Goal: Information Seeking & Learning: Learn about a topic

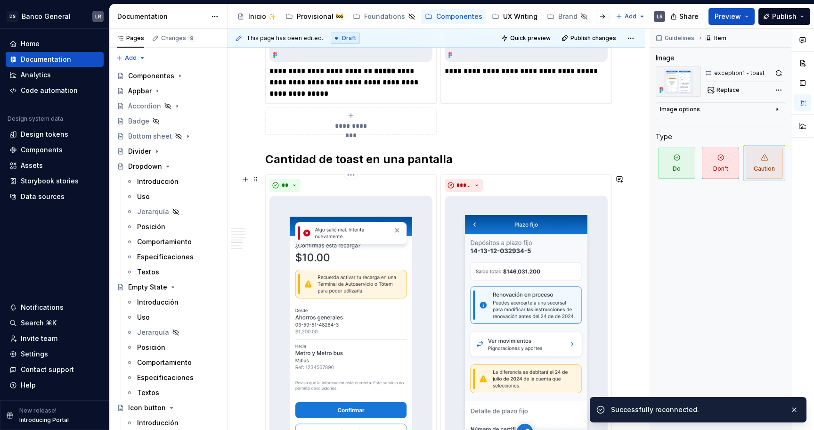
scroll to position [781, 0]
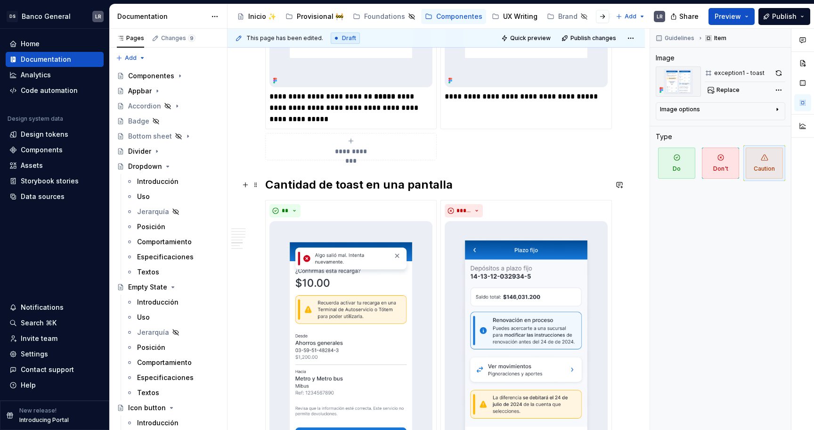
click at [336, 184] on h2 "Cantidad de toast en una pantalla" at bounding box center [436, 184] width 342 height 15
type textarea "*"
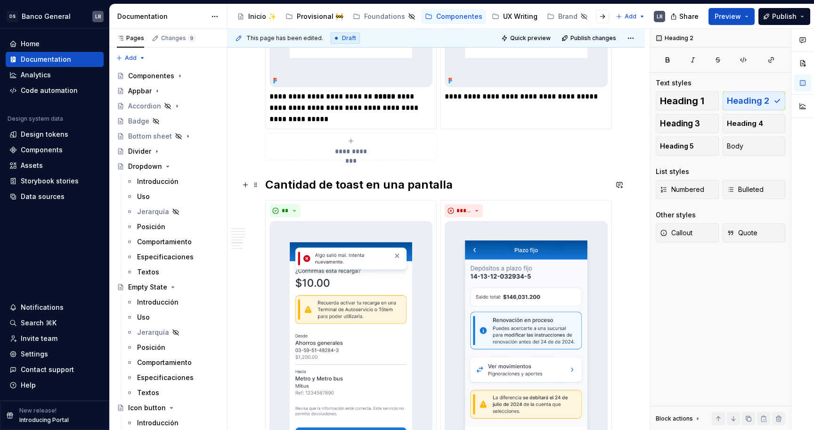
click at [336, 184] on h2 "Cantidad de toast en una pantalla" at bounding box center [436, 184] width 342 height 15
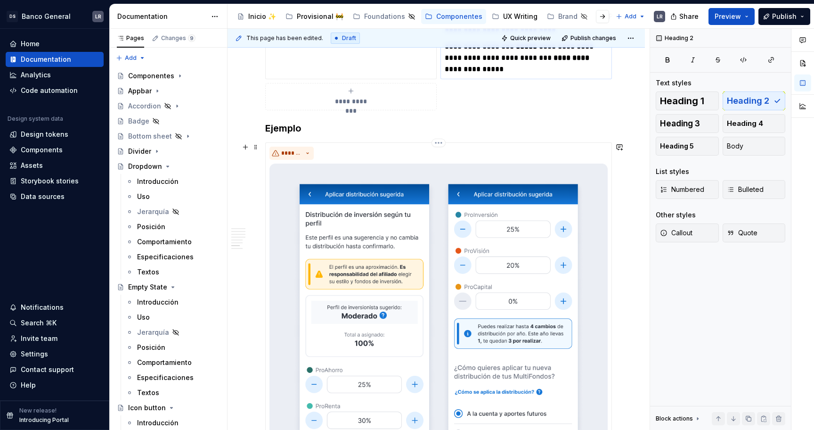
scroll to position [1244, 0]
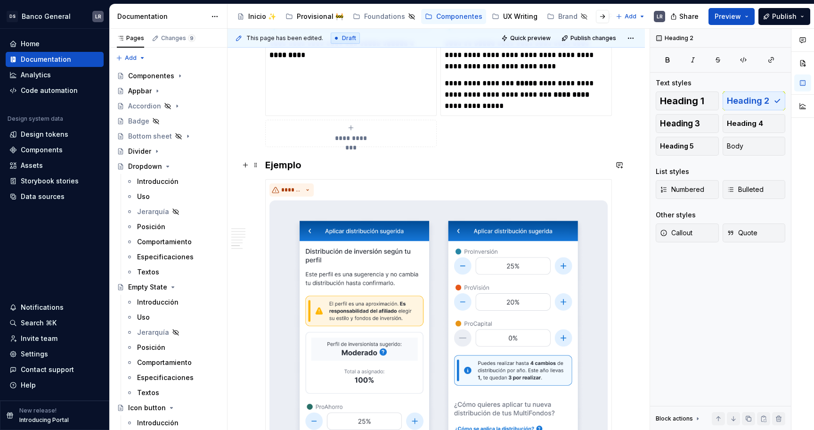
click at [287, 167] on h3 "Ejemplo" at bounding box center [436, 164] width 342 height 13
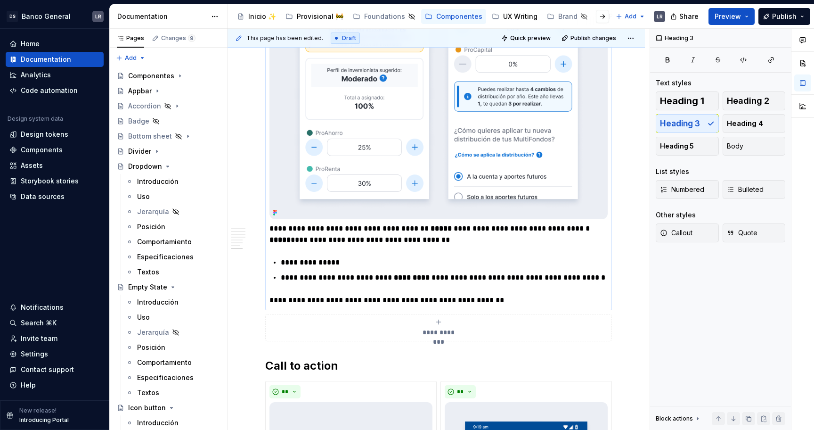
scroll to position [1320, 0]
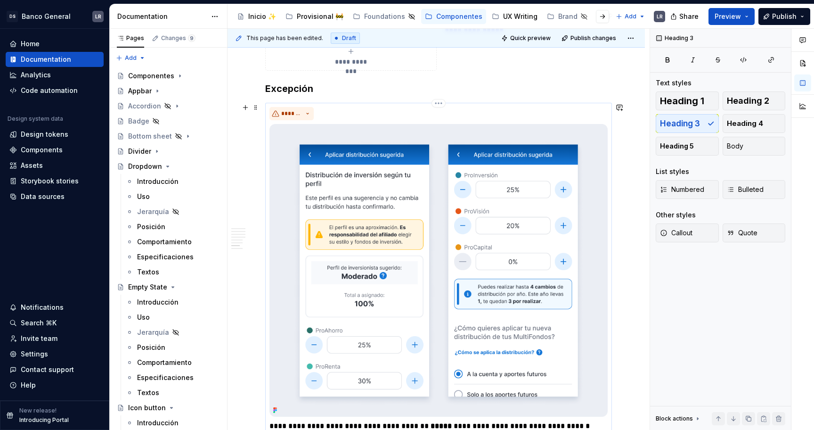
click at [451, 110] on div "*******" at bounding box center [438, 113] width 338 height 13
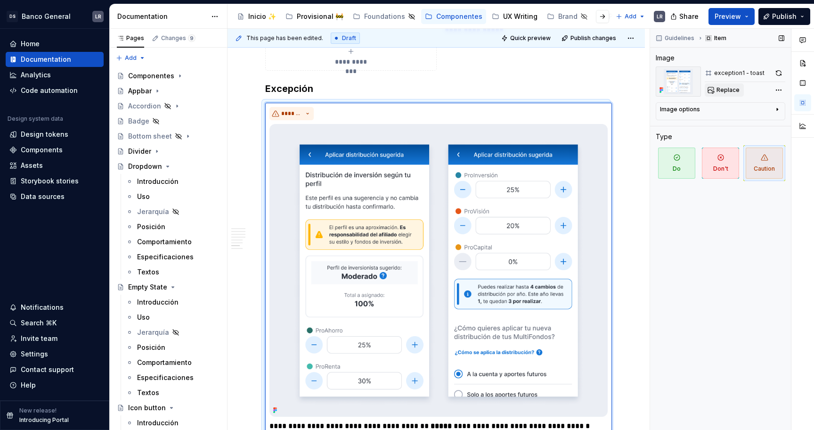
click at [732, 85] on button "Replace" at bounding box center [724, 89] width 39 height 13
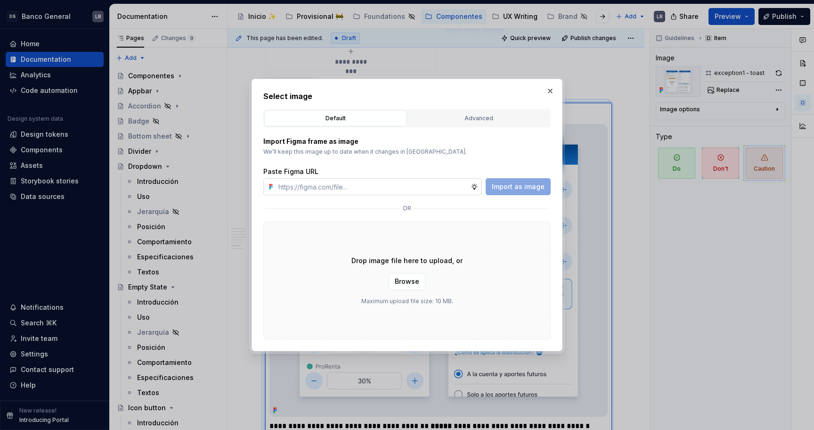
type textarea "*"
type input "[URL][DOMAIN_NAME]"
click at [495, 194] on button "Import as image" at bounding box center [518, 186] width 65 height 17
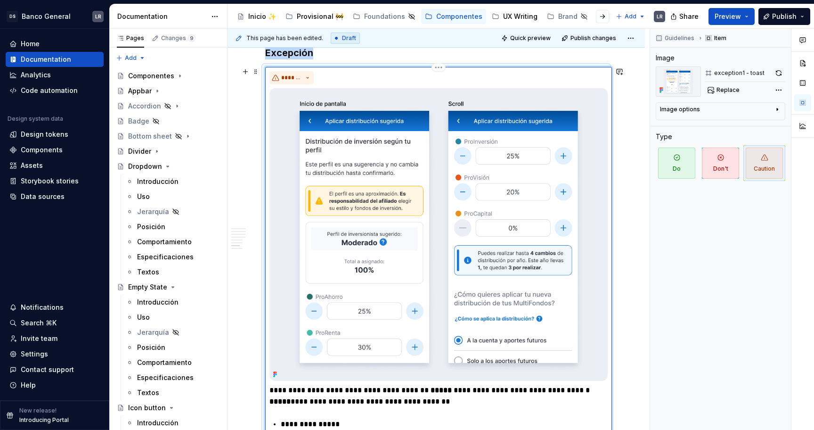
scroll to position [1347, 0]
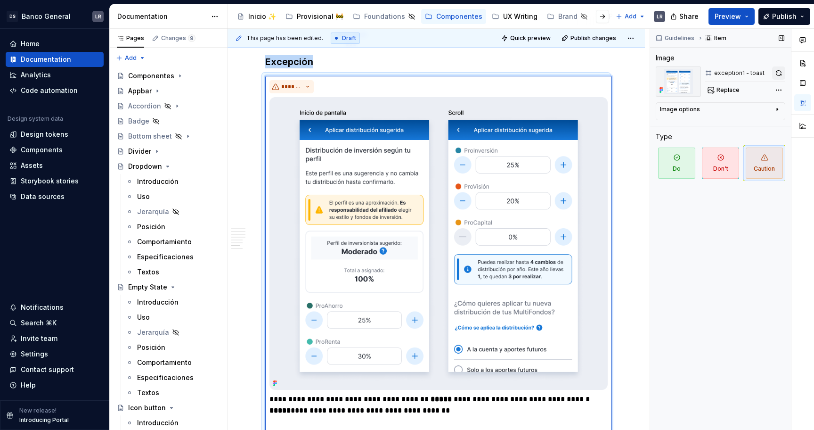
click at [778, 75] on button "button" at bounding box center [778, 72] width 13 height 13
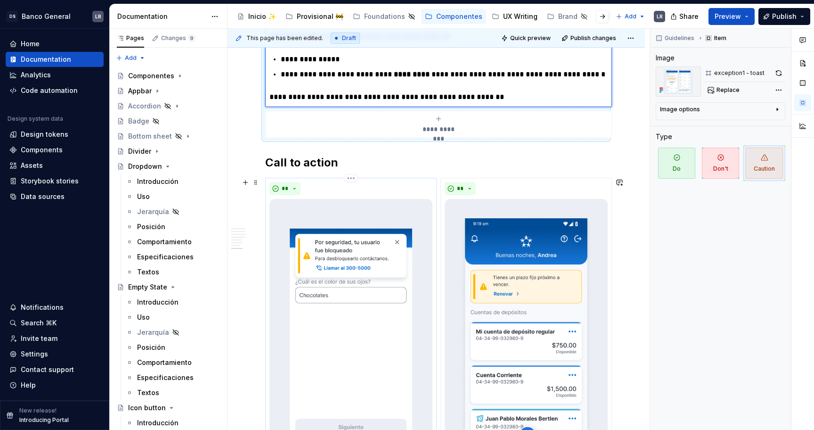
scroll to position [1719, 0]
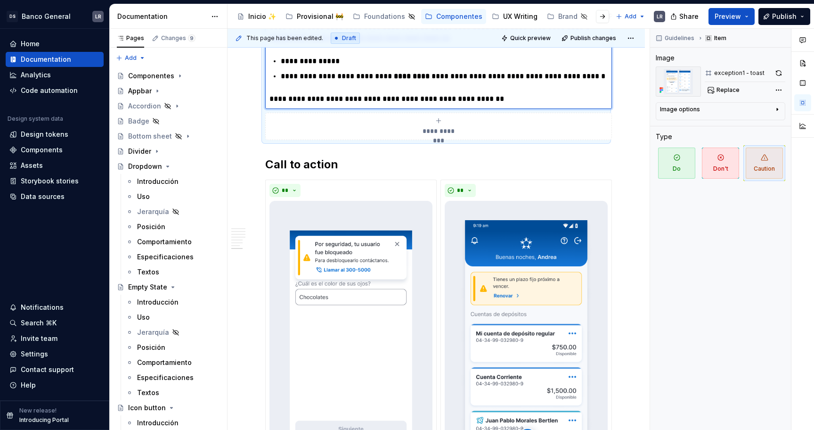
click at [377, 91] on div "**********" at bounding box center [438, 63] width 338 height 83
click at [378, 100] on p "**********" at bounding box center [438, 98] width 338 height 11
click at [377, 80] on button "button" at bounding box center [378, 81] width 13 height 13
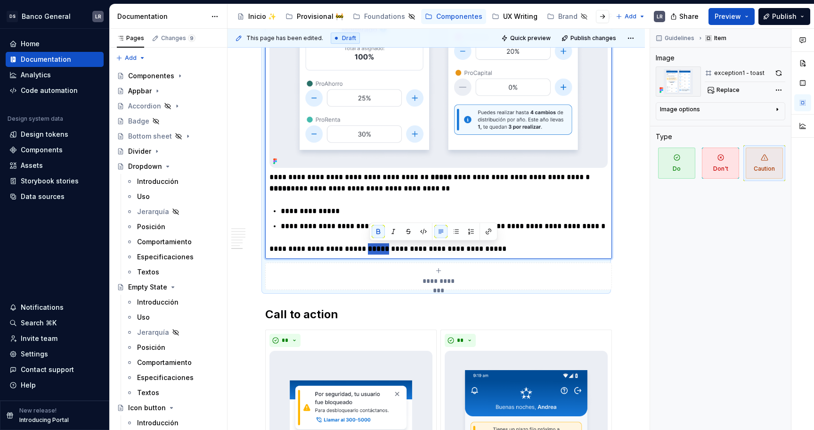
click at [402, 198] on div "**********" at bounding box center [438, 212] width 338 height 83
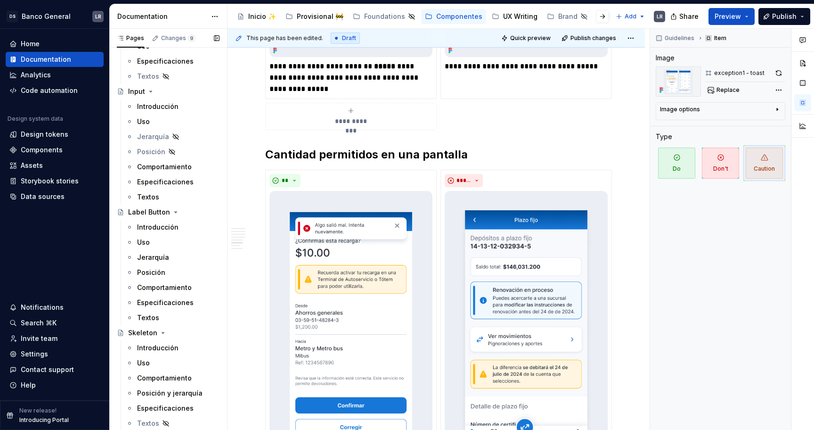
scroll to position [496, 0]
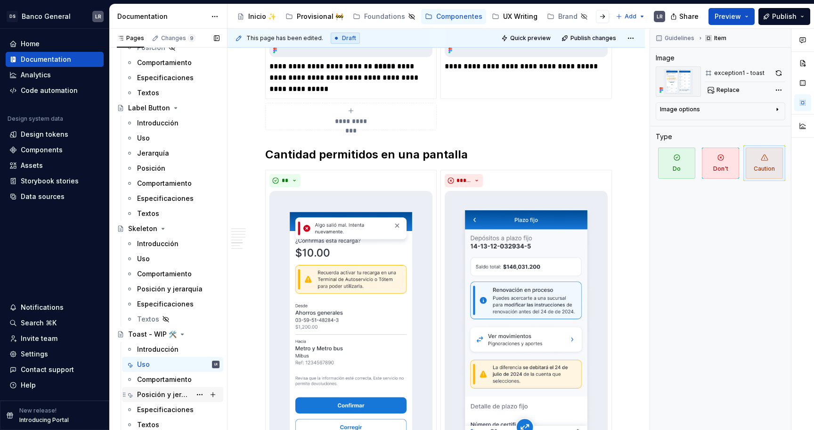
click at [173, 394] on div "Posición y jerarquía" at bounding box center [164, 394] width 54 height 9
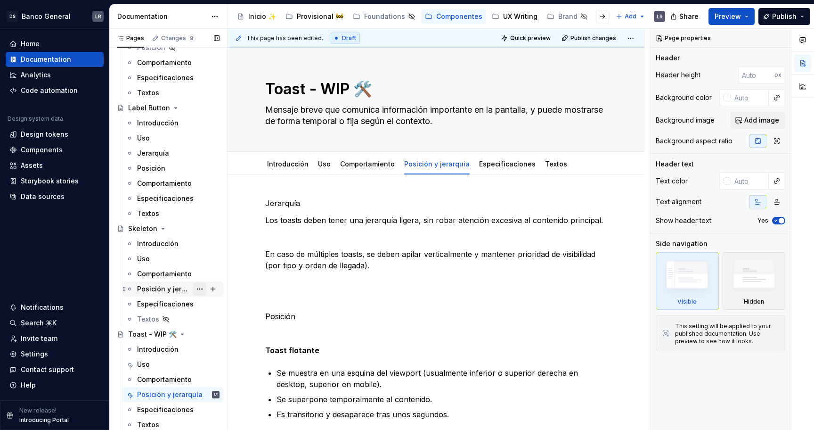
click at [199, 289] on button "Page tree" at bounding box center [199, 288] width 13 height 13
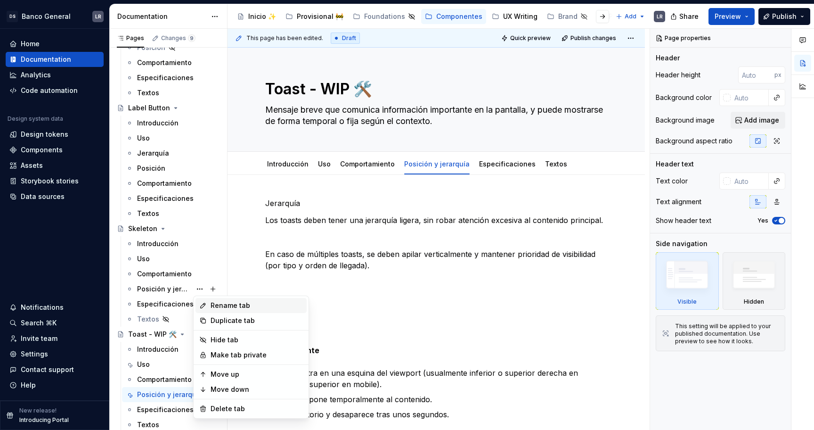
click at [211, 303] on div "Rename tab" at bounding box center [257, 305] width 92 height 9
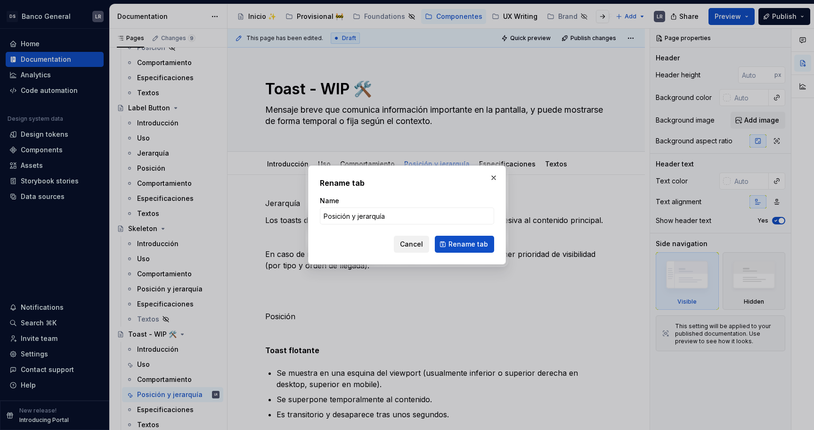
click at [421, 243] on span "Cancel" at bounding box center [411, 243] width 23 height 9
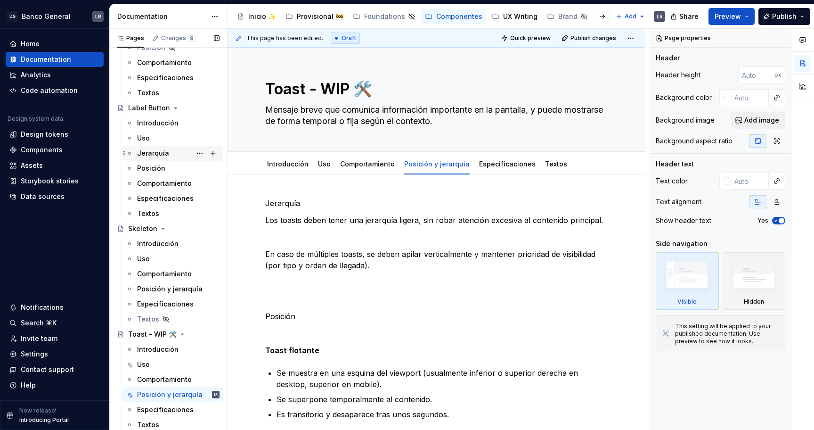
click at [164, 151] on div "Jerarquía" at bounding box center [153, 152] width 32 height 9
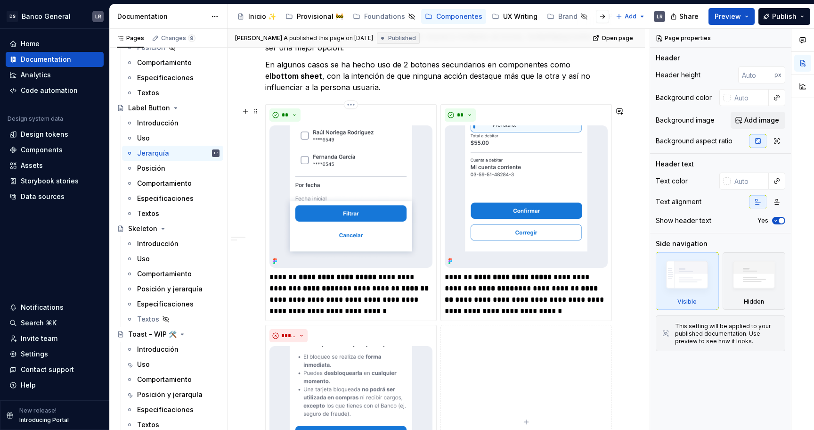
scroll to position [809, 0]
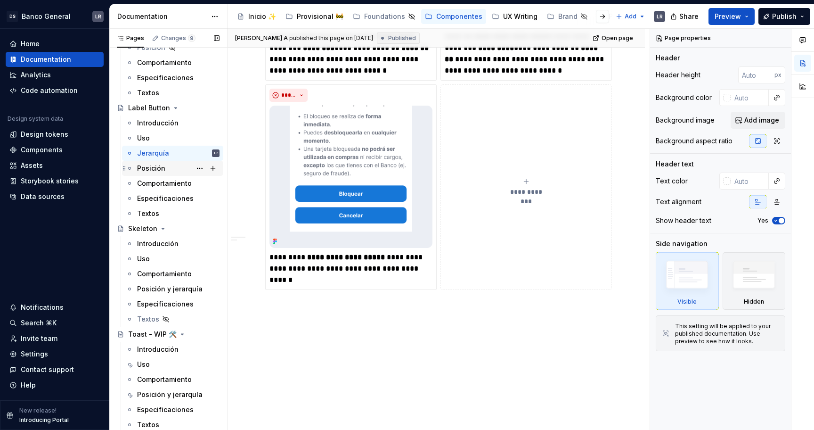
click at [161, 168] on div "Posición" at bounding box center [151, 167] width 28 height 9
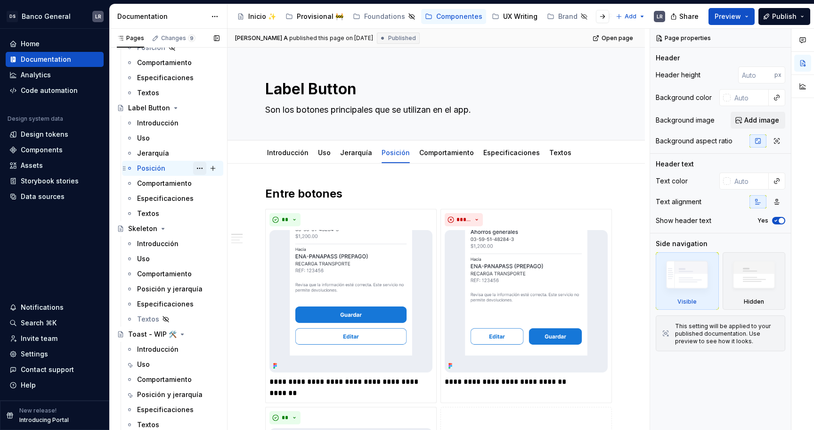
click at [198, 169] on button "Page tree" at bounding box center [199, 168] width 13 height 13
type textarea "*"
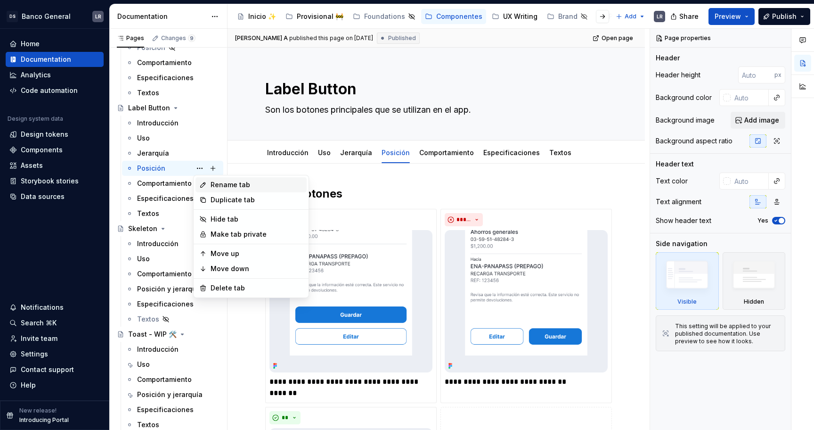
click at [244, 189] on div "Rename tab" at bounding box center [250, 184] width 111 height 15
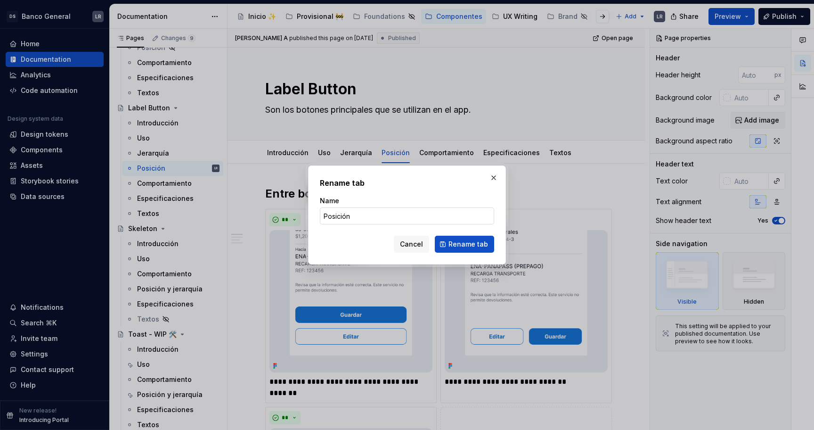
type input "Posición y jerarquía"
click at [468, 240] on span "Rename tab" at bounding box center [468, 243] width 40 height 9
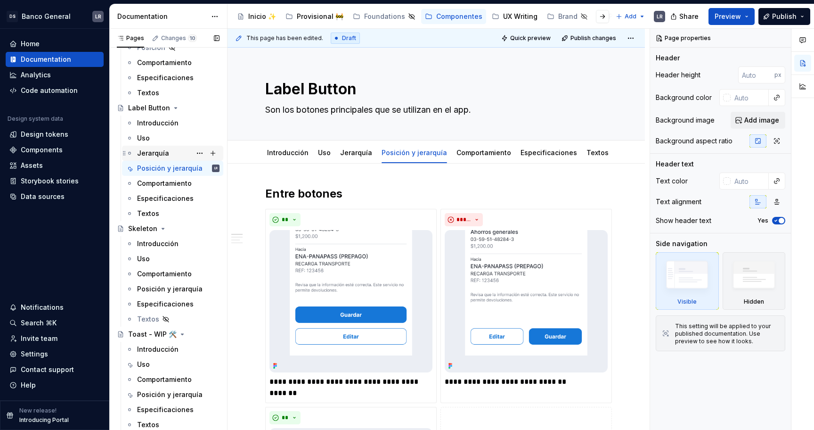
click at [148, 157] on div "Jerarquía" at bounding box center [153, 152] width 32 height 9
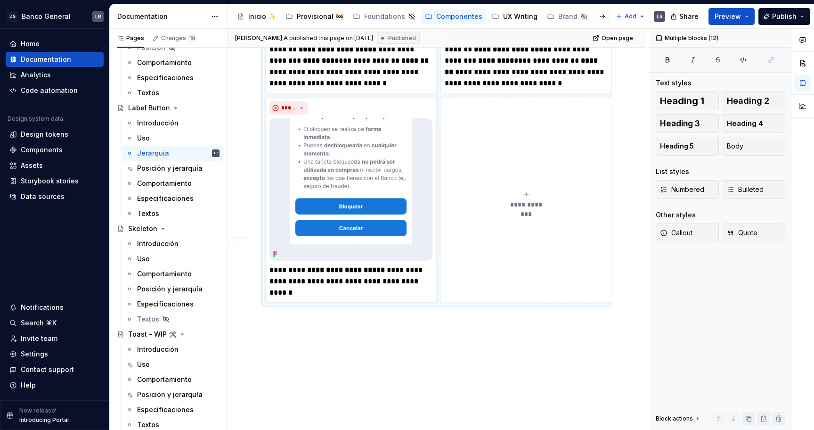
scroll to position [809, 0]
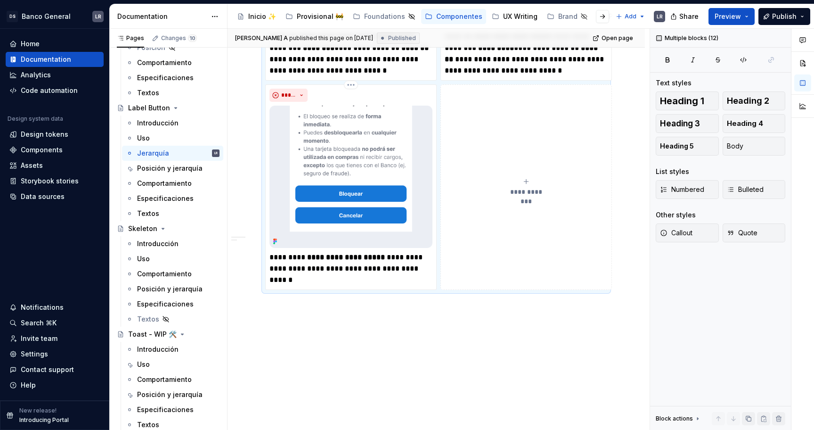
copy div "Loremipsu Dolo sitametcon adi elitseddo eiusmodte in utlaboree dolor magna aliq…"
click at [161, 170] on div "Posición y jerarquía" at bounding box center [164, 167] width 54 height 9
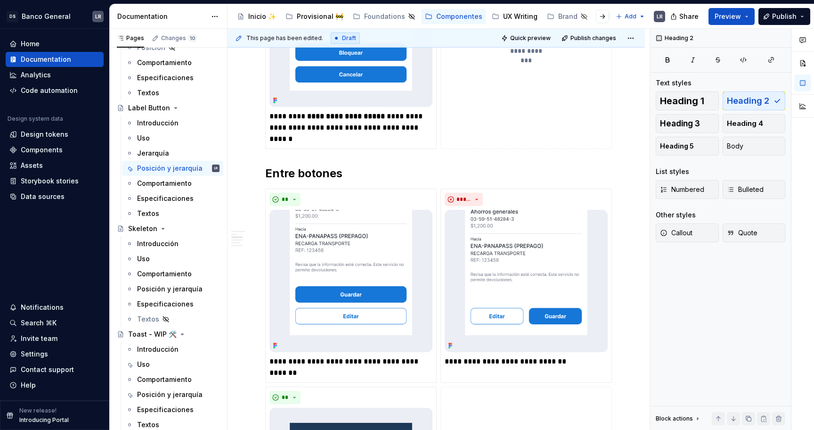
scroll to position [986, 0]
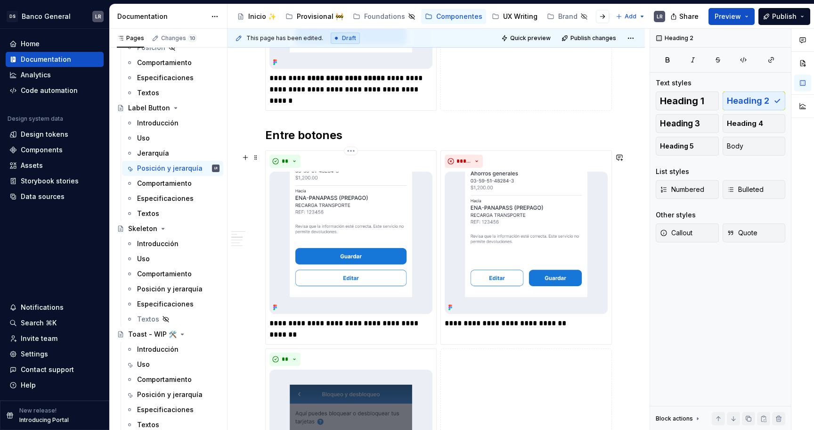
type textarea "*"
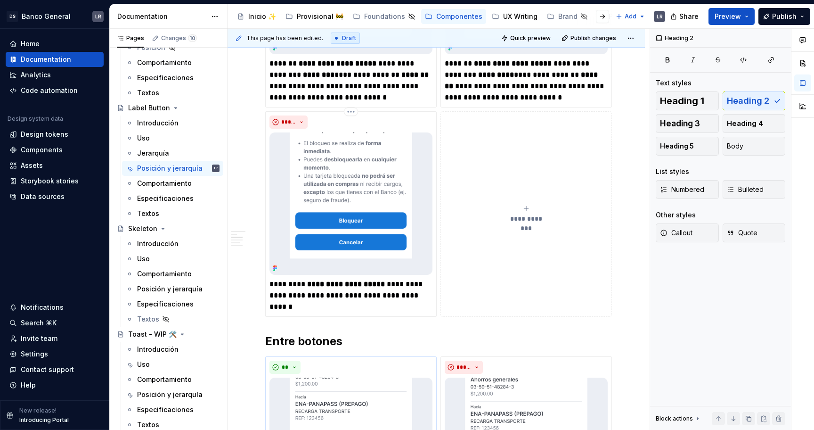
scroll to position [0, 0]
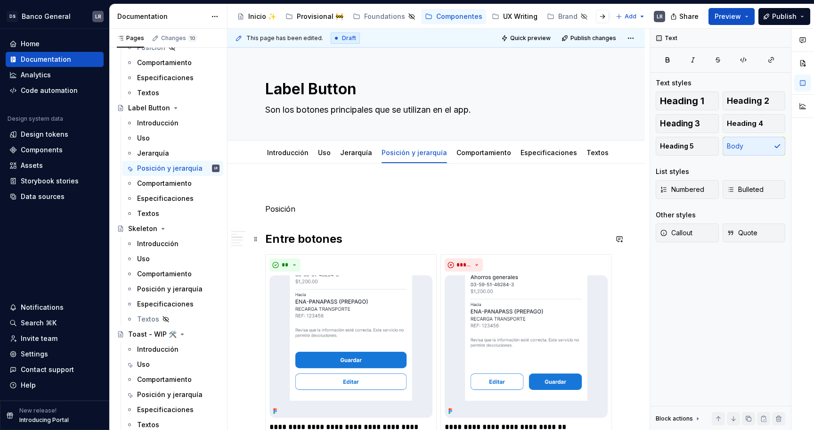
click at [309, 240] on h2 "Entre botones" at bounding box center [436, 238] width 342 height 15
click at [276, 210] on p "Posición" at bounding box center [436, 208] width 342 height 11
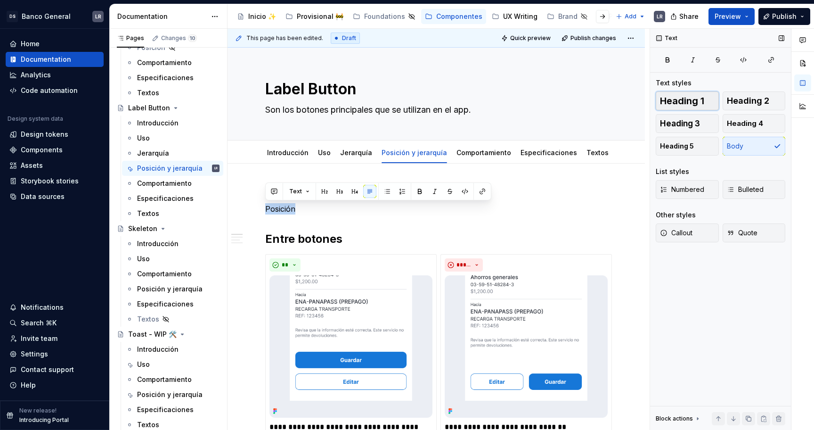
click at [690, 97] on span "Heading 1" at bounding box center [682, 100] width 44 height 9
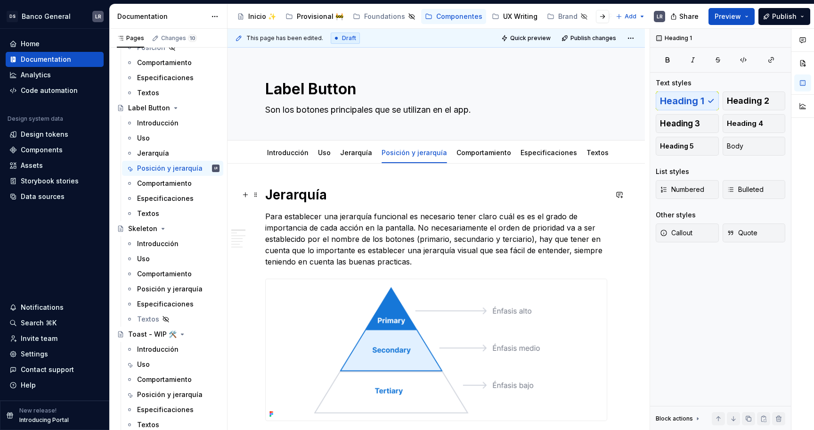
click at [303, 194] on h1 "Jerarquía" at bounding box center [436, 194] width 342 height 17
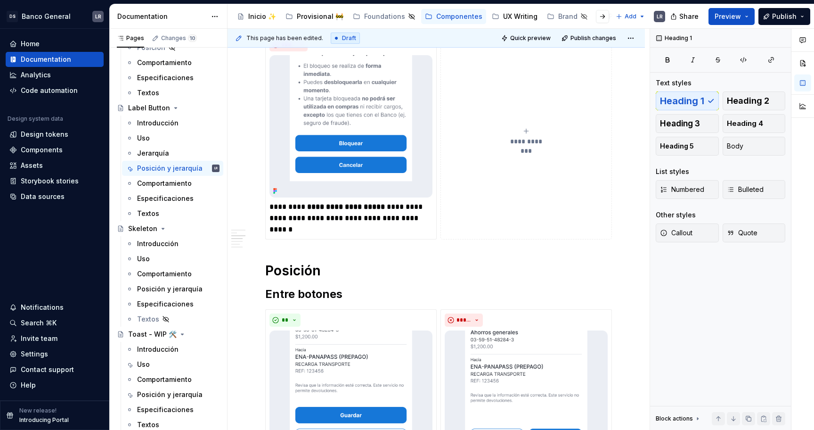
scroll to position [867, 0]
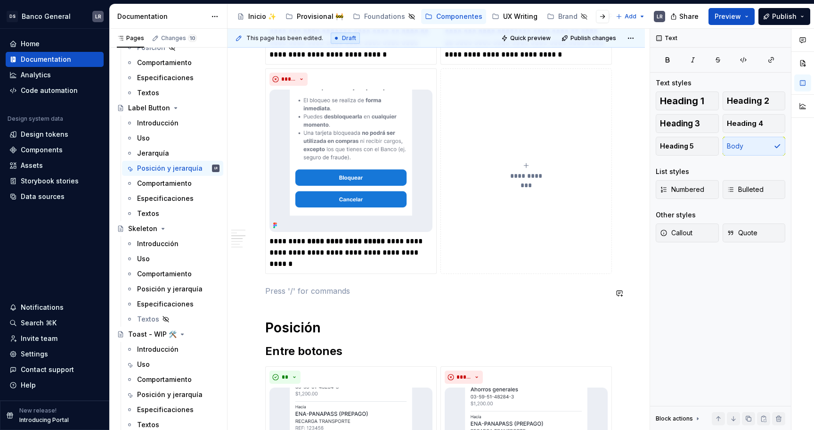
scroll to position [801, 0]
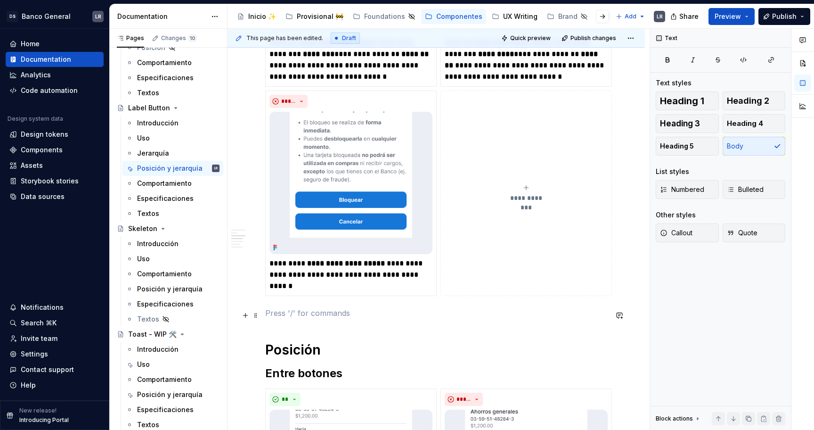
click at [244, 313] on button "button" at bounding box center [245, 315] width 13 height 13
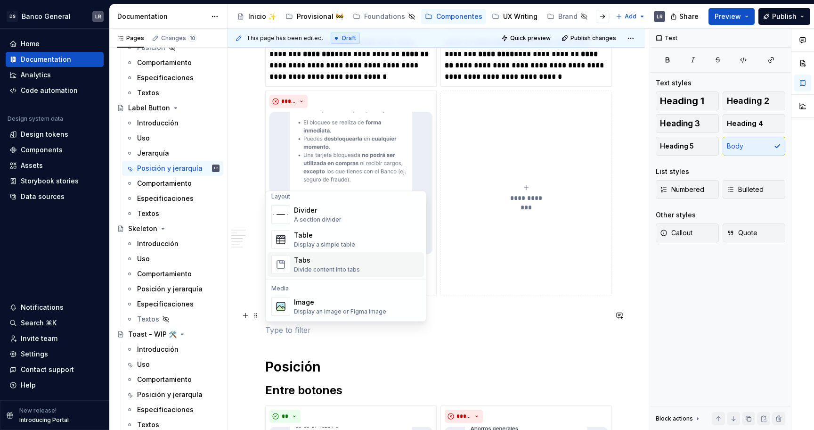
scroll to position [249, 0]
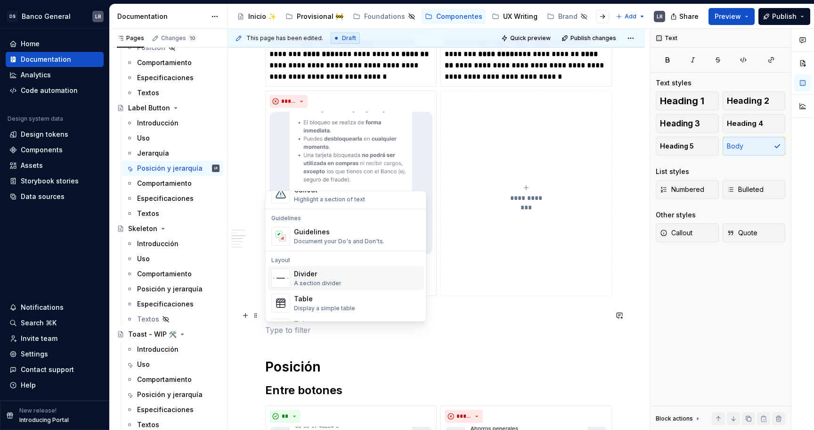
click at [317, 279] on div "Divider A section divider" at bounding box center [318, 278] width 48 height 18
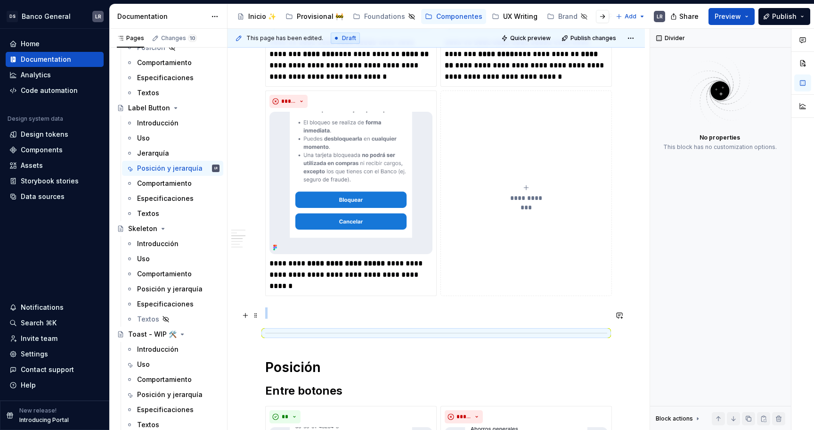
click at [301, 318] on p at bounding box center [436, 312] width 342 height 11
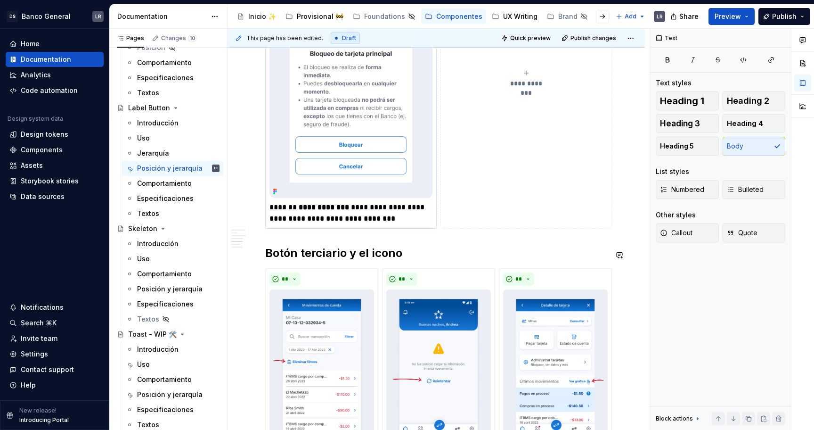
scroll to position [1473, 0]
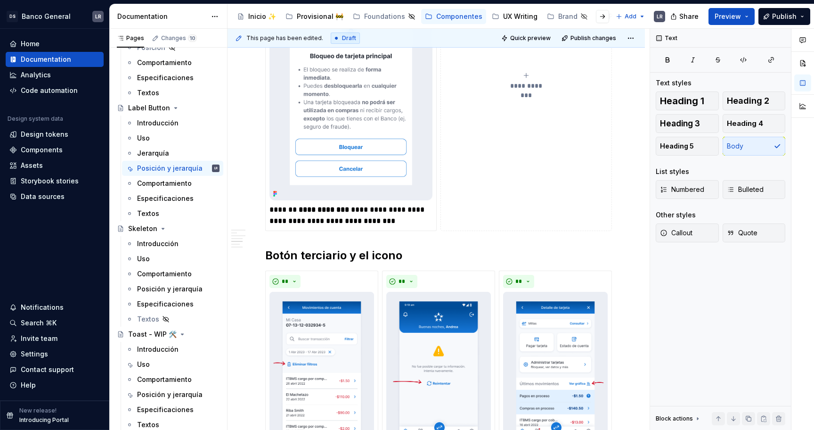
click at [358, 248] on div "Jerarquía Para establecer una jerarquía funcional es necesario tener claro cuál…" at bounding box center [436, 14] width 342 height 2602
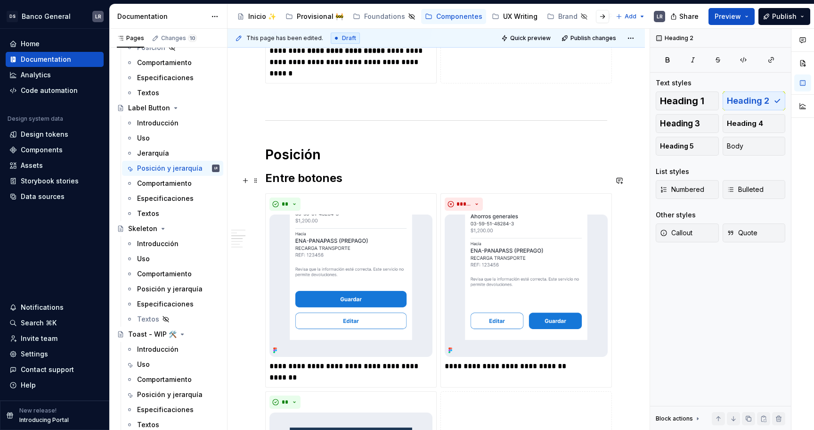
scroll to position [1009, 0]
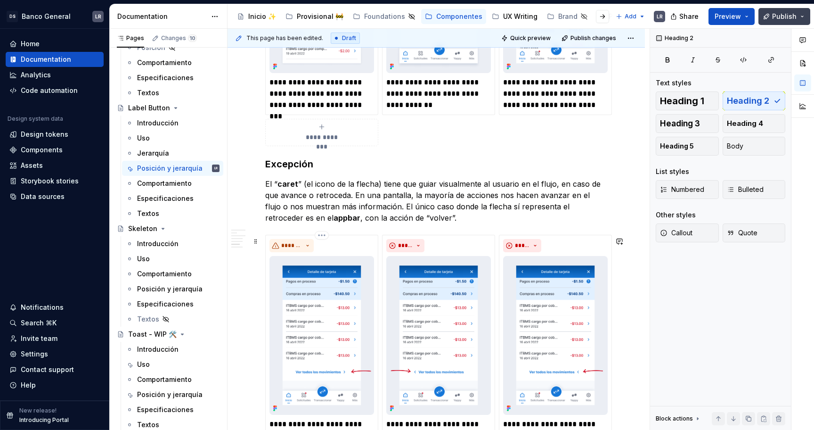
scroll to position [1895, 0]
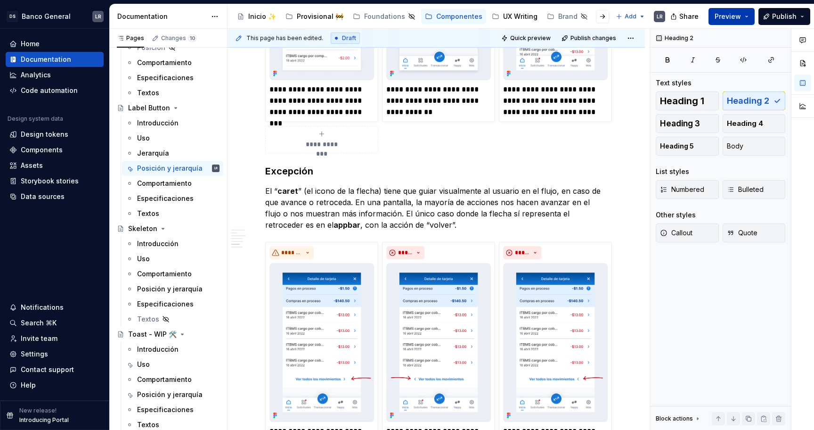
click at [750, 14] on button "Preview" at bounding box center [731, 16] width 46 height 17
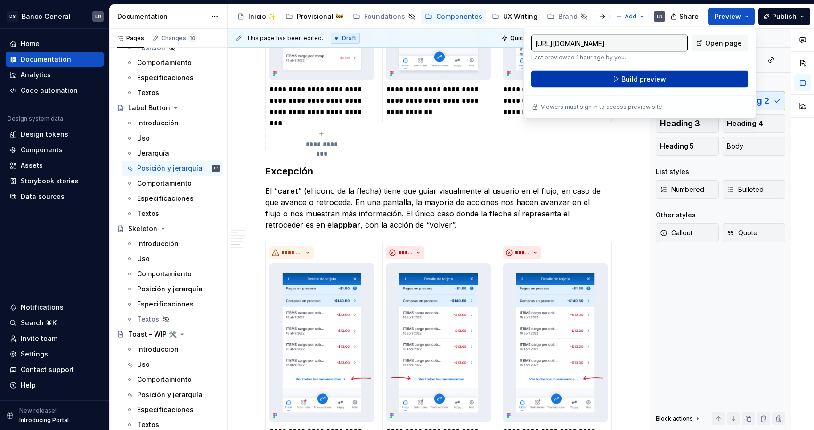
click at [675, 73] on button "Build preview" at bounding box center [639, 79] width 217 height 17
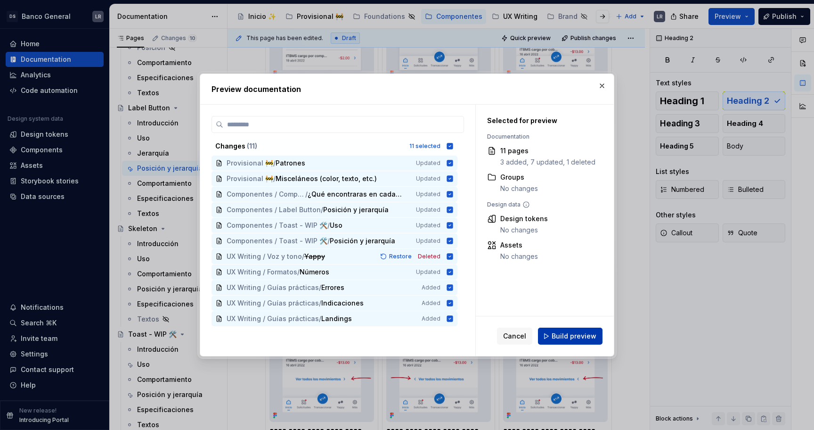
click at [595, 337] on span "Build preview" at bounding box center [574, 335] width 45 height 9
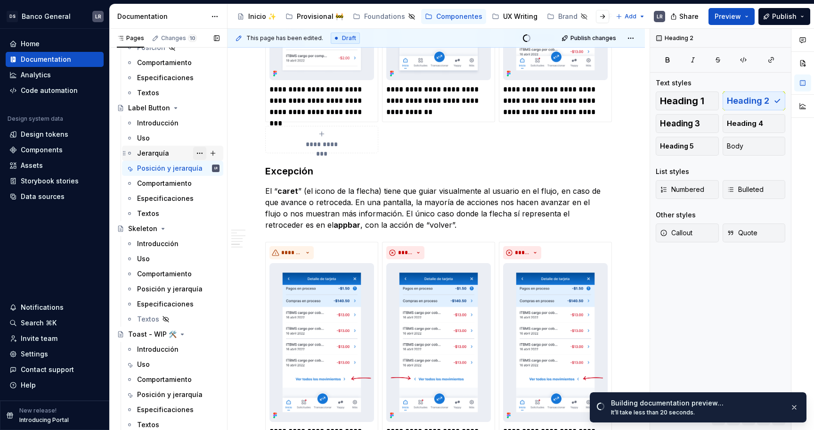
click at [200, 150] on button "Page tree" at bounding box center [199, 152] width 13 height 13
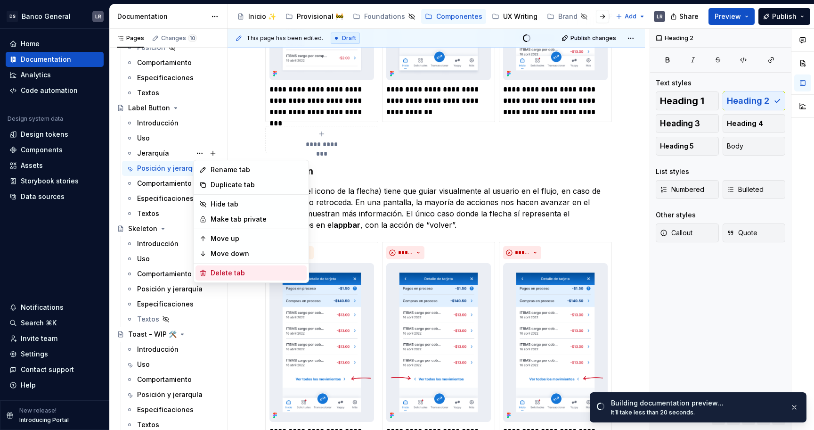
click at [228, 274] on div "Delete tab" at bounding box center [257, 272] width 92 height 9
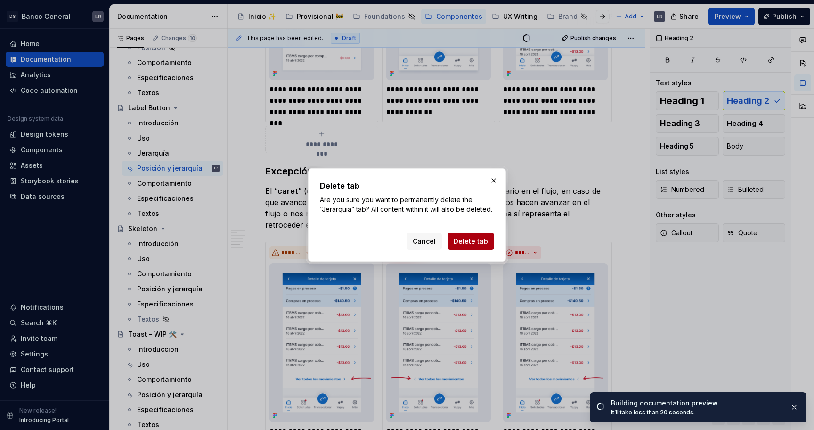
click at [464, 236] on button "Delete tab" at bounding box center [470, 241] width 47 height 17
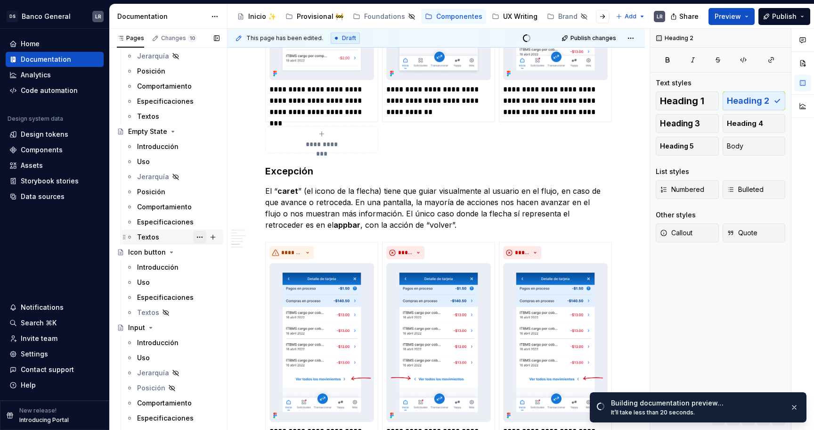
scroll to position [160, 0]
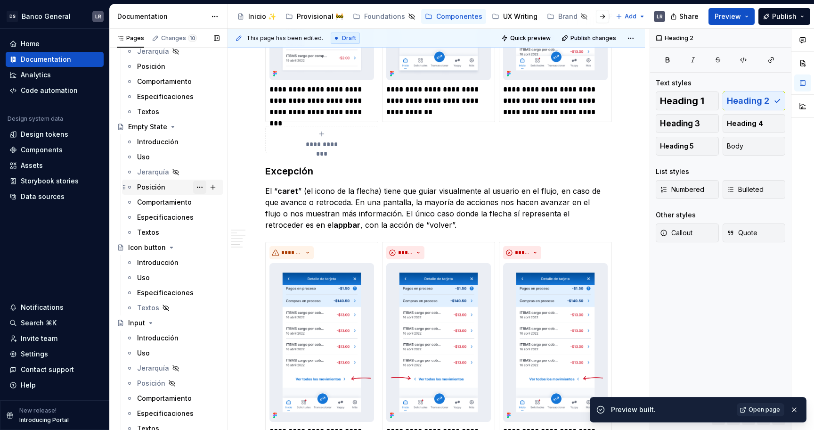
click at [202, 187] on button "Page tree" at bounding box center [199, 186] width 13 height 13
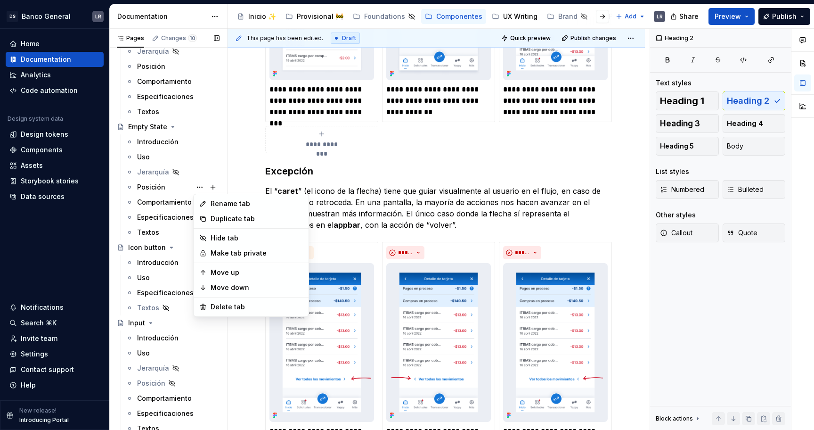
click at [192, 345] on div "Pages Changes 10 Add Accessibility guide for tree Page tree. Navigate the tree …" at bounding box center [168, 231] width 118 height 405
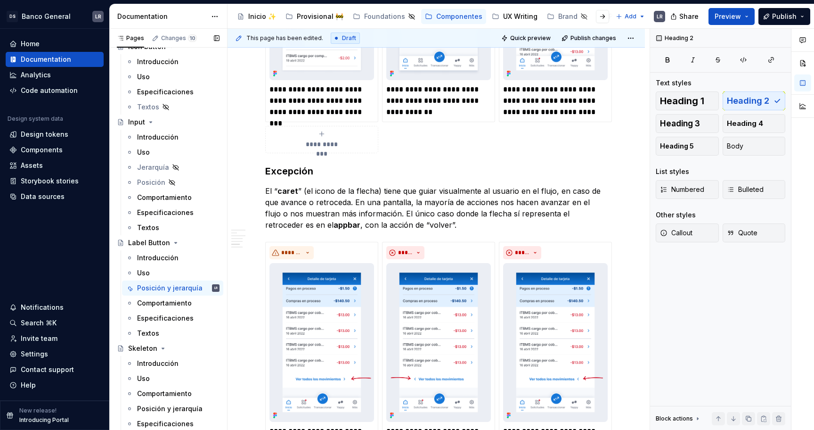
scroll to position [365, 0]
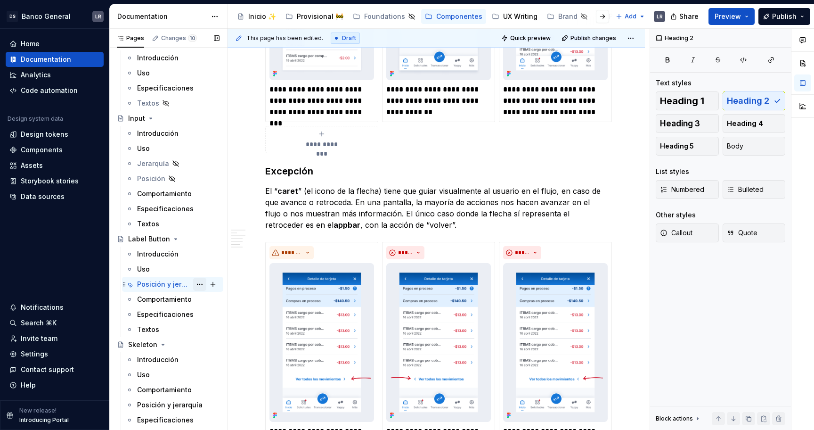
click at [200, 283] on button "Page tree" at bounding box center [199, 283] width 13 height 13
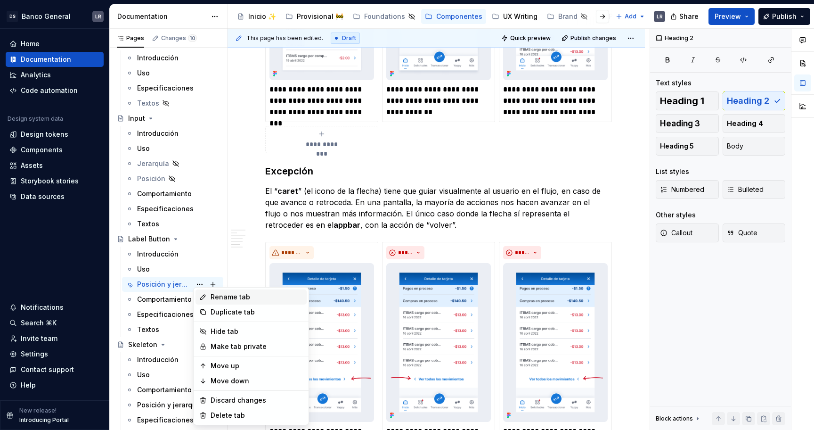
click at [252, 296] on div "Rename tab" at bounding box center [257, 296] width 92 height 9
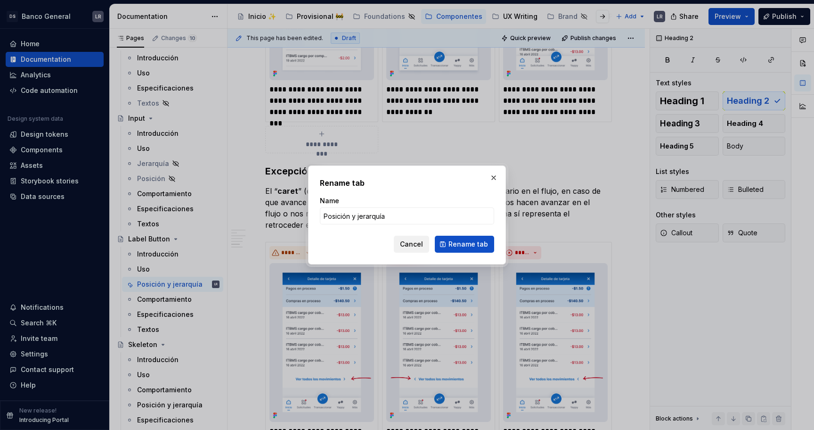
click at [413, 249] on button "Cancel" at bounding box center [411, 244] width 35 height 17
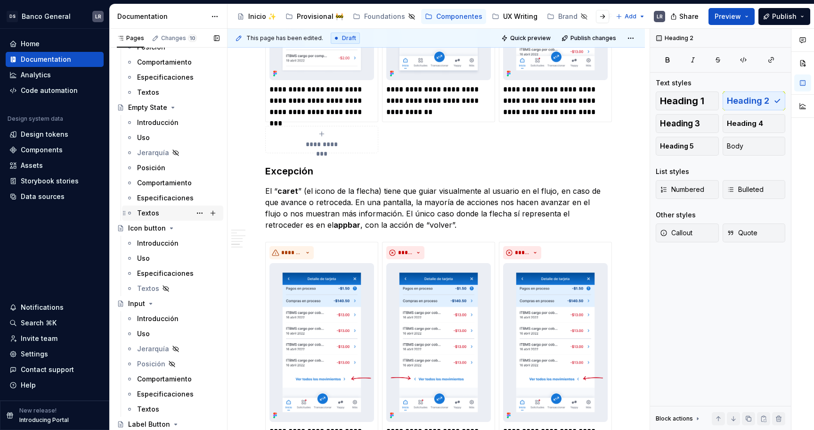
scroll to position [169, 0]
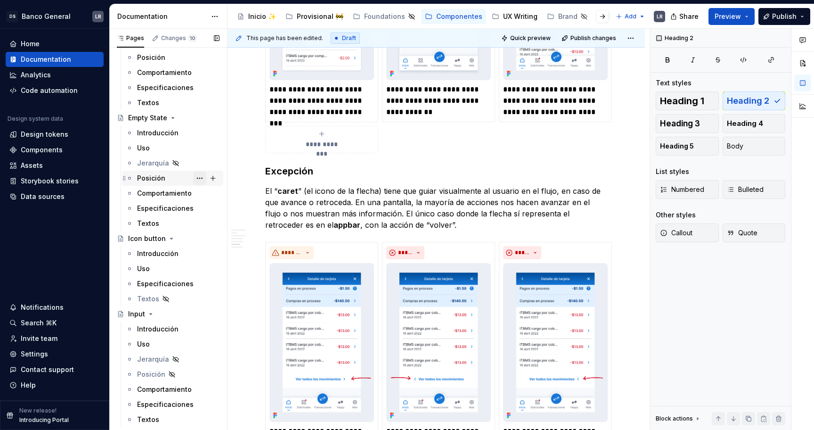
click at [203, 178] on button "Page tree" at bounding box center [199, 177] width 13 height 13
type textarea "*"
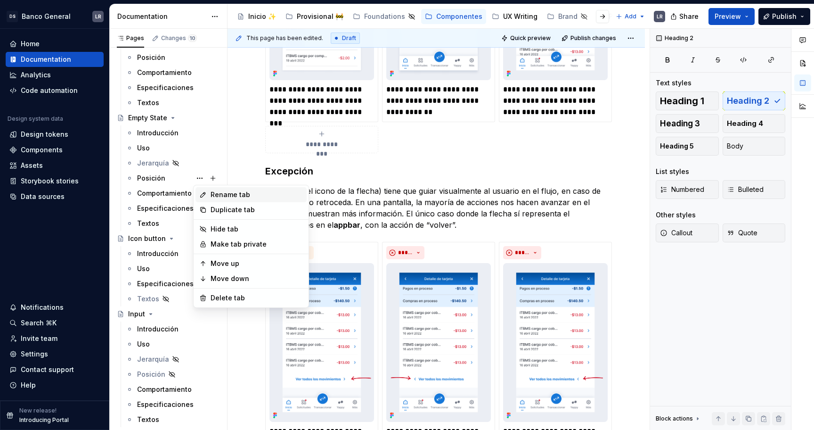
click at [229, 196] on div "Rename tab" at bounding box center [257, 194] width 92 height 9
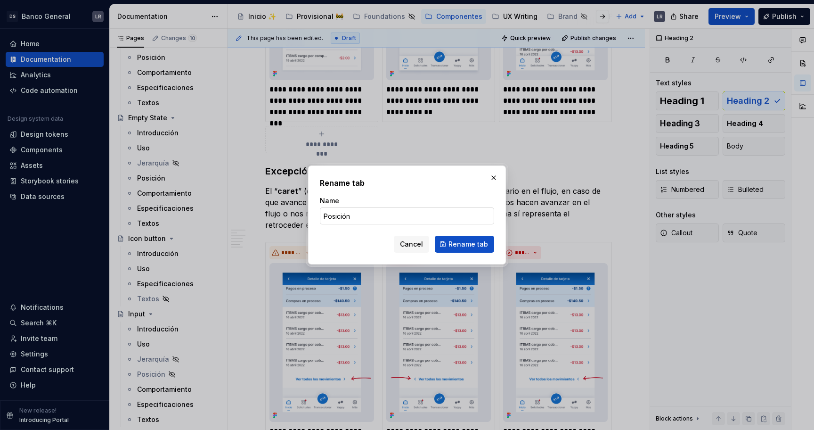
type input "Posición y jerarquía"
click at [445, 239] on button "Rename tab" at bounding box center [464, 244] width 59 height 17
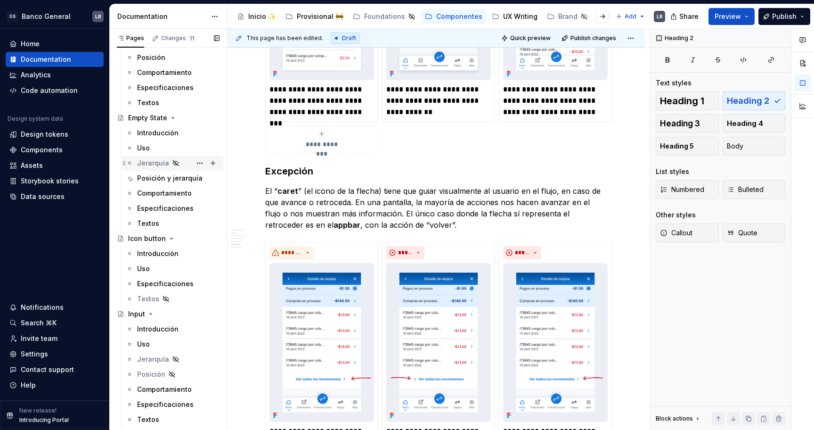
click at [185, 163] on div "Jerarquía" at bounding box center [178, 162] width 82 height 13
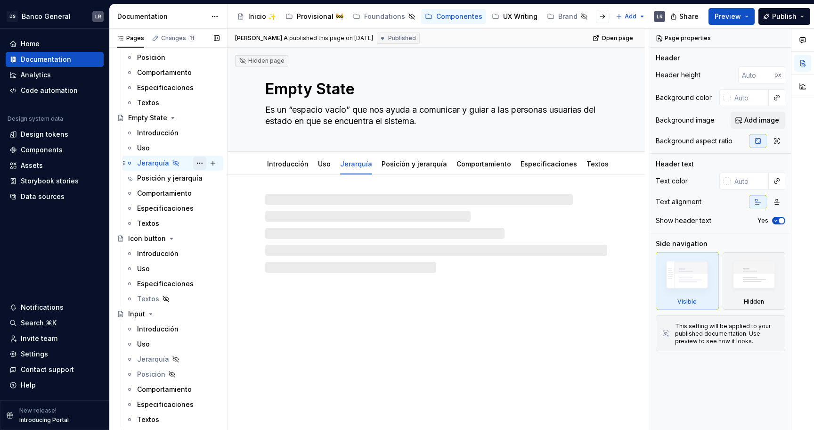
click at [195, 161] on button "Page tree" at bounding box center [199, 162] width 13 height 13
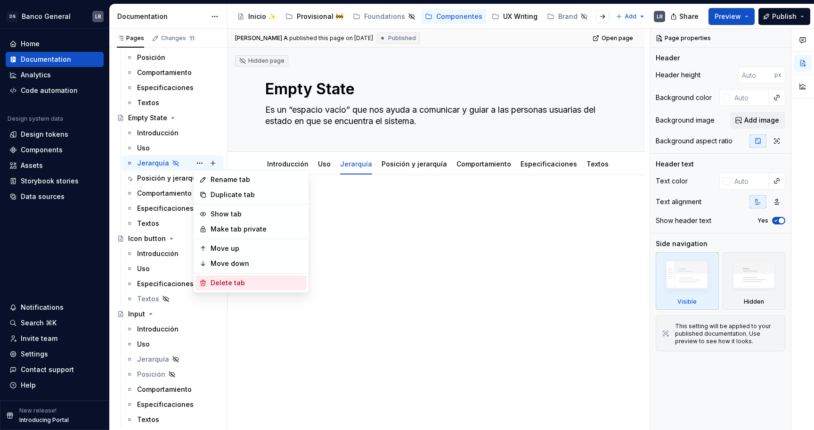
click at [235, 280] on div "Delete tab" at bounding box center [257, 282] width 92 height 9
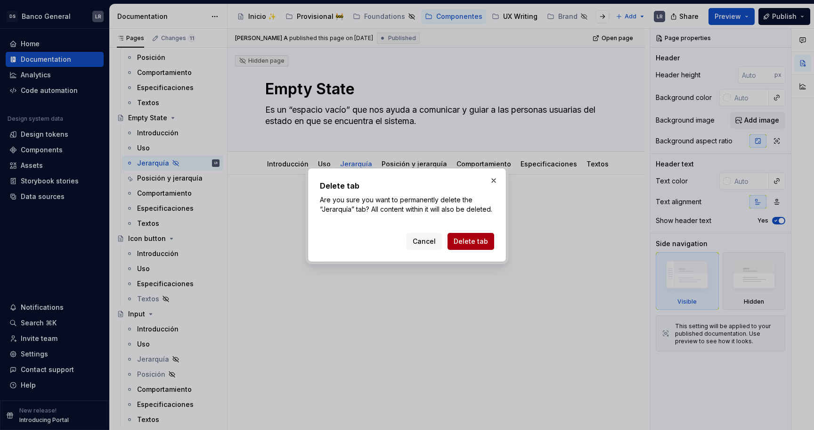
click at [471, 245] on span "Delete tab" at bounding box center [471, 240] width 34 height 9
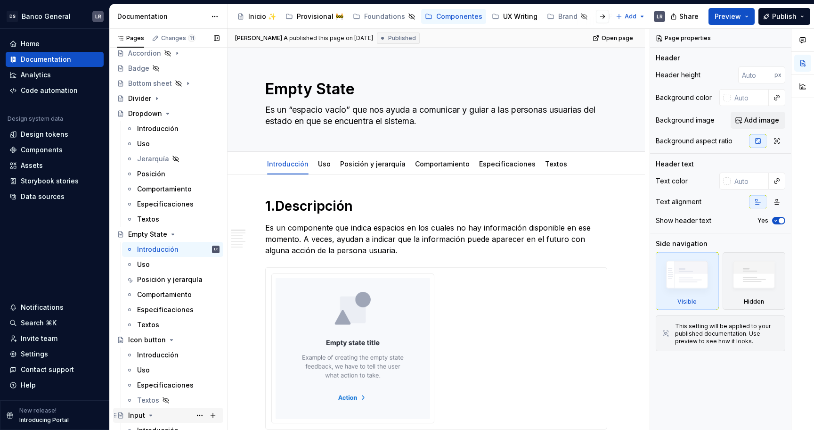
scroll to position [48, 0]
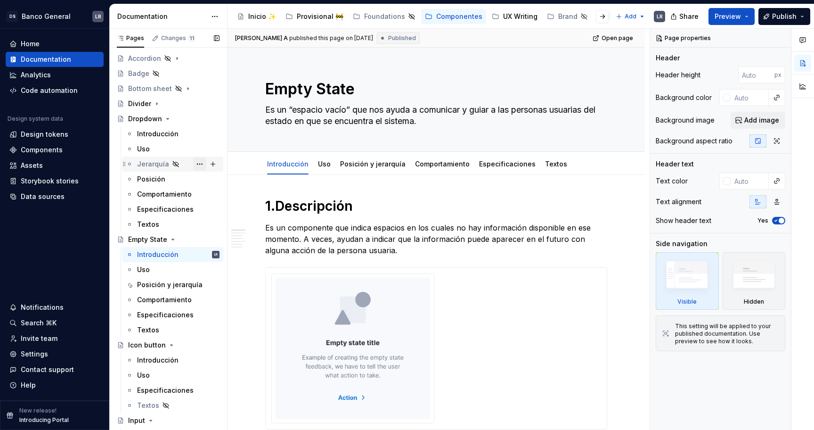
click at [198, 163] on button "Page tree" at bounding box center [199, 163] width 13 height 13
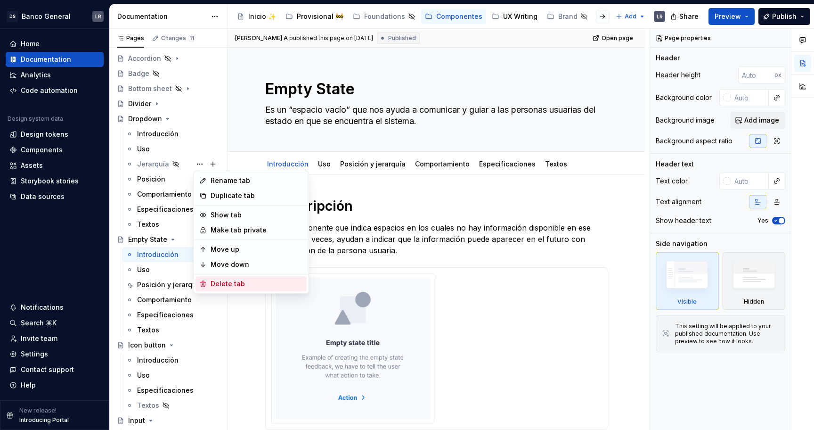
click at [228, 284] on div "Delete tab" at bounding box center [257, 283] width 92 height 9
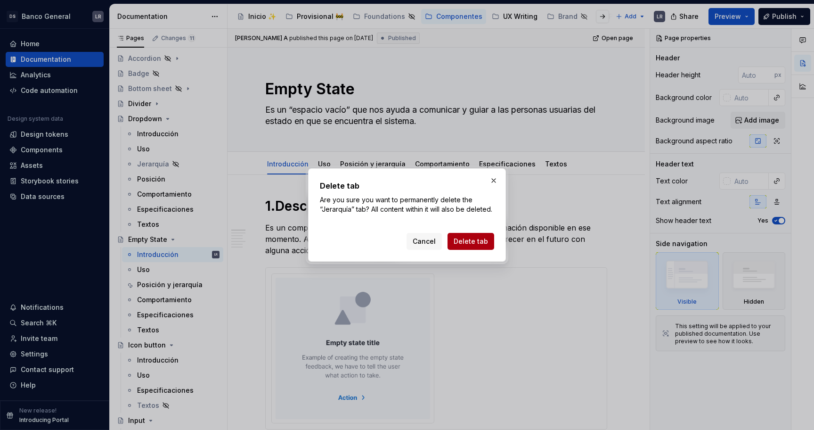
click at [461, 240] on span "Delete tab" at bounding box center [471, 240] width 34 height 9
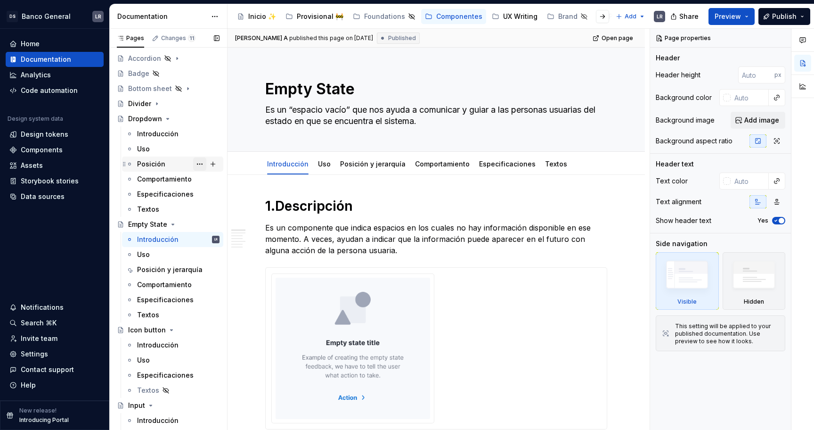
click at [195, 161] on button "Page tree" at bounding box center [199, 163] width 13 height 13
type textarea "*"
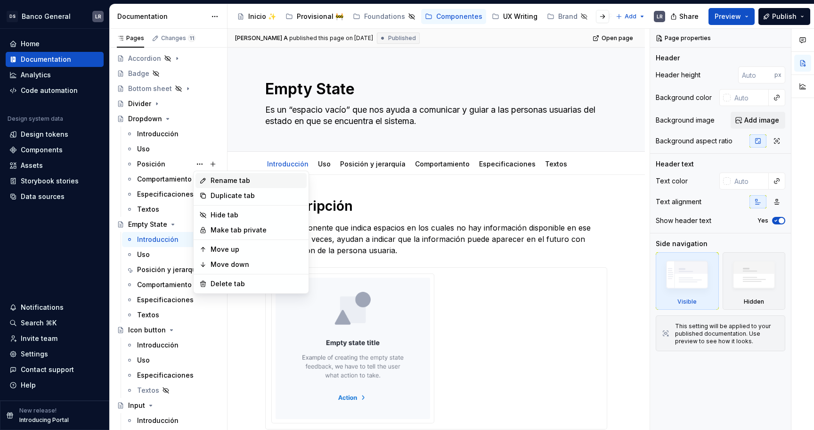
click at [250, 182] on div "Rename tab" at bounding box center [257, 180] width 92 height 9
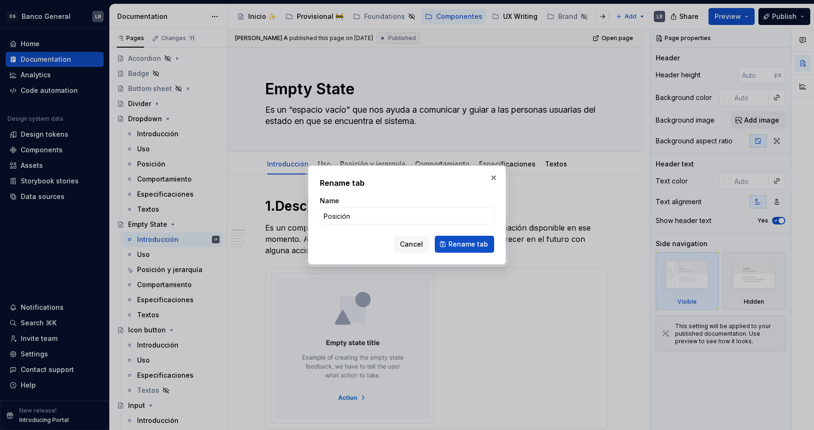
type input "Posición y jerarquía"
click at [472, 244] on span "Rename tab" at bounding box center [468, 243] width 40 height 9
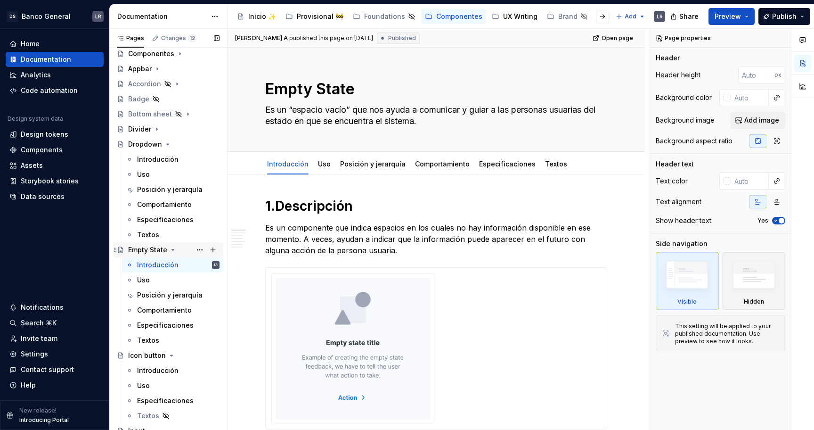
scroll to position [0, 0]
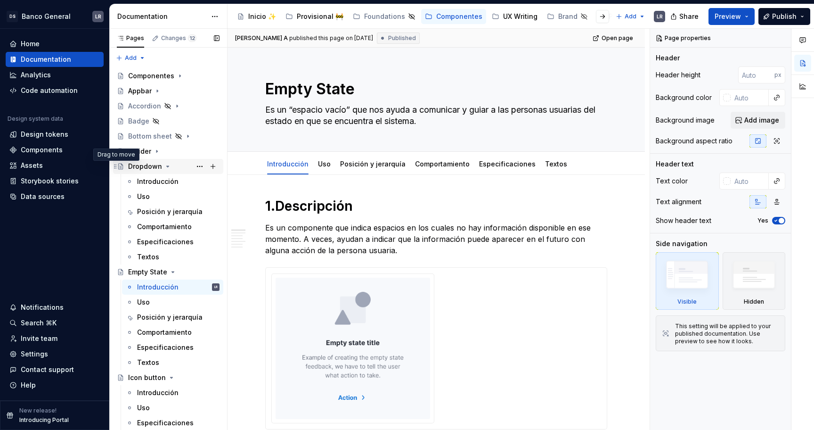
click at [118, 169] on icon "Page tree" at bounding box center [116, 167] width 8 height 8
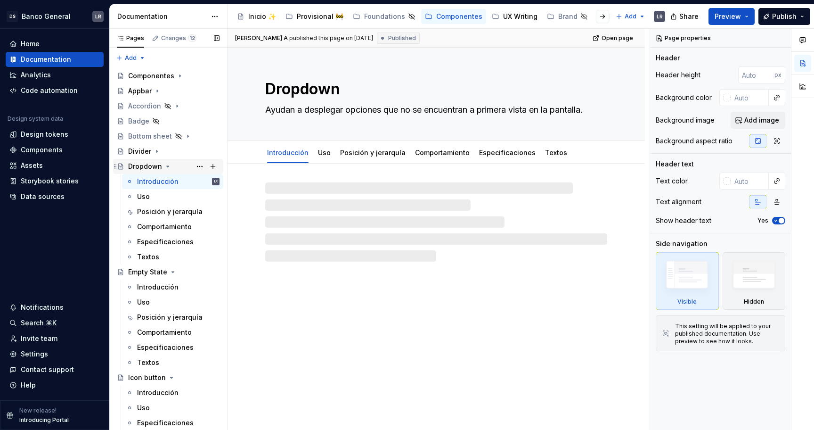
click at [166, 165] on icon "Page tree" at bounding box center [168, 167] width 8 height 8
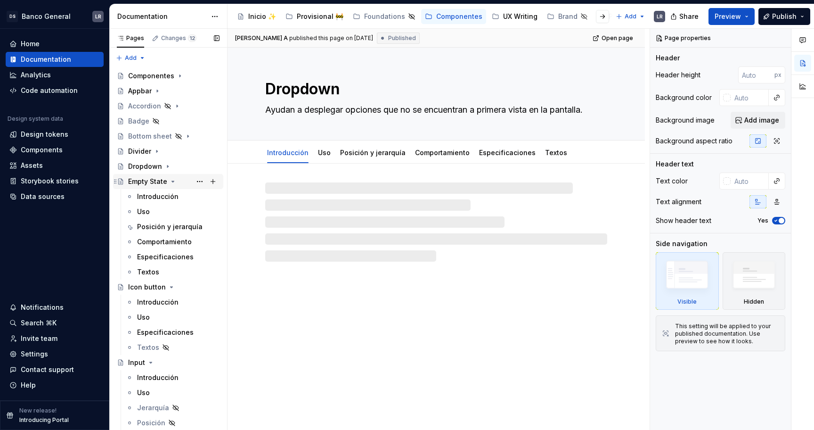
click at [171, 179] on icon "Page tree" at bounding box center [173, 182] width 8 height 8
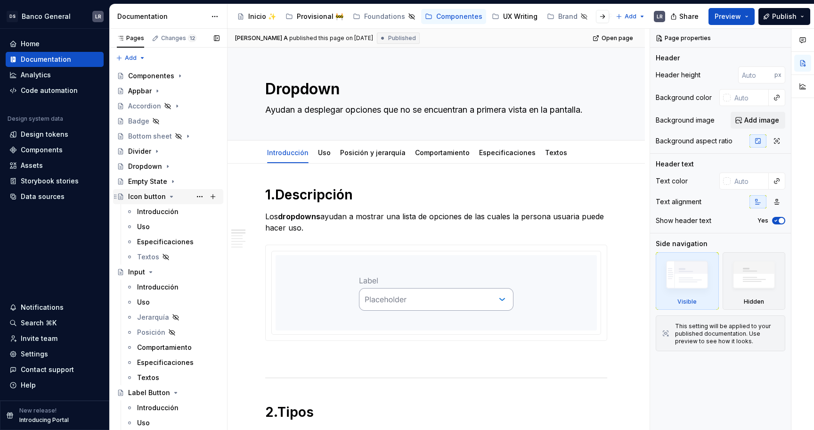
click at [171, 193] on icon "Page tree" at bounding box center [172, 197] width 8 height 8
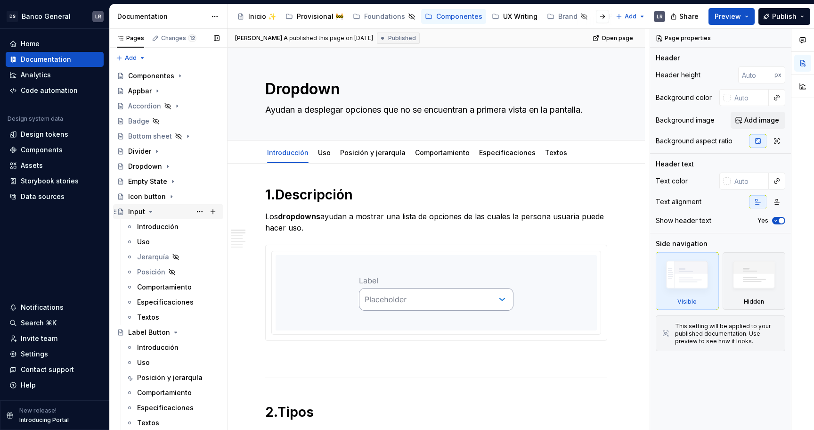
click at [148, 209] on icon "Page tree" at bounding box center [151, 212] width 8 height 8
click at [172, 223] on icon "Page tree" at bounding box center [176, 227] width 8 height 8
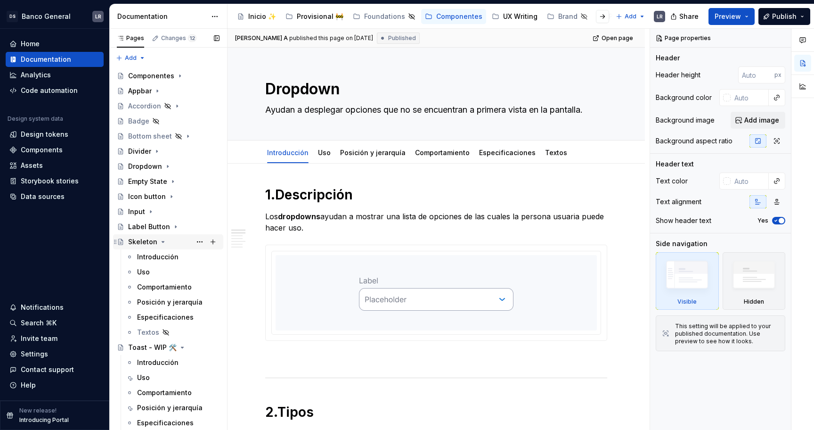
click at [161, 240] on icon "Page tree" at bounding box center [163, 242] width 8 height 8
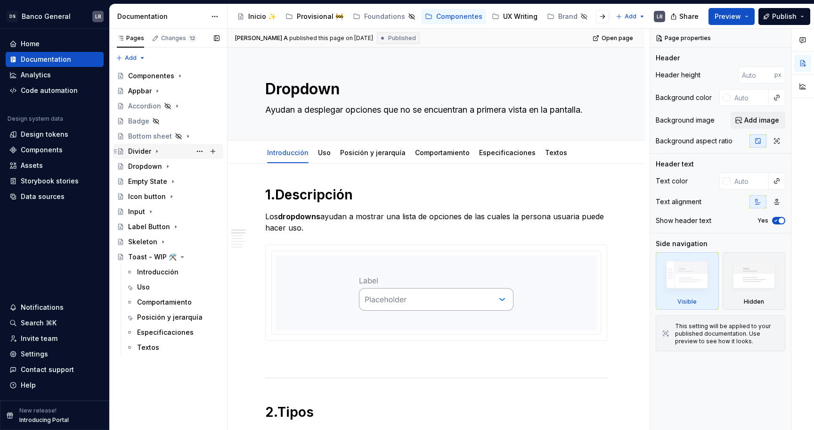
click at [156, 153] on icon "Page tree" at bounding box center [157, 151] width 8 height 8
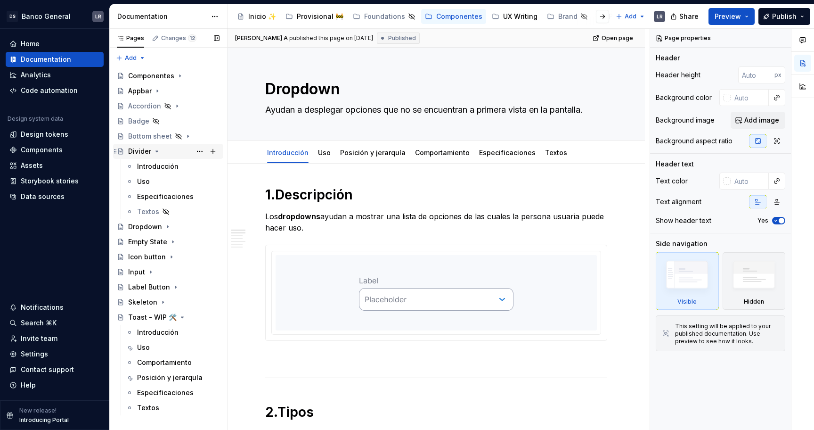
click at [156, 153] on icon "Page tree" at bounding box center [157, 151] width 8 height 8
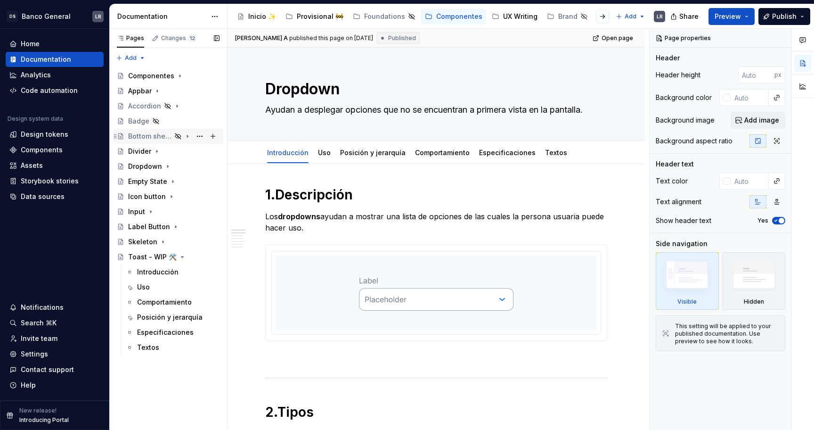
click at [187, 137] on icon "Page tree" at bounding box center [187, 136] width 1 height 2
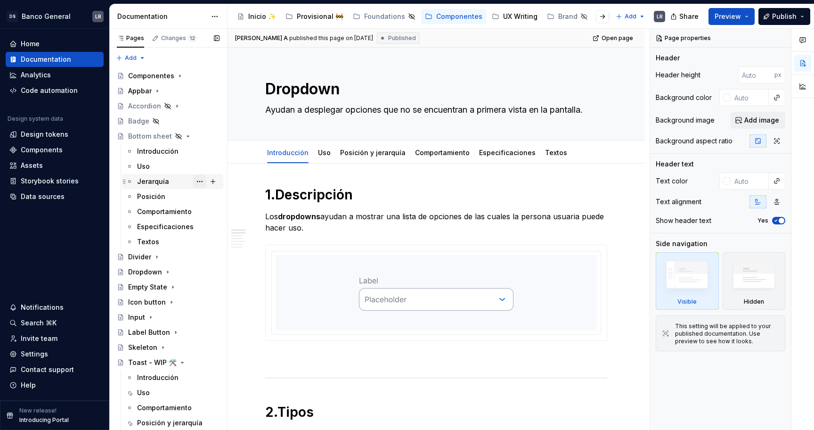
click at [198, 184] on button "Page tree" at bounding box center [199, 181] width 13 height 13
type textarea "*"
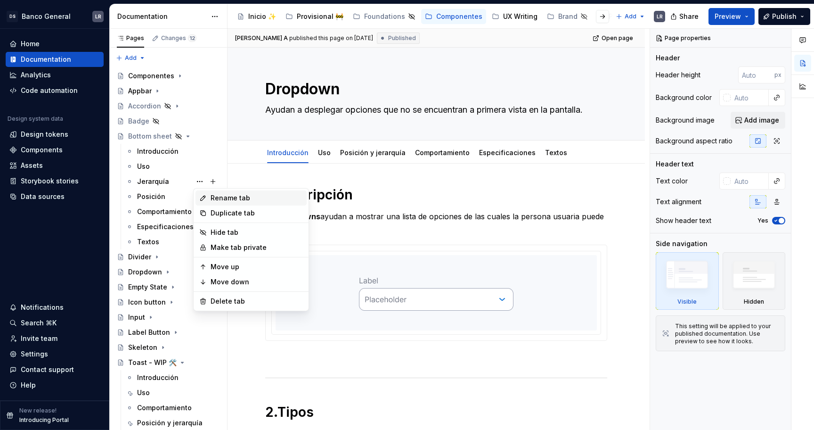
click at [231, 200] on div "Rename tab" at bounding box center [257, 197] width 92 height 9
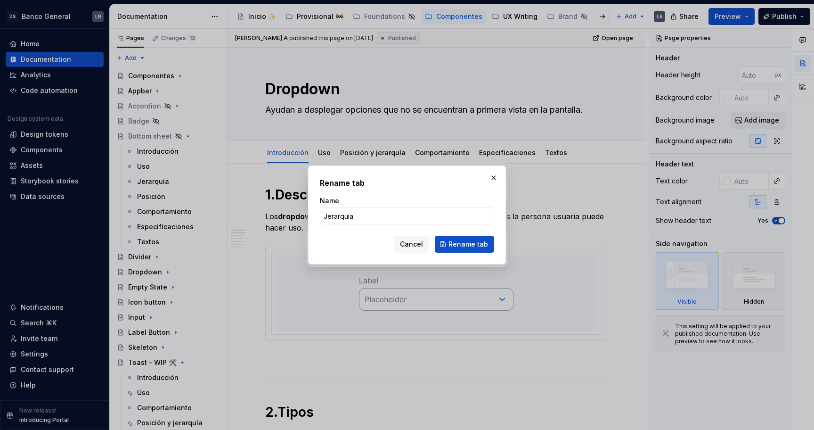
type input "Posición y jerarquía"
click at [483, 241] on span "Rename tab" at bounding box center [468, 243] width 40 height 9
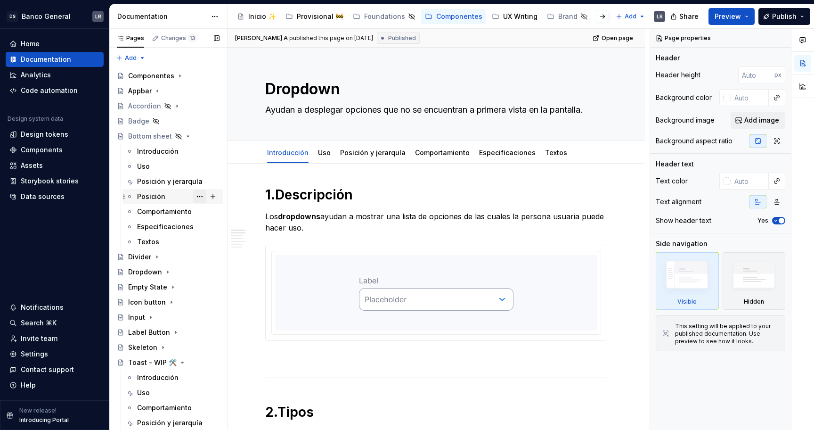
click at [202, 196] on button "Page tree" at bounding box center [199, 196] width 13 height 13
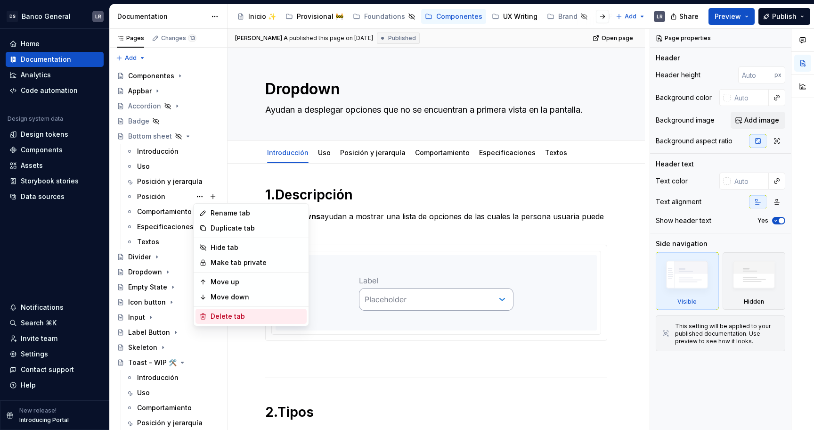
click at [228, 322] on div "Delete tab" at bounding box center [250, 316] width 111 height 15
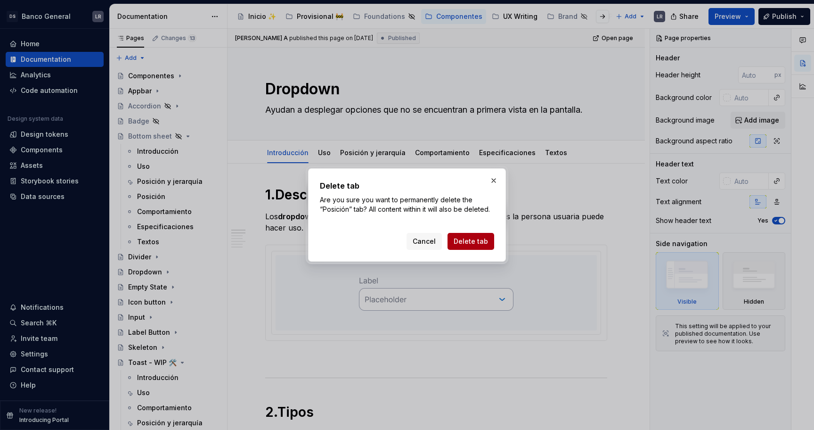
click at [484, 242] on span "Delete tab" at bounding box center [471, 240] width 34 height 9
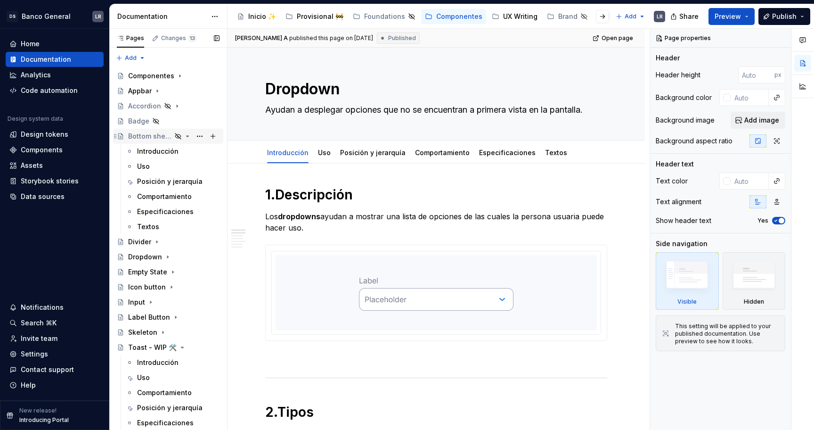
click at [114, 136] on icon "Page tree" at bounding box center [116, 136] width 8 height 8
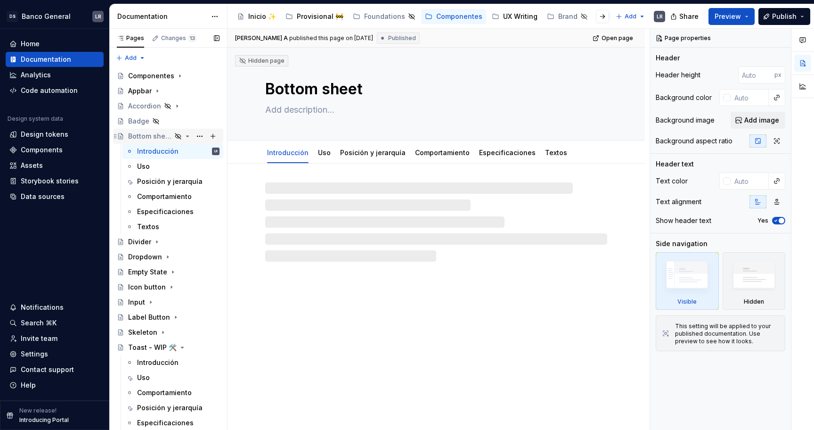
click at [186, 135] on icon "Page tree" at bounding box center [188, 136] width 8 height 8
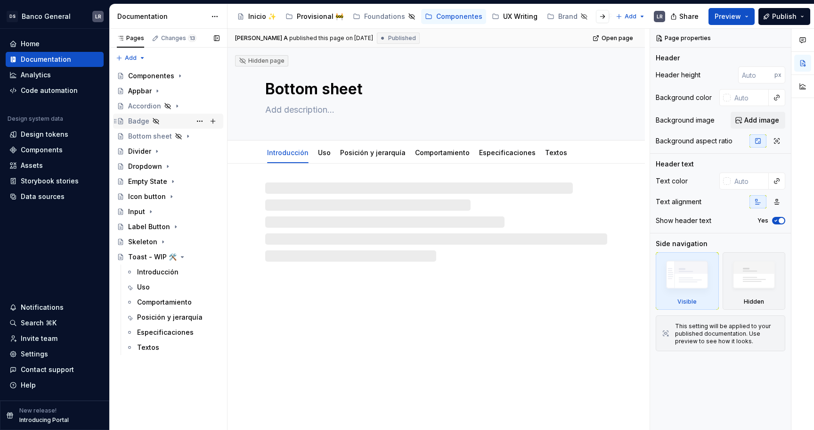
click at [164, 119] on div "Badge" at bounding box center [173, 120] width 91 height 13
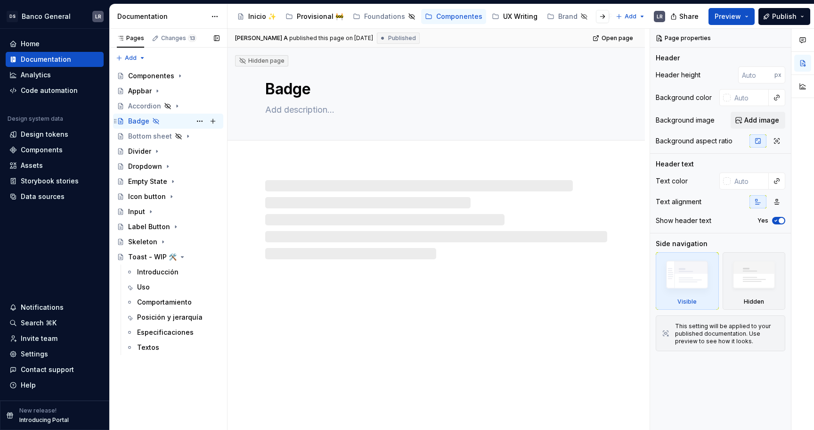
click at [139, 120] on div "Badge" at bounding box center [138, 120] width 21 height 9
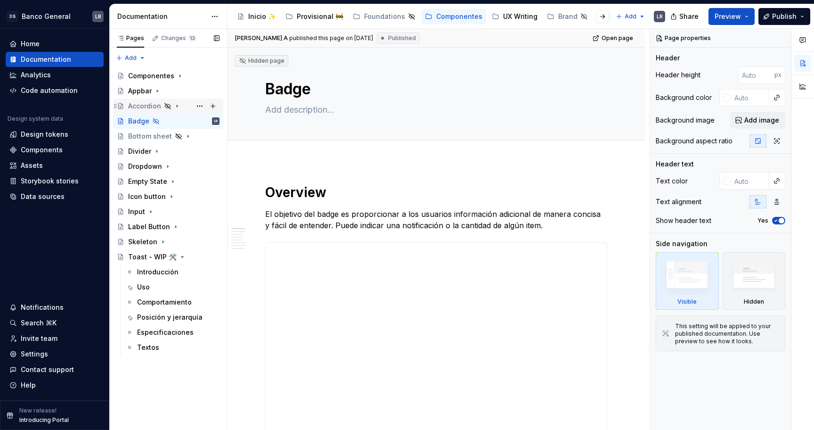
click at [177, 105] on icon "Page tree" at bounding box center [177, 106] width 8 height 8
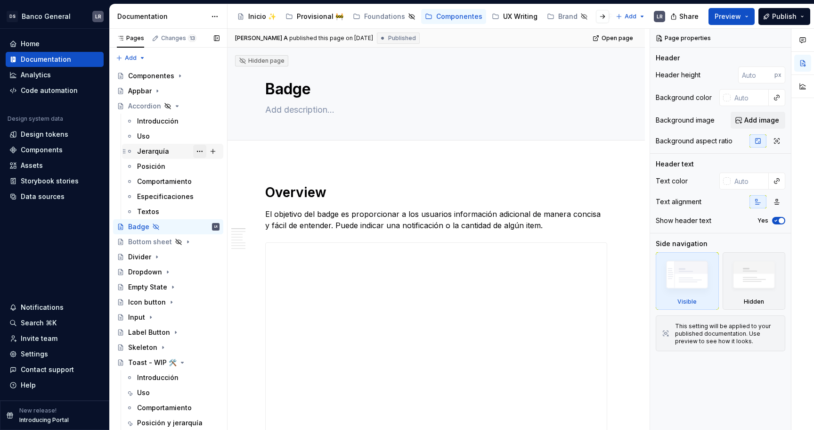
click at [203, 149] on button "Page tree" at bounding box center [199, 151] width 13 height 13
type textarea "*"
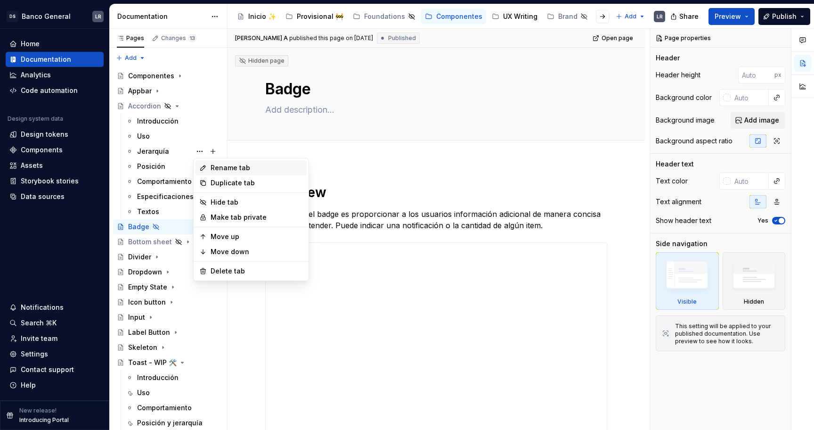
click at [245, 169] on div "Rename tab" at bounding box center [257, 167] width 92 height 9
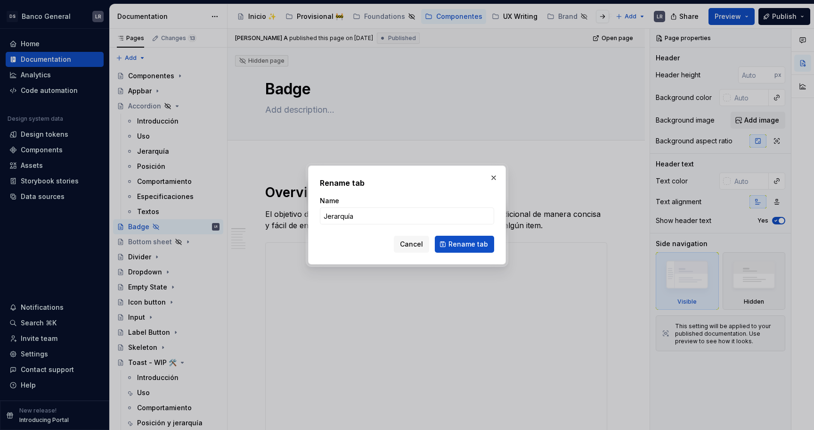
type input "Posición y jerarquía"
click at [473, 242] on span "Rename tab" at bounding box center [468, 243] width 40 height 9
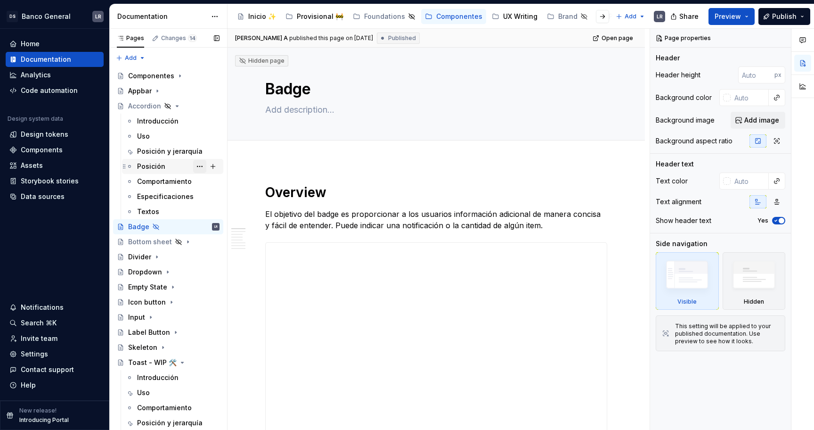
click at [203, 164] on button "Page tree" at bounding box center [199, 166] width 13 height 13
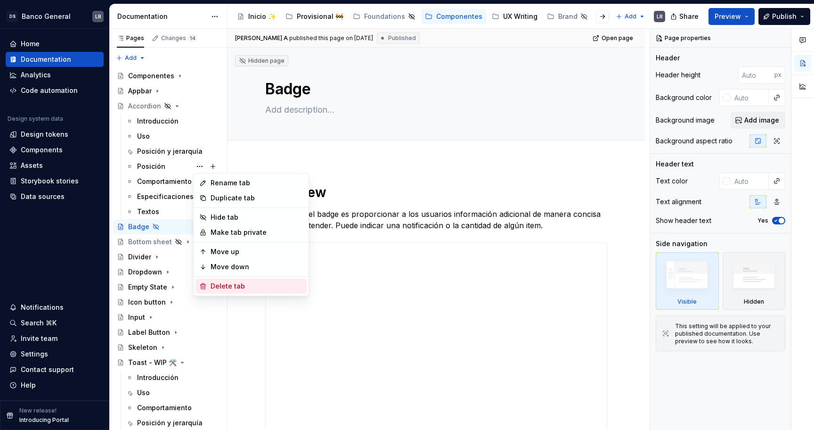
click at [243, 281] on div "Delete tab" at bounding box center [257, 285] width 92 height 9
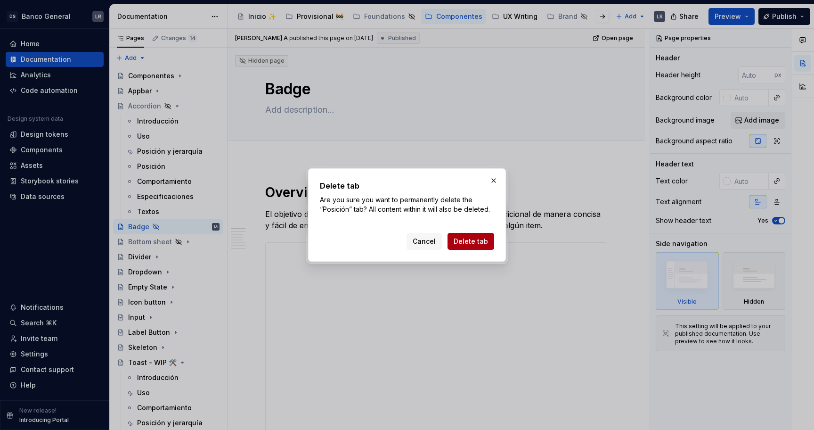
click at [473, 243] on span "Delete tab" at bounding box center [471, 240] width 34 height 9
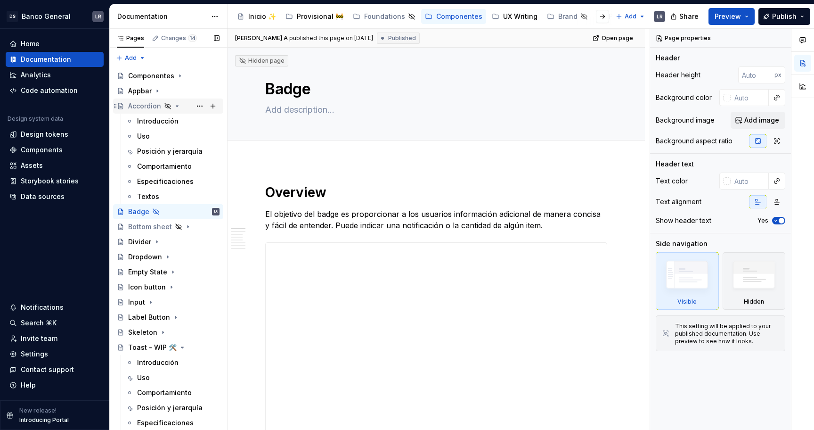
click at [177, 106] on icon "Page tree" at bounding box center [177, 106] width 2 height 1
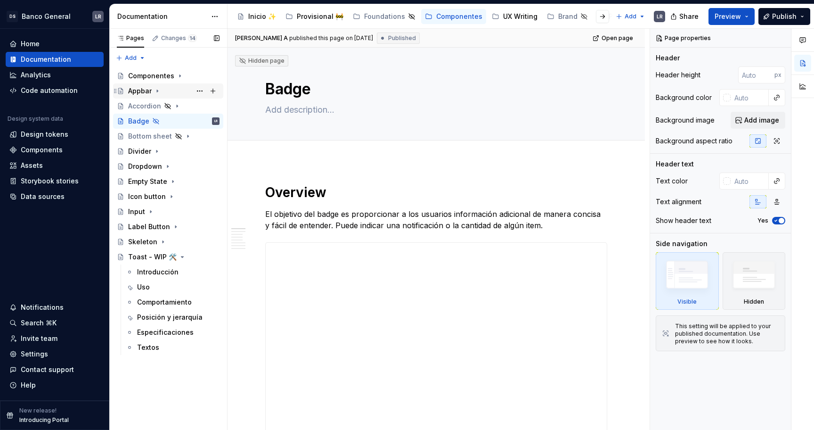
click at [158, 89] on icon "Page tree" at bounding box center [158, 91] width 8 height 8
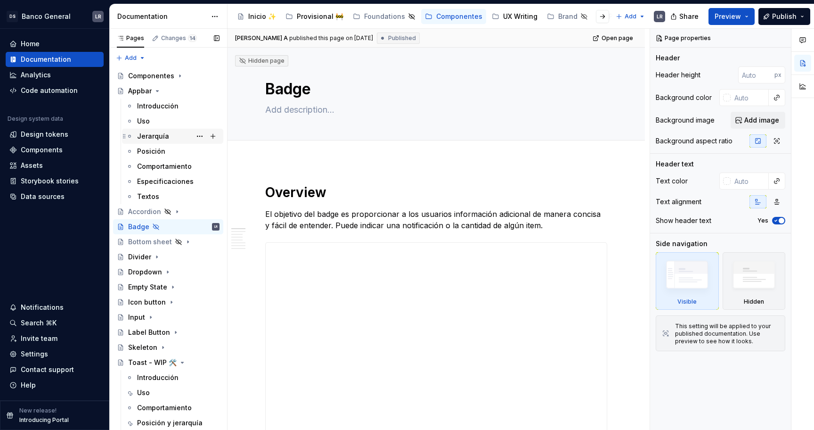
click at [161, 139] on div "Jerarquía" at bounding box center [153, 135] width 32 height 9
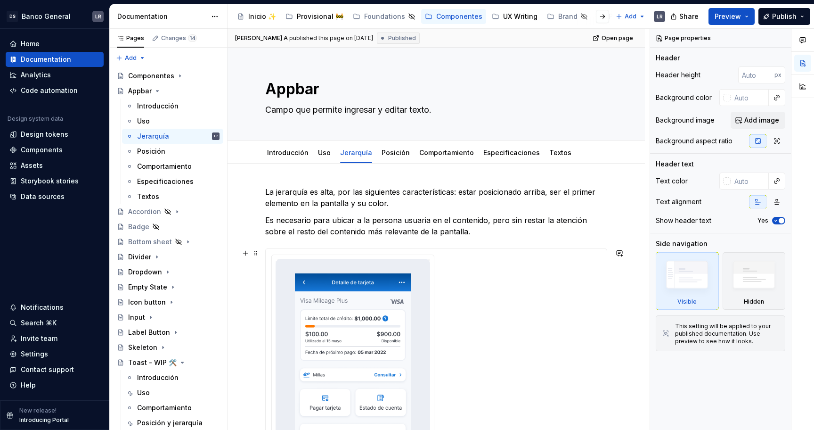
click at [438, 253] on div at bounding box center [436, 377] width 341 height 256
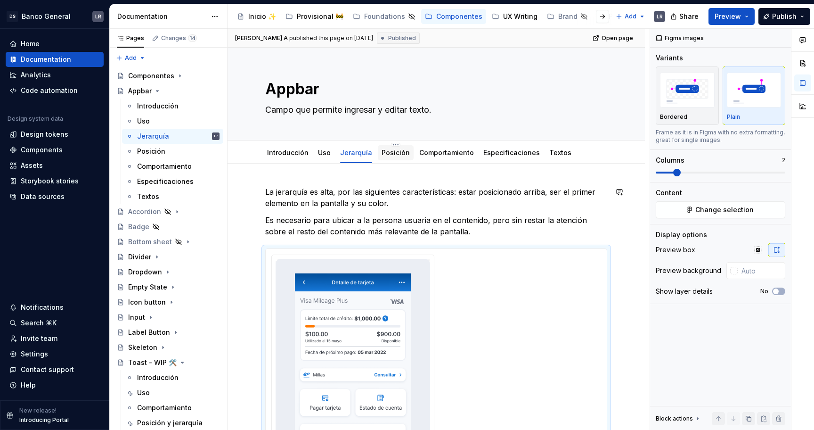
click at [393, 156] on link "Posición" at bounding box center [396, 152] width 28 height 8
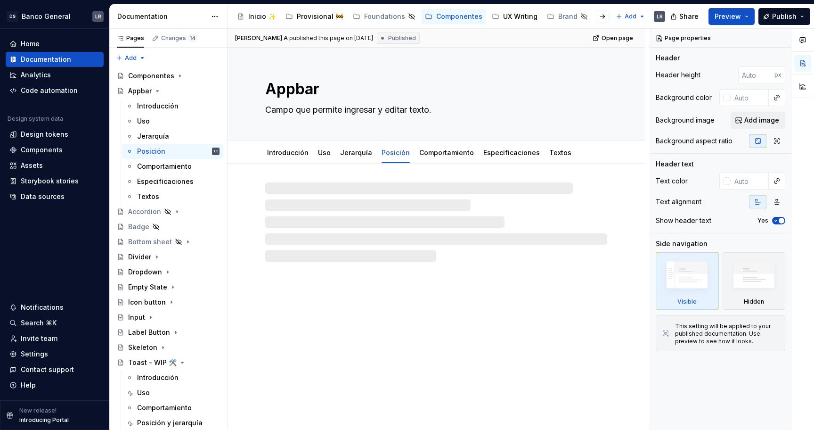
type textarea "*"
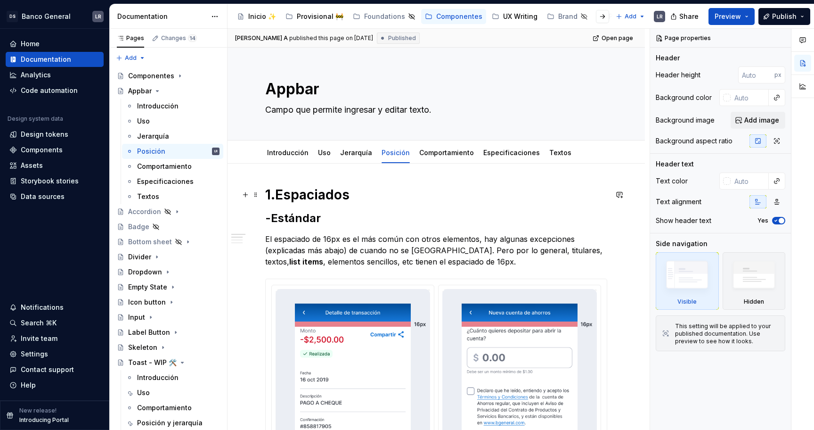
click at [306, 196] on h1 "1.Espaciados" at bounding box center [436, 194] width 342 height 17
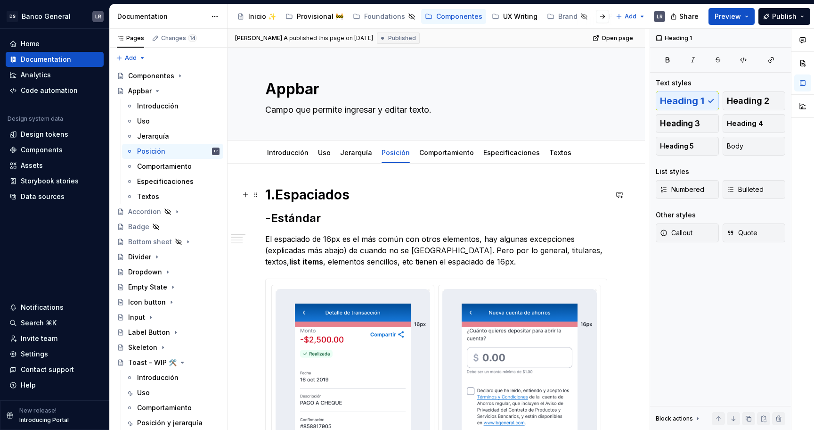
click at [306, 196] on h1 "1.Espaciados" at bounding box center [436, 194] width 342 height 17
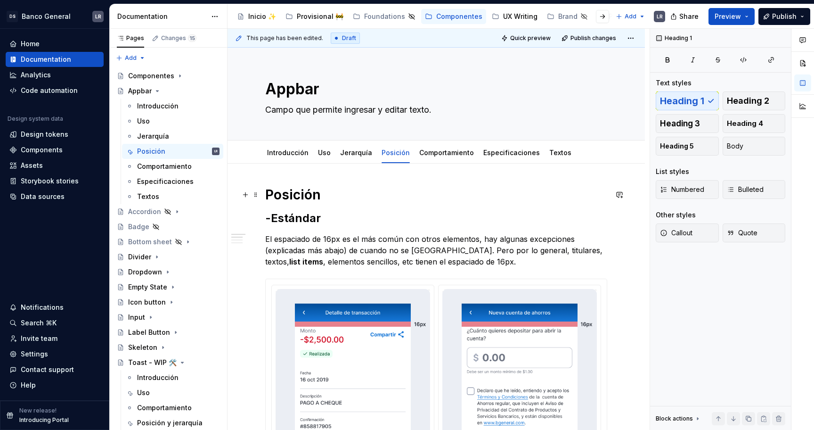
click at [268, 190] on h1 "Posición" at bounding box center [436, 194] width 342 height 17
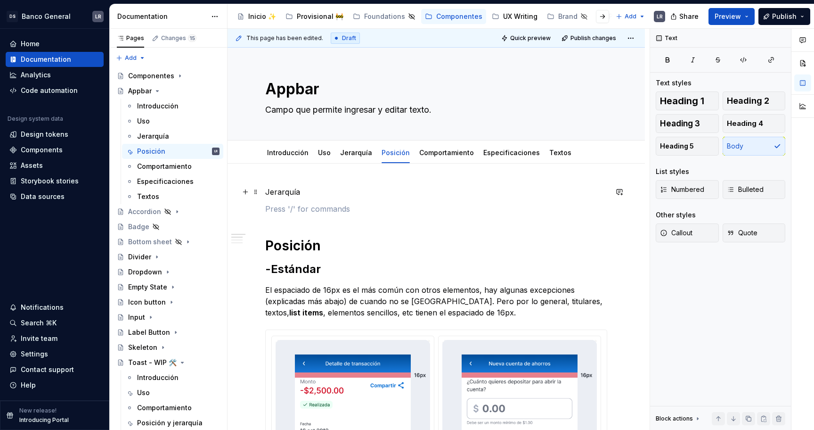
click at [281, 193] on p "Jerarquía" at bounding box center [436, 191] width 342 height 11
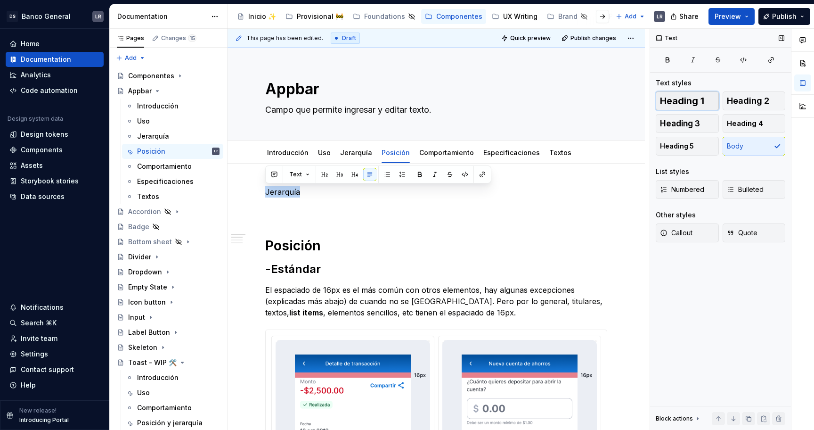
click at [691, 93] on button "Heading 1" at bounding box center [687, 100] width 63 height 19
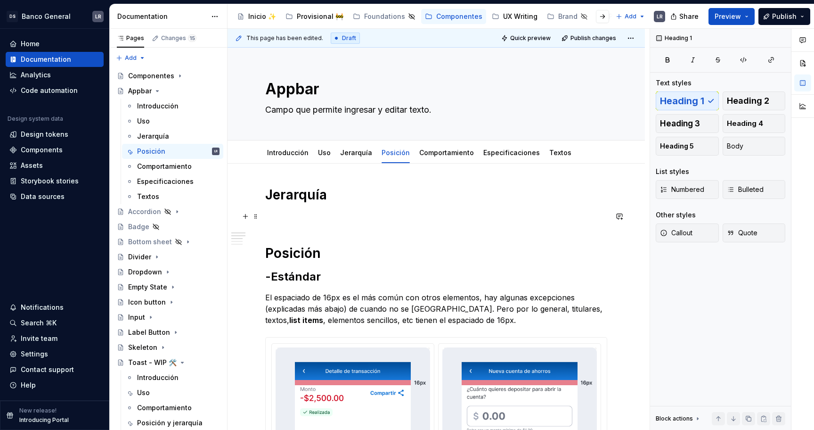
click at [276, 217] on p at bounding box center [436, 216] width 342 height 11
click at [151, 132] on div "Jerarquía" at bounding box center [153, 135] width 32 height 9
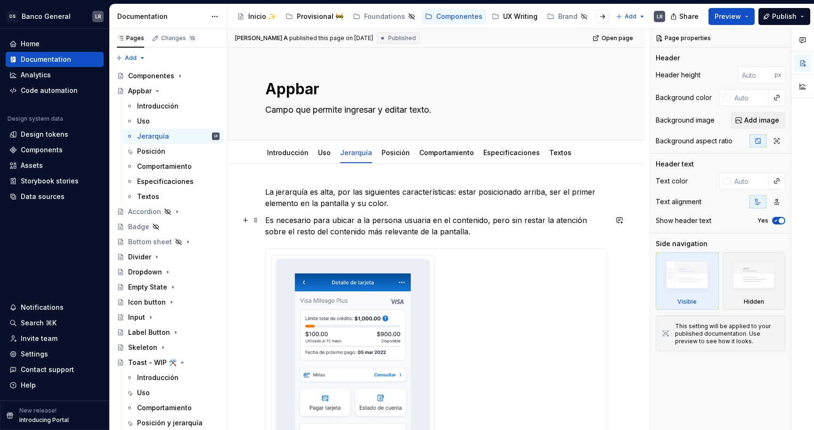
click at [360, 217] on p "Es necesario para ubicar a la persona usuaria en el contenido, pero sin restar …" at bounding box center [436, 225] width 342 height 23
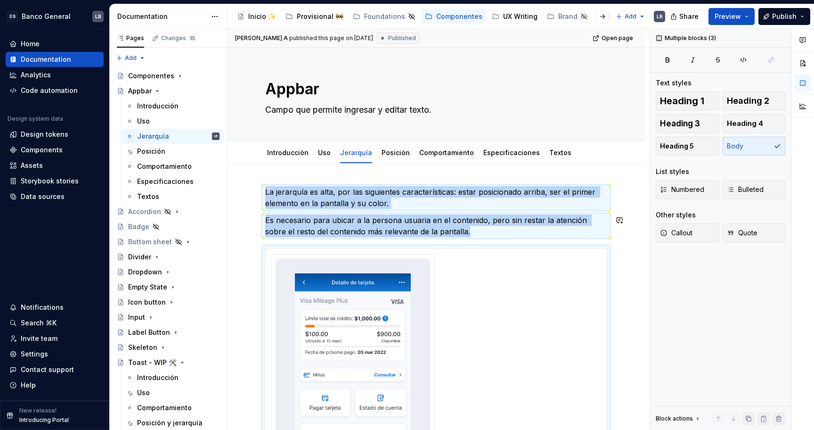
copy div "La jerarquía es alta, por las siguientes características: estar posicionado arr…"
click at [159, 146] on div "Posición" at bounding box center [151, 150] width 28 height 9
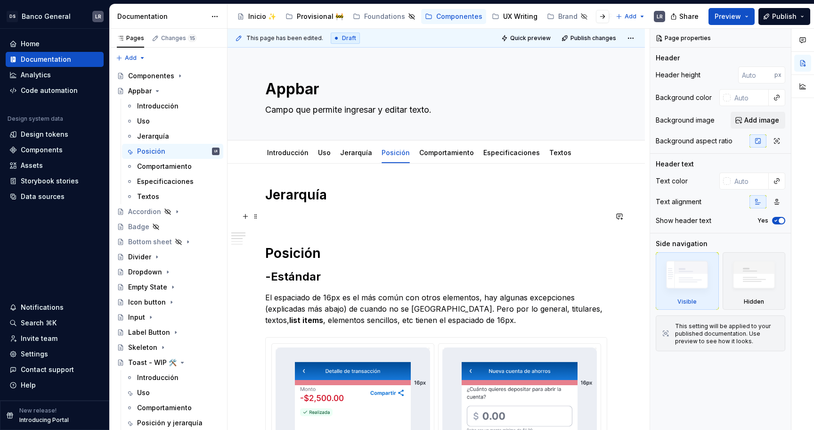
click at [302, 217] on p at bounding box center [436, 216] width 342 height 11
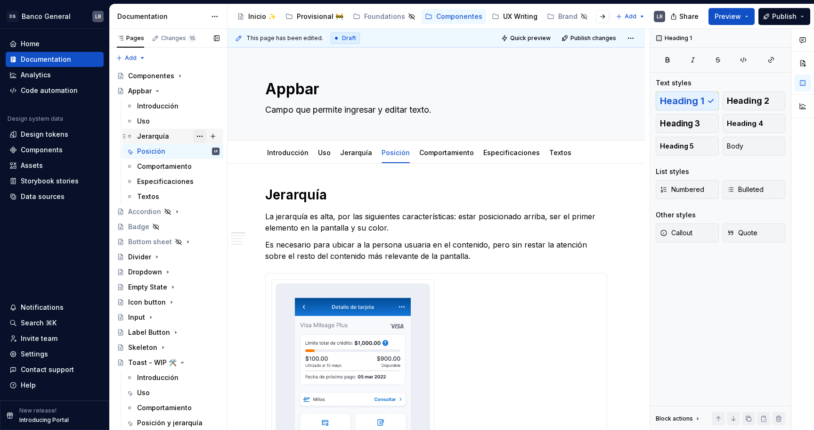
click at [196, 137] on button "Page tree" at bounding box center [199, 136] width 13 height 13
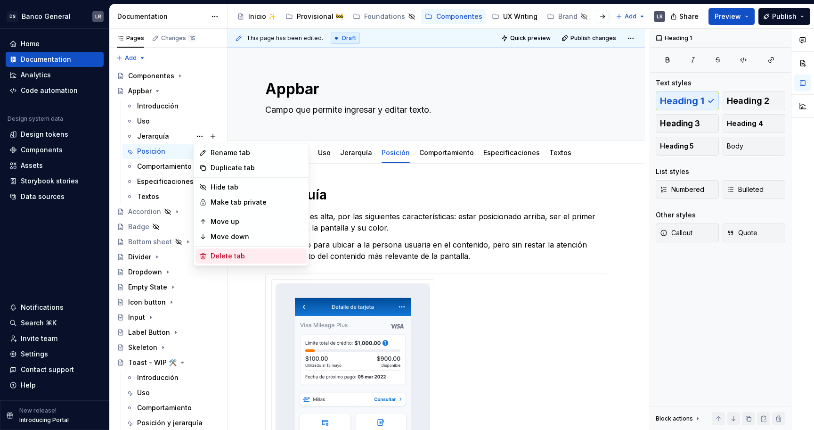
click at [224, 256] on div "Delete tab" at bounding box center [257, 255] width 92 height 9
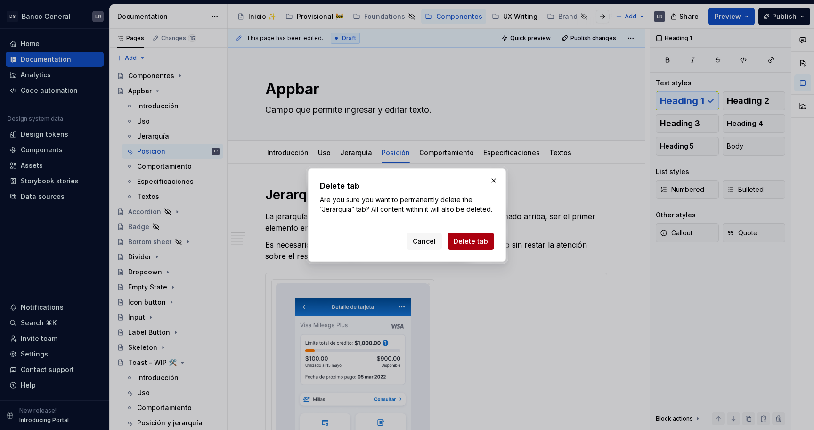
click at [484, 240] on span "Delete tab" at bounding box center [471, 240] width 34 height 9
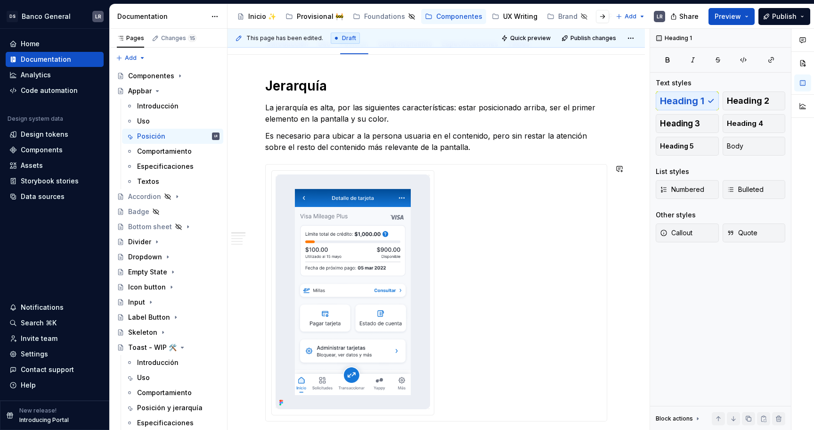
scroll to position [61, 0]
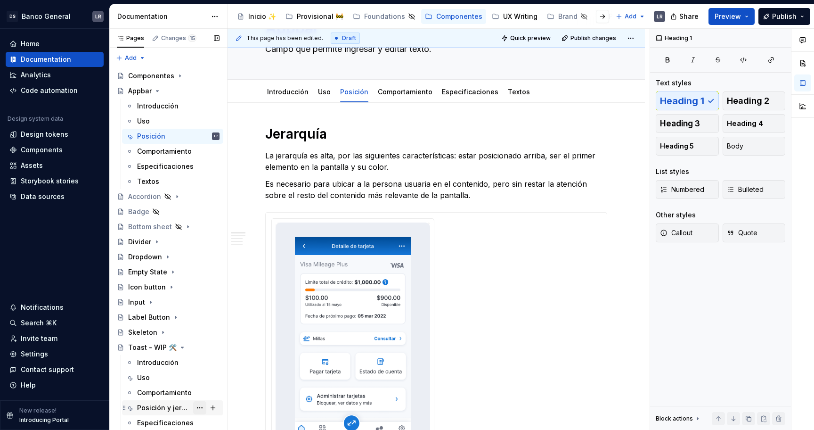
click at [201, 404] on button "Page tree" at bounding box center [199, 407] width 13 height 13
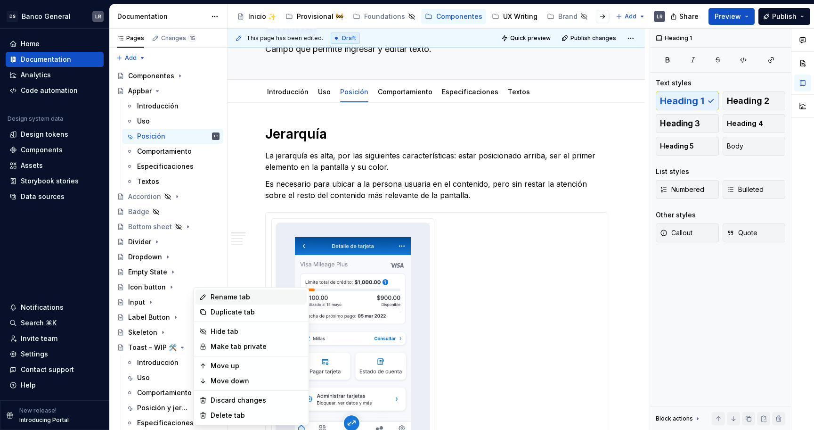
click at [244, 293] on div "Rename tab" at bounding box center [257, 296] width 92 height 9
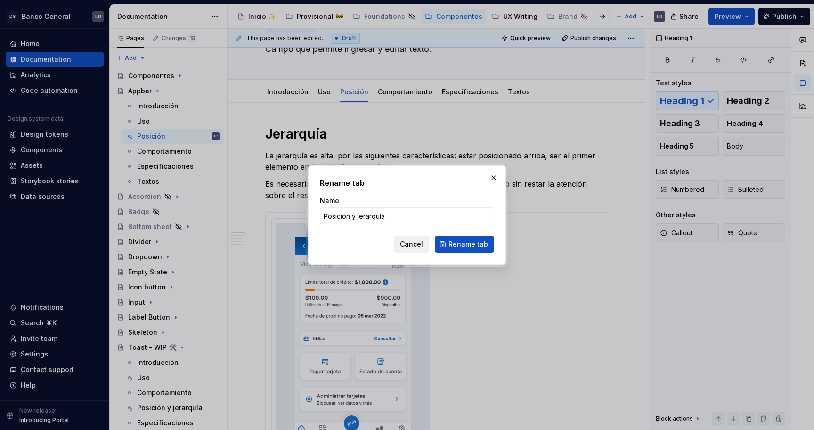
click at [415, 242] on span "Cancel" at bounding box center [411, 243] width 23 height 9
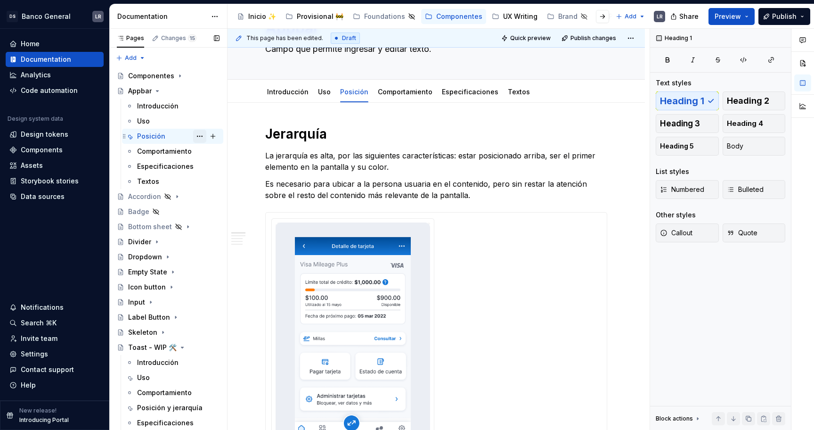
click at [203, 136] on button "Page tree" at bounding box center [199, 136] width 13 height 13
type textarea "*"
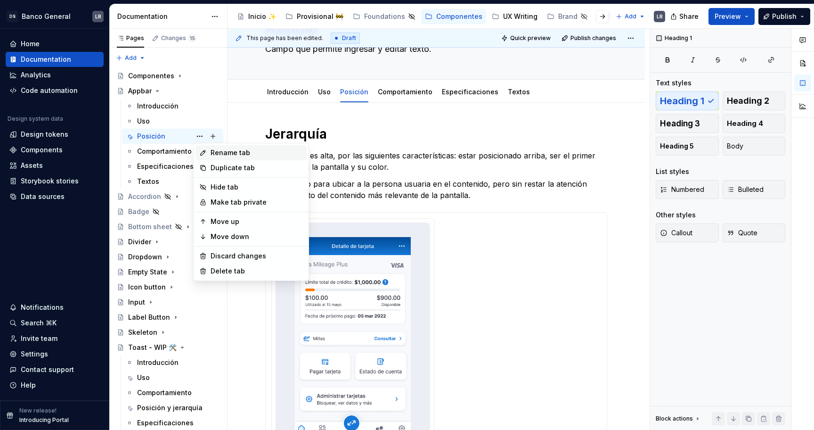
click at [243, 154] on div "Rename tab" at bounding box center [257, 152] width 92 height 9
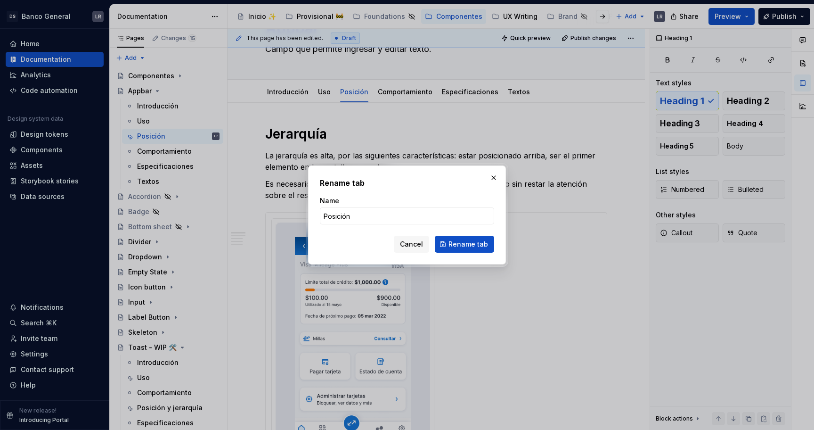
type input "Posición y jerarquía"
click at [473, 236] on button "Rename tab" at bounding box center [464, 244] width 59 height 17
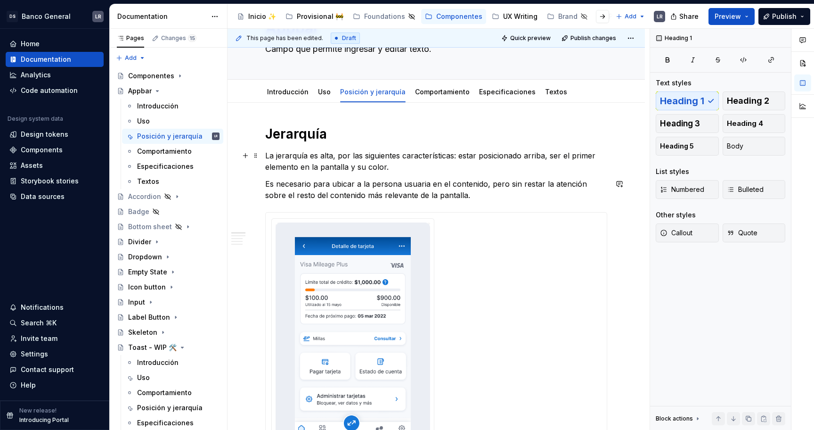
scroll to position [0, 0]
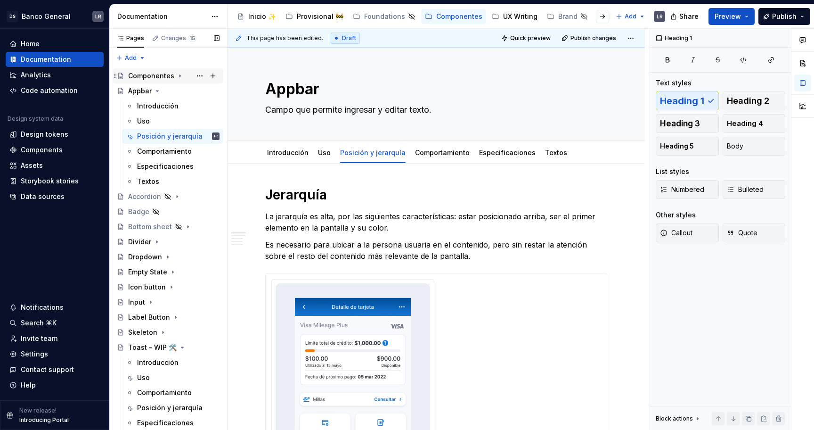
click at [179, 76] on icon "Page tree" at bounding box center [179, 76] width 1 height 2
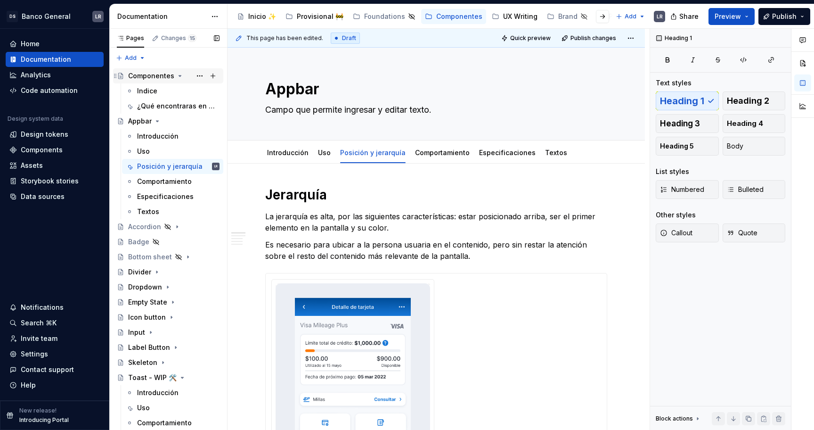
click at [180, 70] on div "Componentes" at bounding box center [173, 75] width 91 height 13
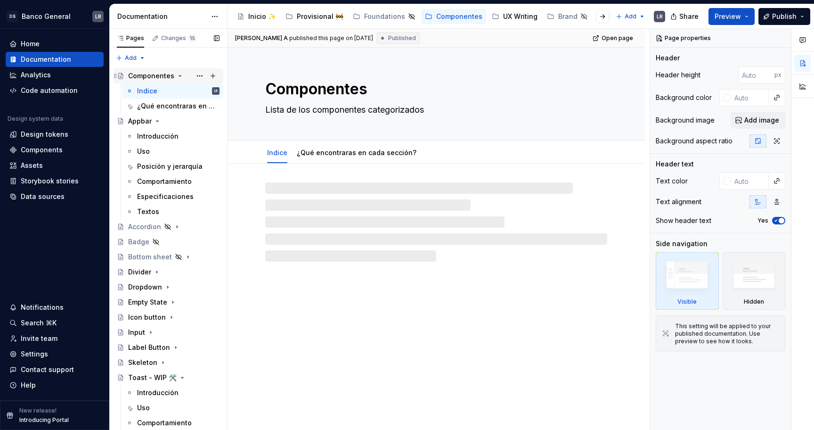
click at [176, 77] on icon "Page tree" at bounding box center [180, 76] width 8 height 8
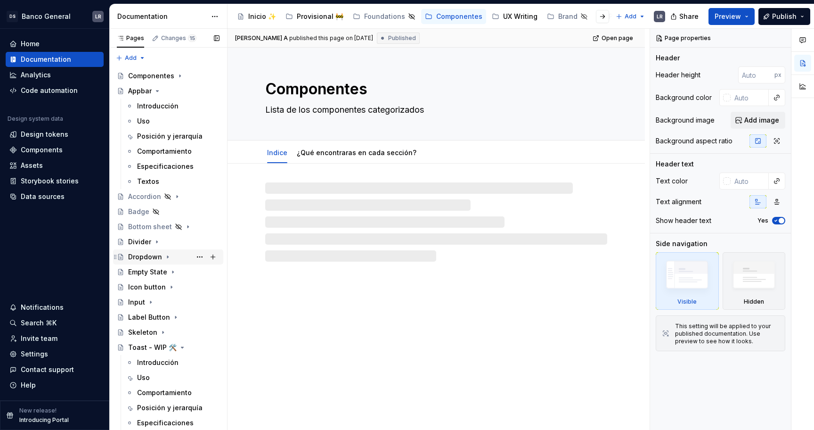
scroll to position [13, 0]
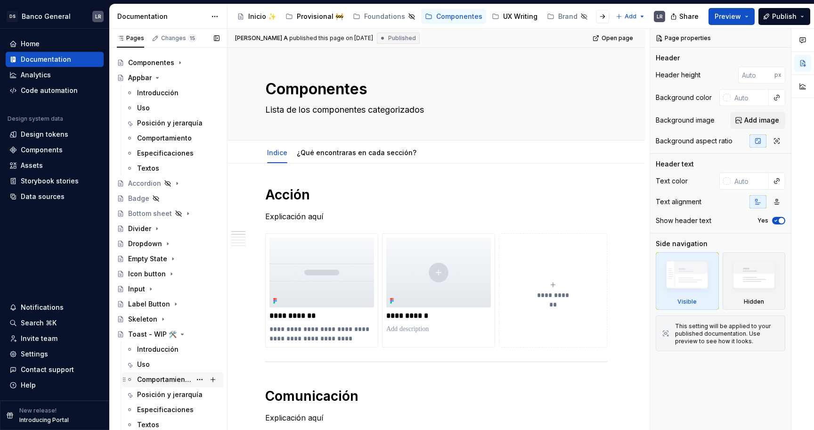
click at [160, 376] on div "Comportamiento" at bounding box center [164, 378] width 54 height 9
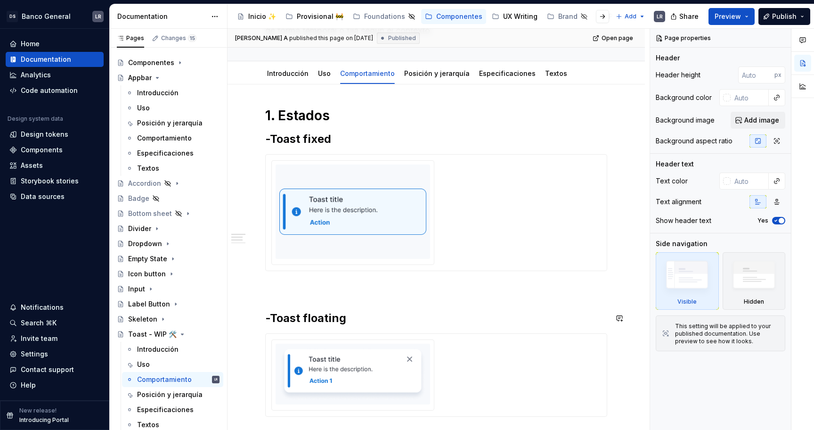
scroll to position [92, 0]
click at [333, 285] on p at bounding box center [436, 286] width 342 height 11
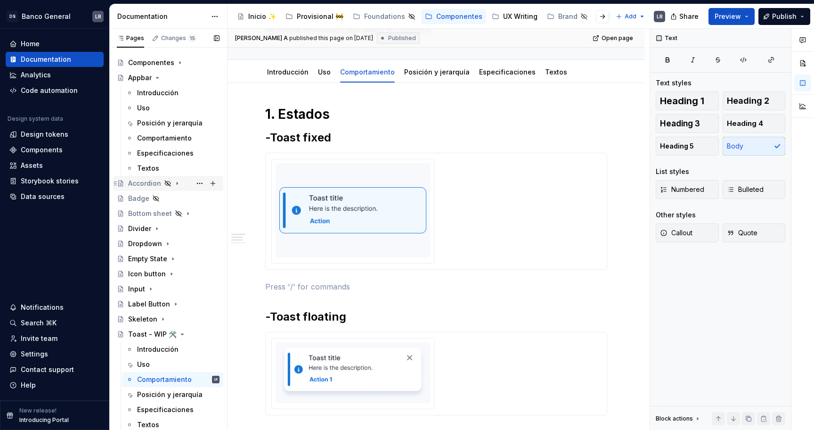
scroll to position [0, 0]
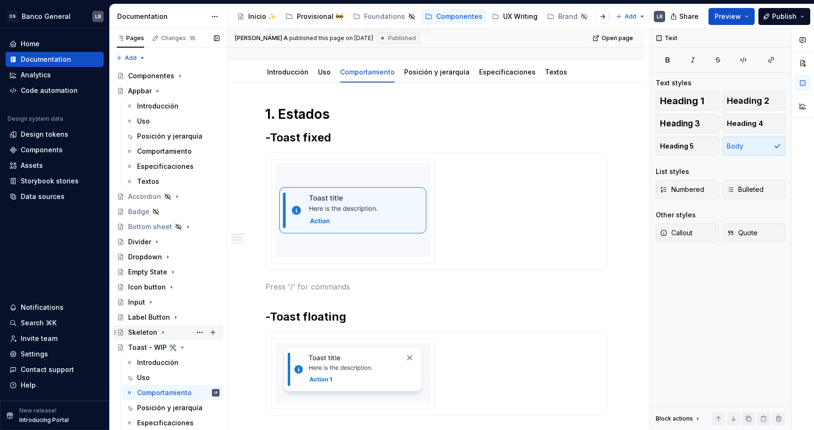
click at [162, 333] on icon "Page tree" at bounding box center [163, 332] width 8 height 8
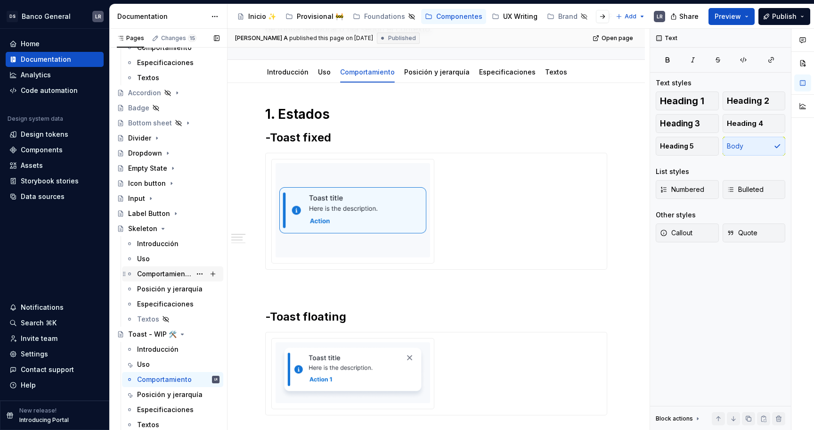
click at [170, 274] on div "Comportamiento" at bounding box center [164, 273] width 54 height 9
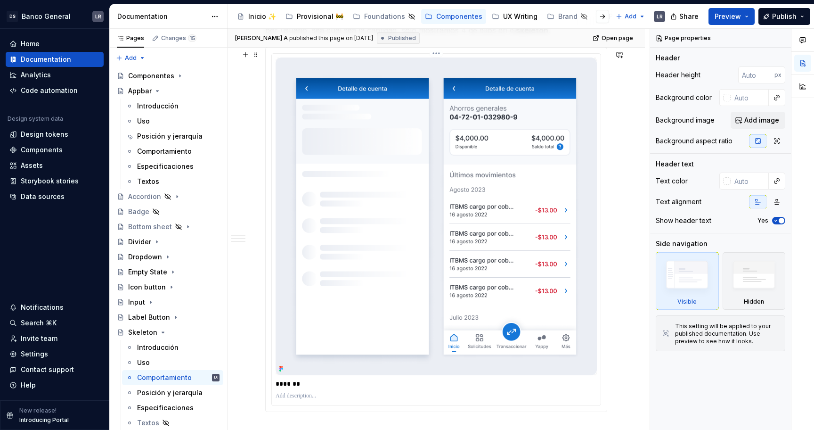
scroll to position [840, 0]
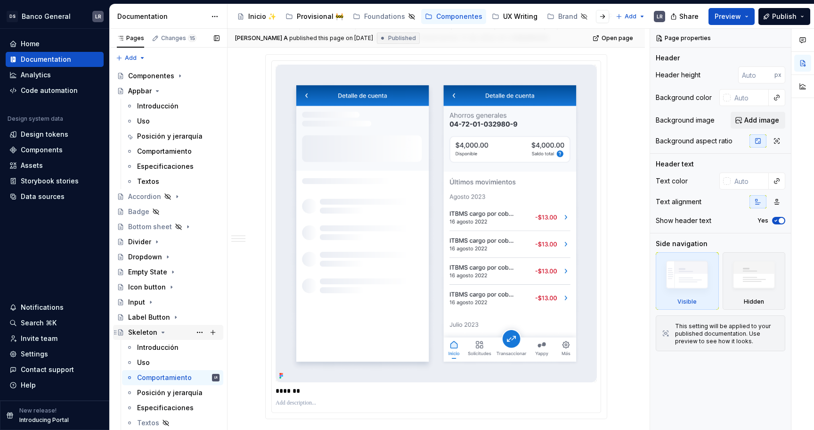
click at [159, 331] on icon "Page tree" at bounding box center [163, 332] width 8 height 8
click at [172, 313] on icon "Page tree" at bounding box center [176, 317] width 8 height 8
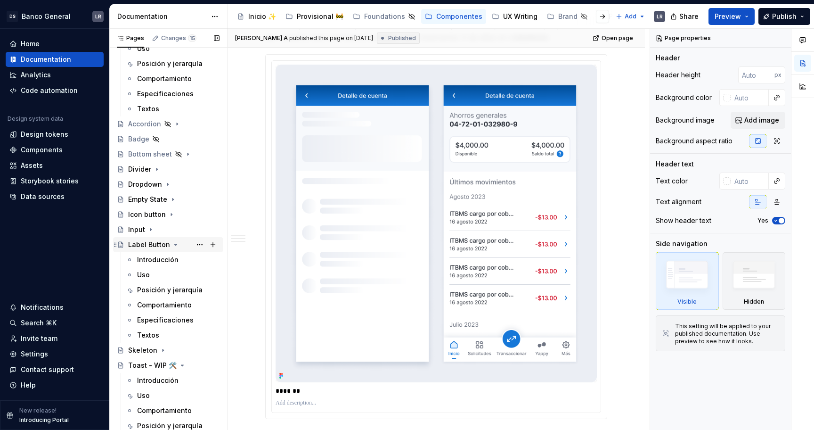
scroll to position [104, 0]
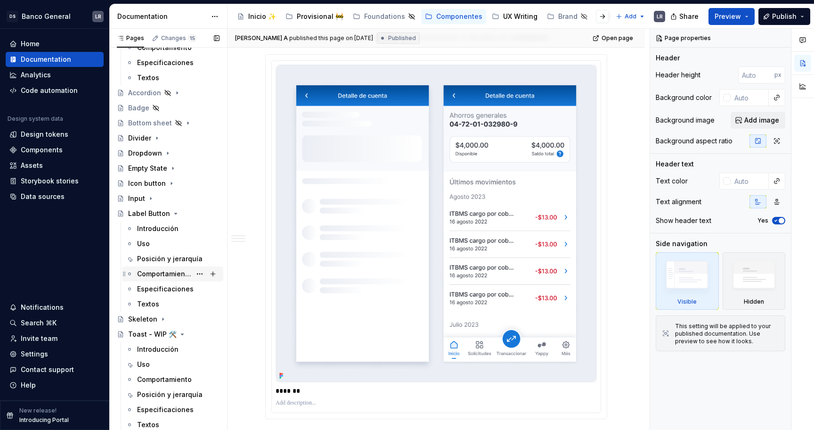
click at [161, 272] on div "Comportamiento" at bounding box center [164, 273] width 54 height 9
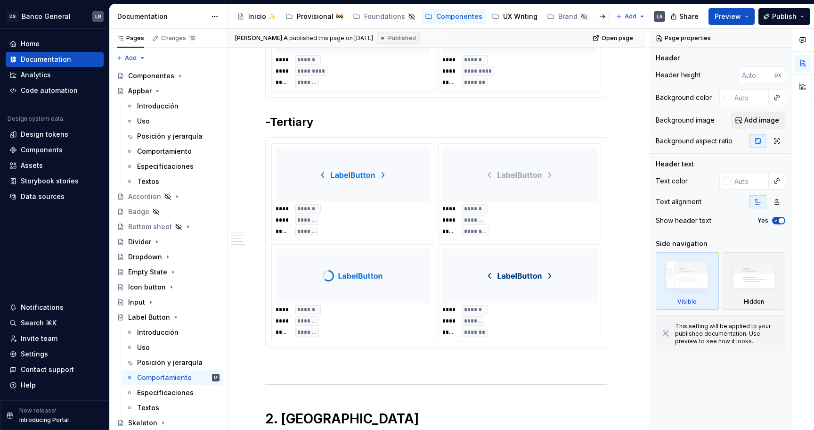
scroll to position [104, 0]
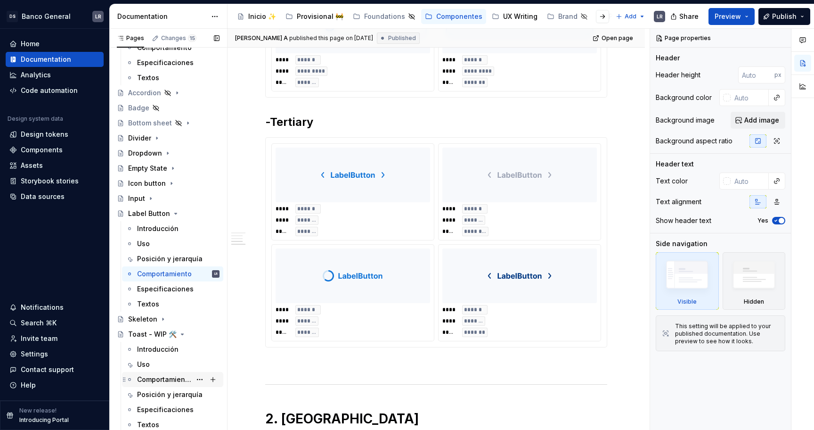
click at [158, 376] on div "Comportamiento" at bounding box center [164, 378] width 54 height 9
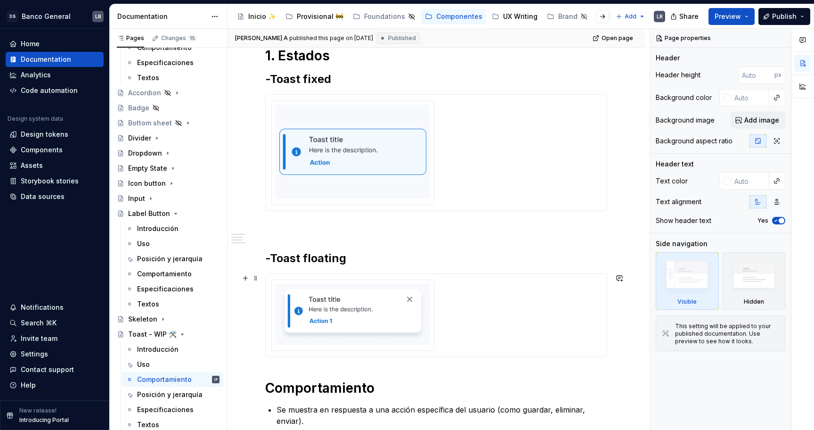
scroll to position [228, 0]
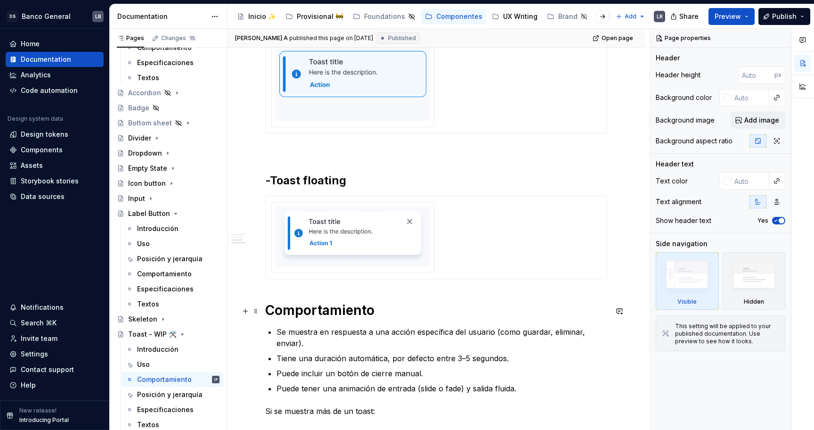
click at [263, 315] on div "1. Estados -Toast fixed -Toast floating Comportamiento  Se muestra en respuesta…" at bounding box center [436, 271] width 417 height 648
type textarea "*"
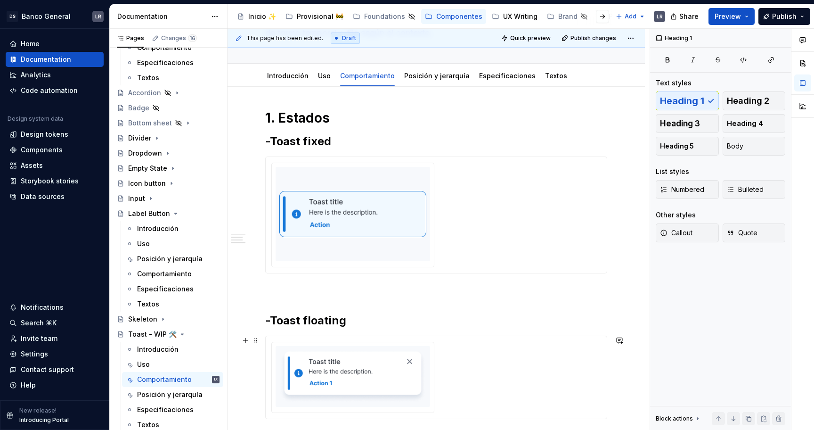
scroll to position [43, 0]
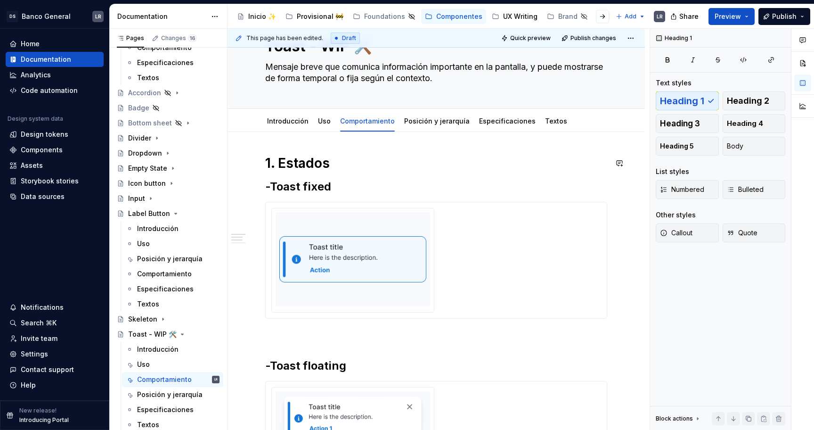
click at [288, 174] on div "1. Estados -Toast fixed -Toast floating 2. Comportamiento  Se muestra en respue…" at bounding box center [436, 397] width 342 height 485
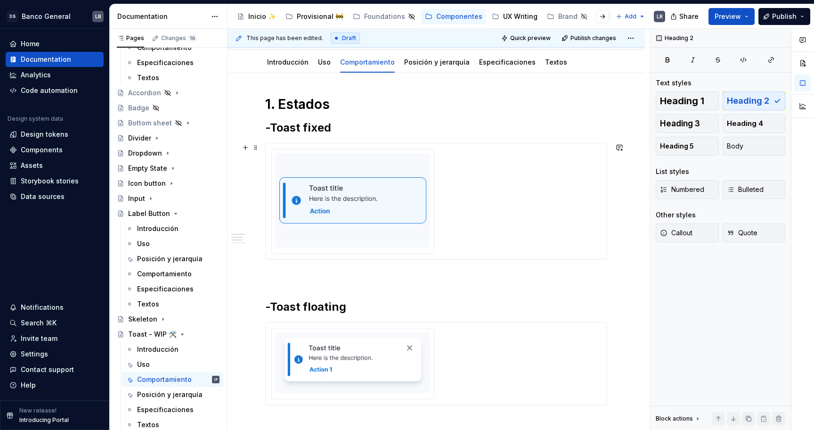
scroll to position [106, 0]
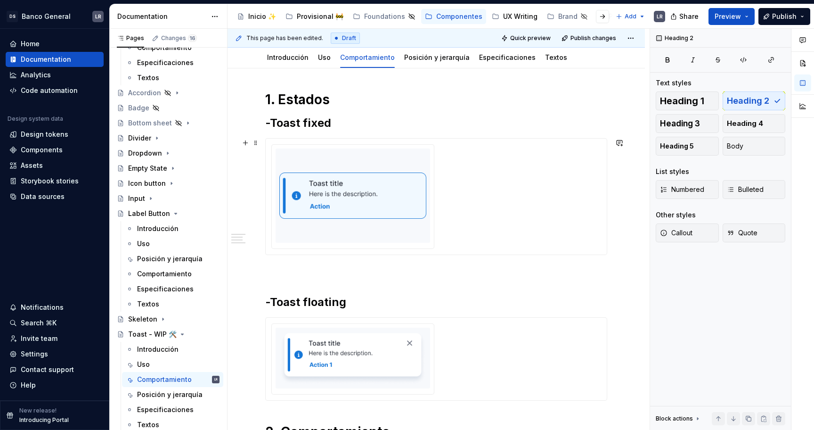
click at [301, 251] on div at bounding box center [436, 196] width 341 height 116
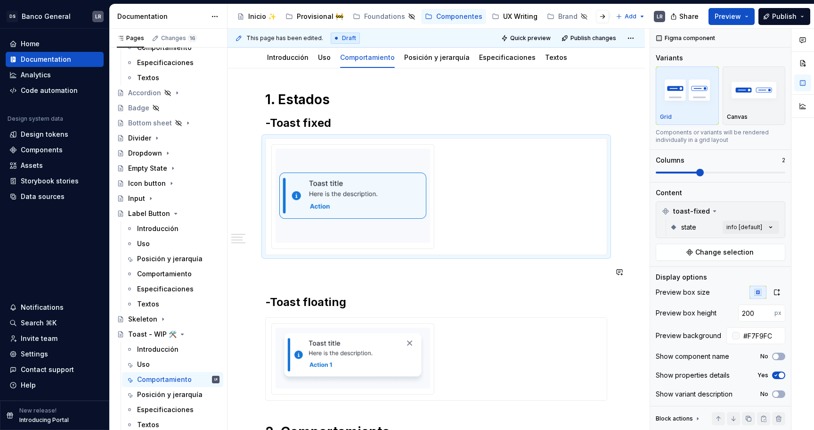
click at [281, 285] on div "1. Estados -Toast fixed -Toast floating 2. Comportamiento  Se muestra en respue…" at bounding box center [436, 333] width 342 height 485
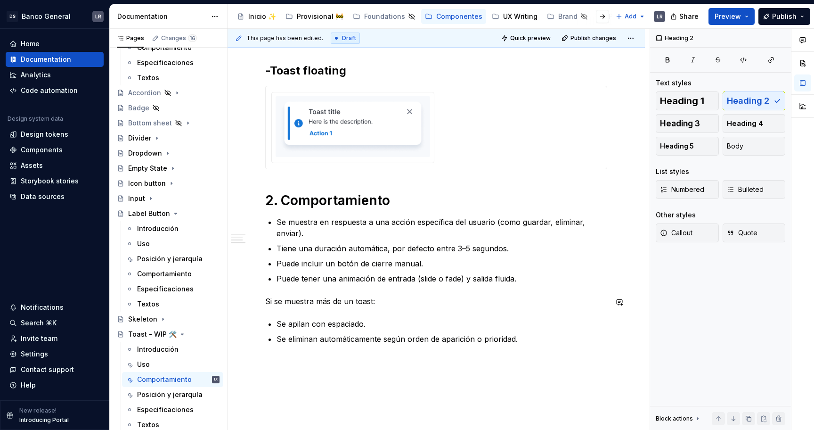
scroll to position [308, 0]
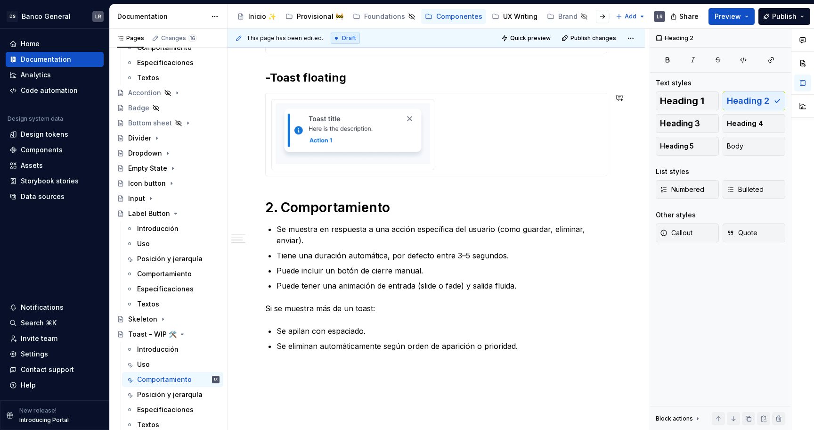
click at [282, 192] on div "1. Estados -Toast fixed -Toast floating 2. Comportamiento  Se muestra en respue…" at bounding box center [436, 120] width 342 height 462
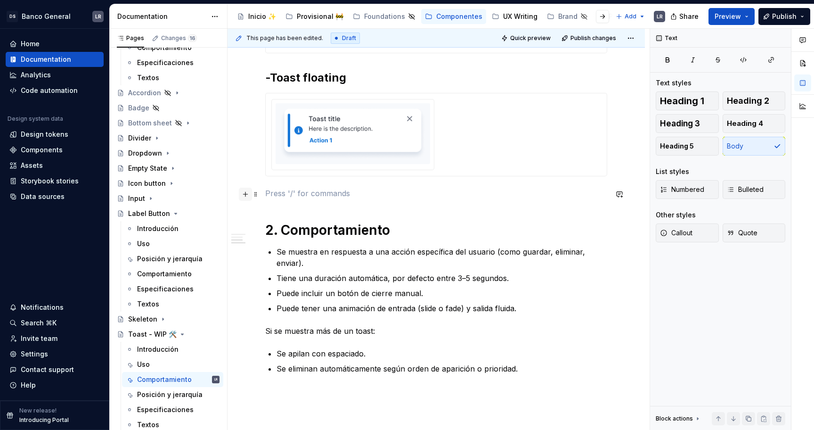
click at [243, 195] on button "button" at bounding box center [245, 193] width 13 height 13
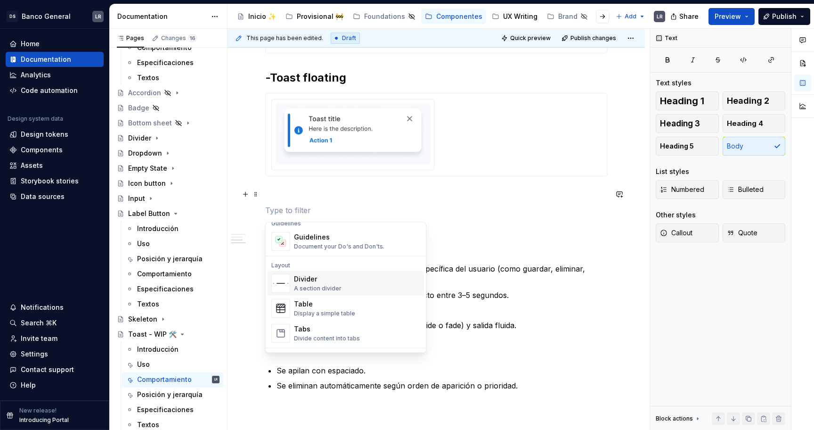
scroll to position [276, 0]
click at [346, 285] on div "Divider A section divider" at bounding box center [357, 282] width 126 height 19
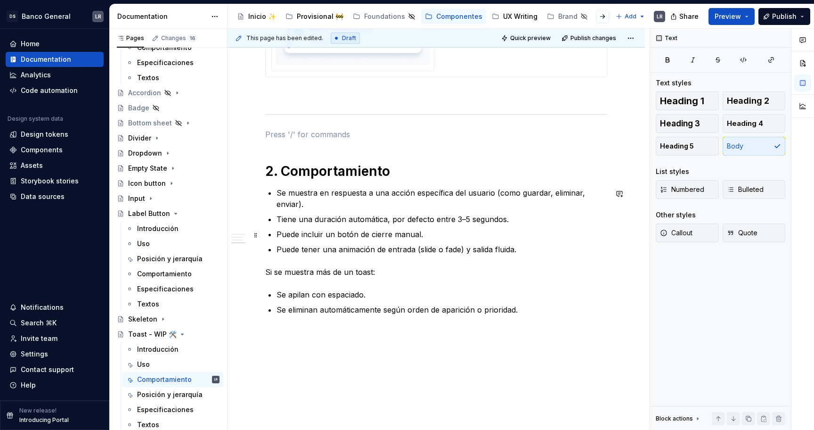
scroll to position [403, 0]
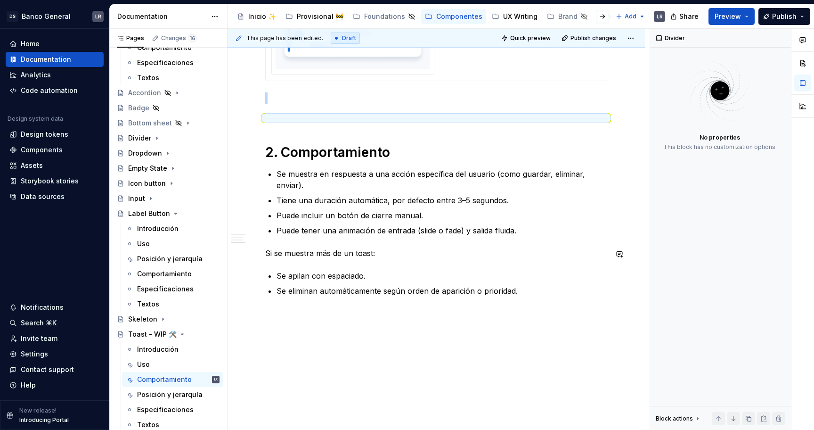
click at [475, 260] on div "1. Estados -Toast fixed -Toast floating 2. Comportamiento  Se muestra en respue…" at bounding box center [436, 45] width 342 height 502
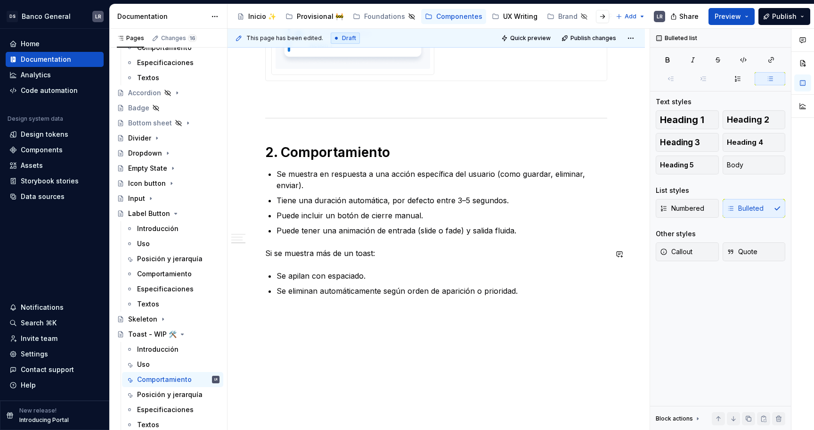
scroll to position [411, 0]
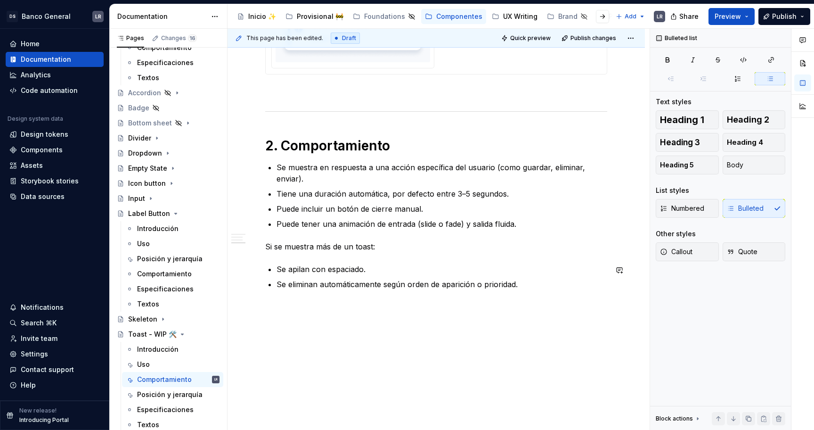
click at [364, 254] on div "1. Estados -Toast fixed -Toast floating 2. Comportamiento  Se muestra en respue…" at bounding box center [436, 39] width 342 height 502
click at [364, 247] on p "Si se muestra más de un toast:" at bounding box center [436, 246] width 342 height 11
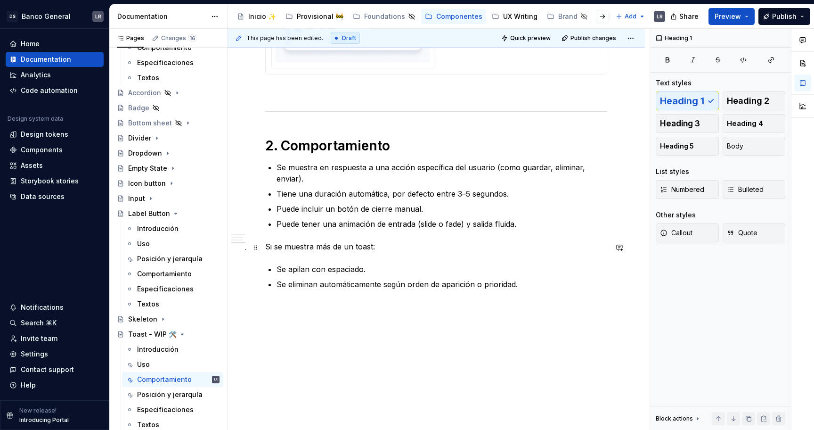
click at [364, 247] on p "Si se muestra más de un toast:" at bounding box center [436, 246] width 342 height 11
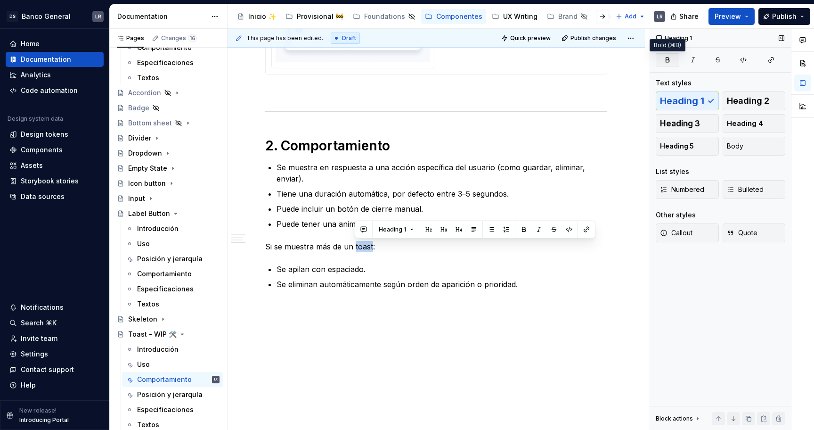
click at [670, 61] on icon "button" at bounding box center [668, 60] width 8 height 8
click at [393, 229] on span "Heading 1" at bounding box center [392, 230] width 27 height 8
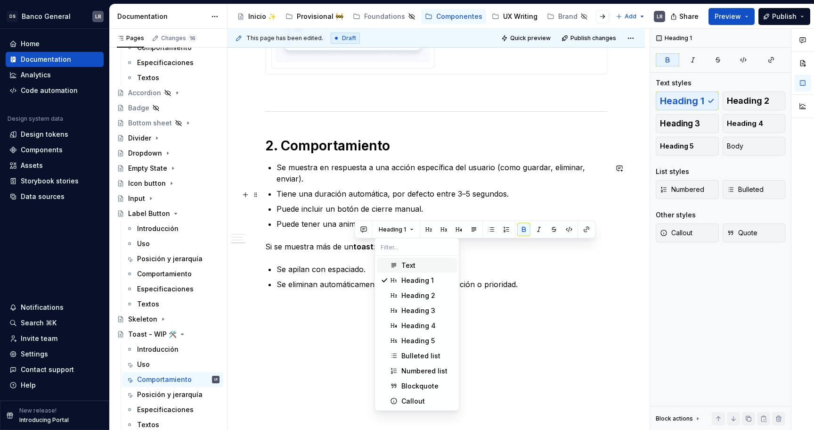
click at [423, 195] on p "Tiene una duración automática, por defecto entre 3–5 segundos." at bounding box center [442, 193] width 331 height 11
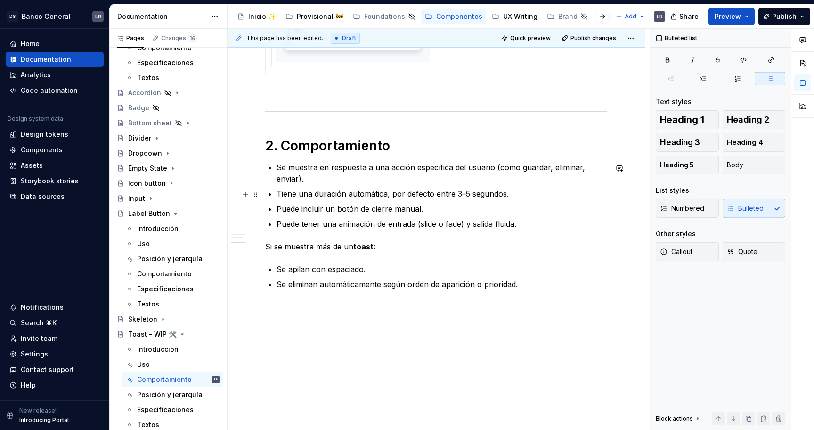
click at [423, 195] on p "Tiene una duración automática, por defecto entre 3–5 segundos." at bounding box center [442, 193] width 331 height 11
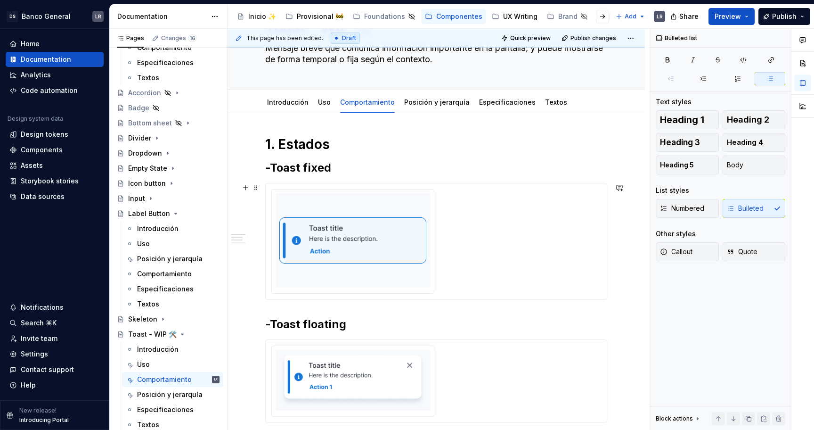
scroll to position [49, 0]
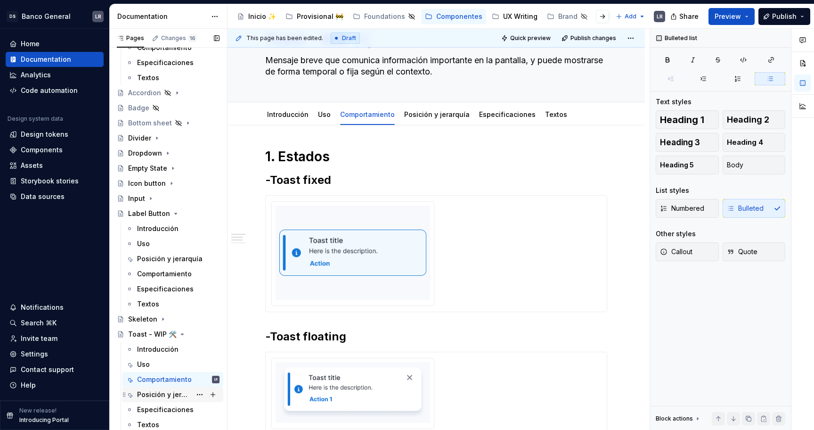
click at [166, 394] on div "Posición y jerarquía" at bounding box center [164, 394] width 54 height 9
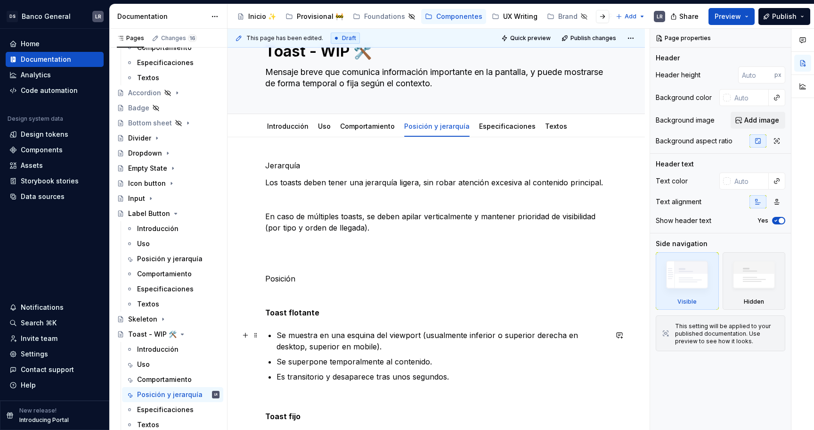
scroll to position [39, 0]
click at [287, 159] on p "Jerarquía" at bounding box center [436, 163] width 342 height 11
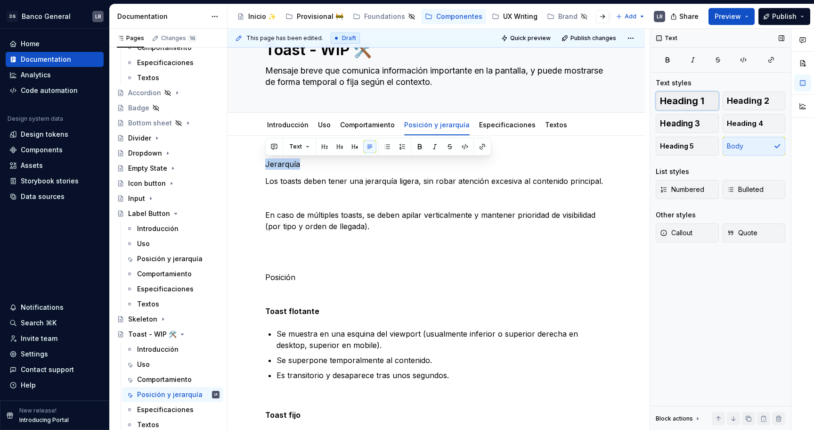
click at [697, 102] on span "Heading 1" at bounding box center [682, 100] width 44 height 9
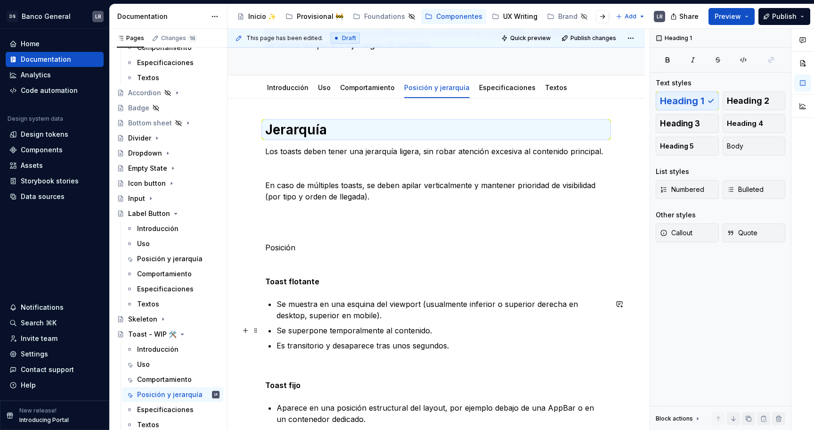
scroll to position [73, 0]
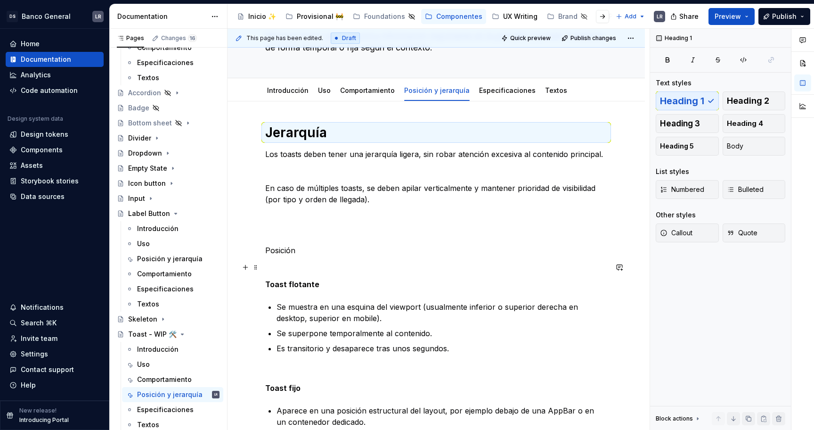
click at [289, 256] on div "Jerarquía  Los toasts deben tener una jerarquía ligera, sin robar atención exce…" at bounding box center [436, 296] width 342 height 345
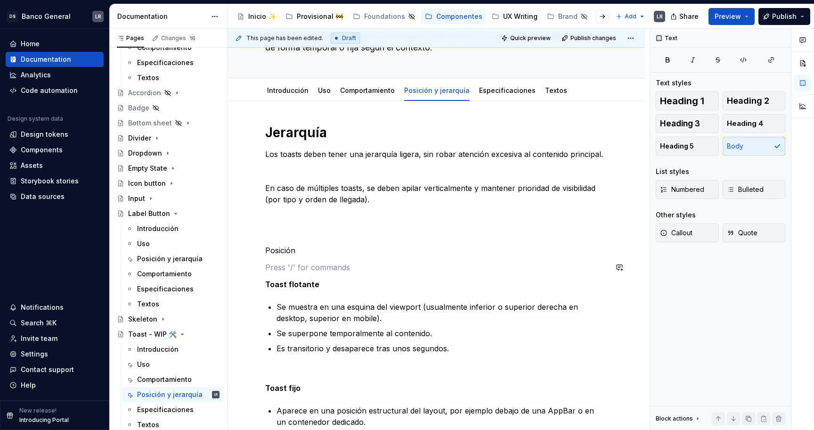
click at [289, 256] on div "Jerarquía  Los toasts deben tener una jerarquía ligera, sin robar atención exce…" at bounding box center [436, 296] width 342 height 345
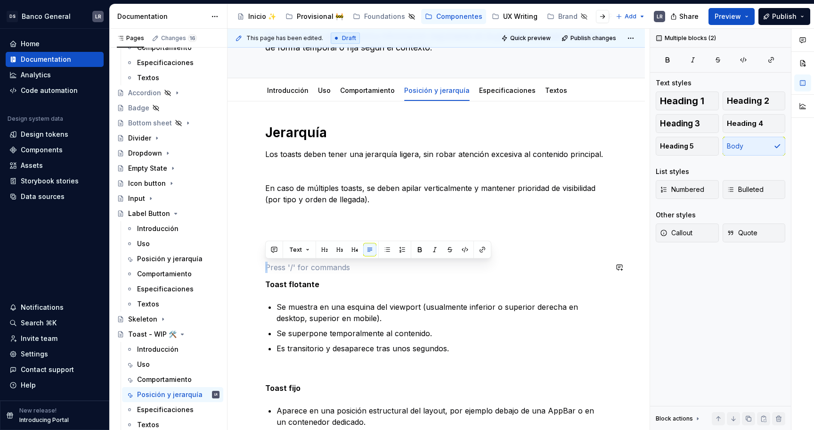
click at [316, 195] on p "En caso de múltiples toasts, se deben apilar verticalmente y mantener prioridad…" at bounding box center [436, 193] width 342 height 23
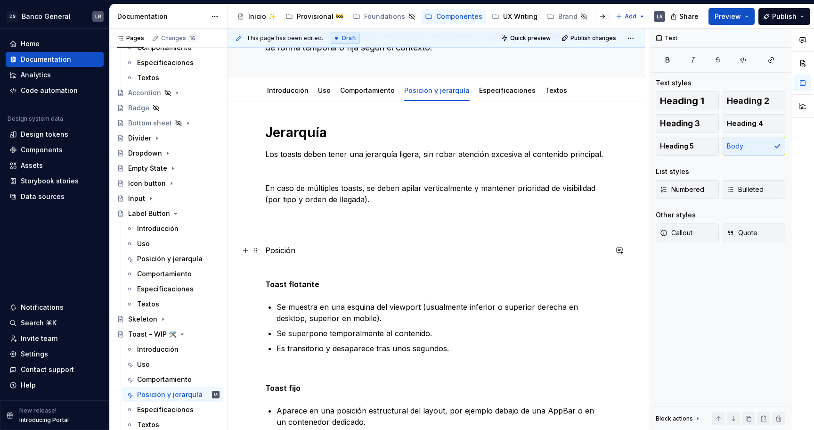
click at [277, 254] on p "Posición" at bounding box center [436, 249] width 342 height 11
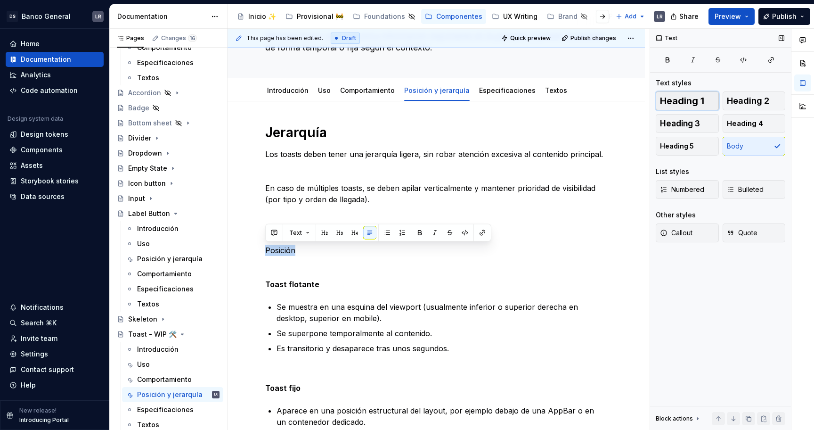
click at [689, 100] on span "Heading 1" at bounding box center [682, 100] width 44 height 9
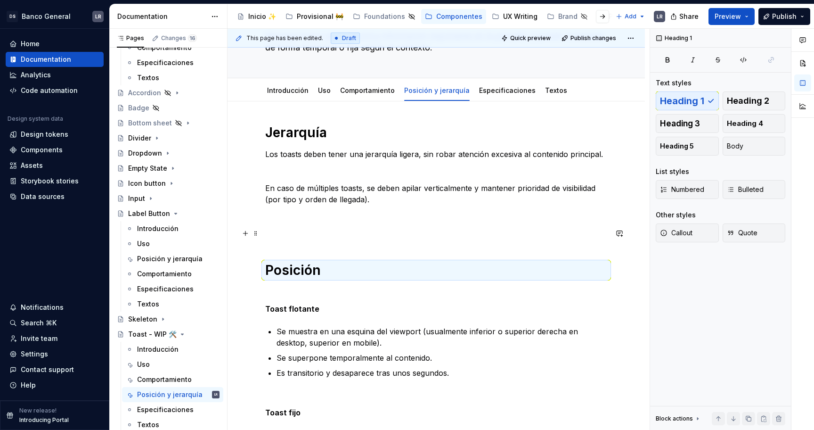
click at [437, 230] on p at bounding box center [436, 233] width 342 height 11
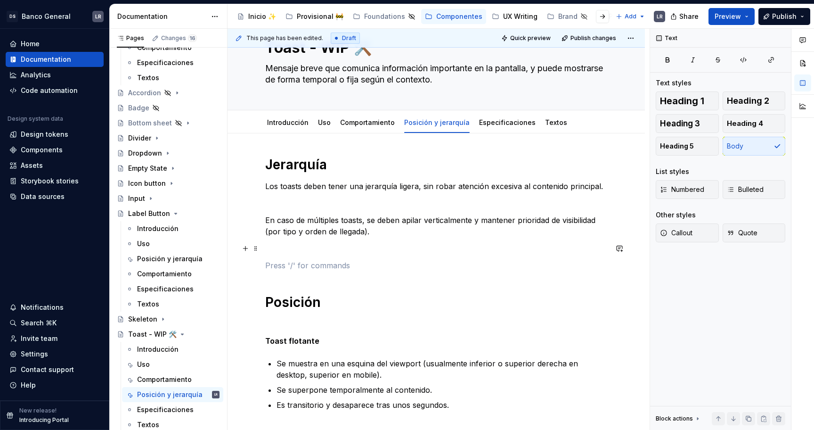
scroll to position [36, 0]
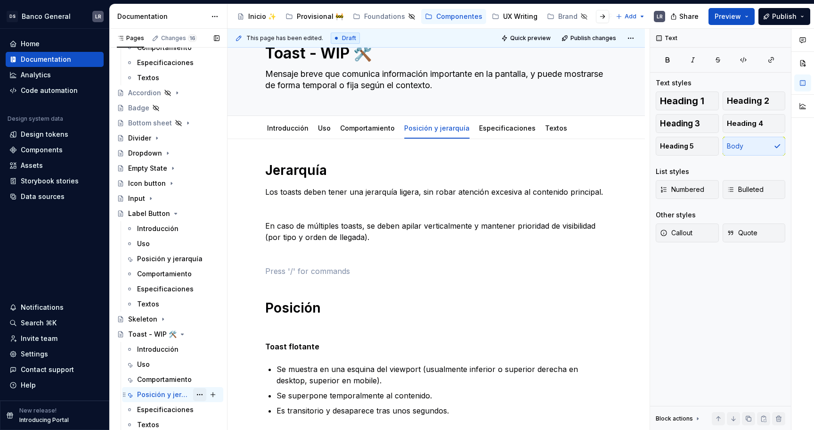
click at [202, 391] on button "Page tree" at bounding box center [199, 394] width 13 height 13
type textarea "*"
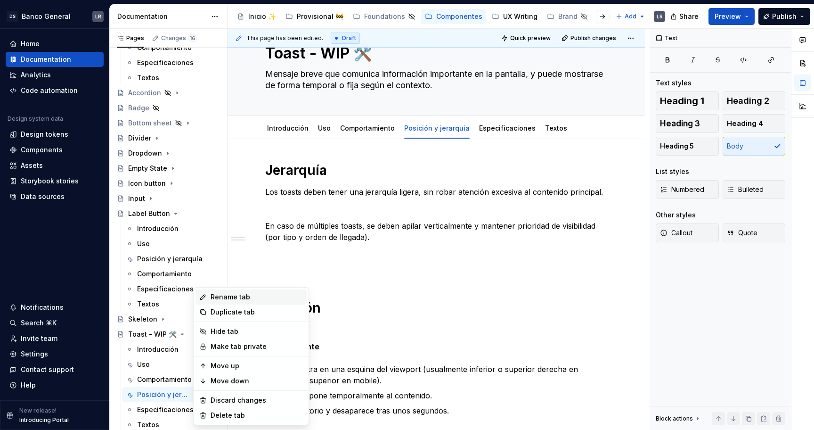
click at [238, 302] on div "Rename tab" at bounding box center [250, 296] width 111 height 15
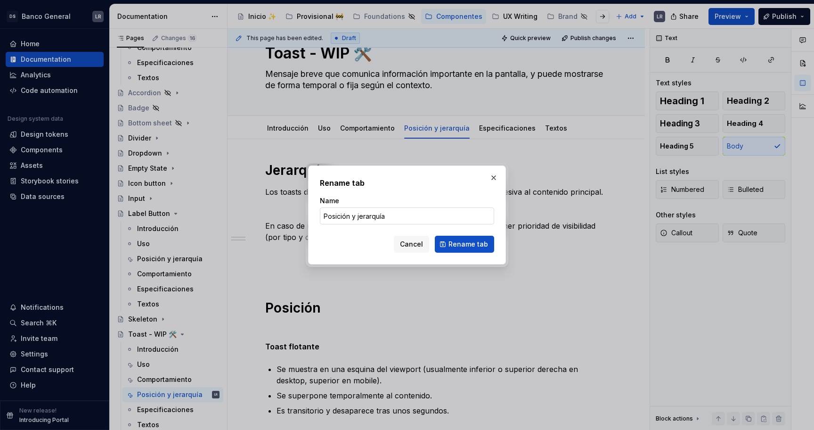
click at [359, 219] on input "Posición y jerarquía" at bounding box center [407, 215] width 174 height 17
click at [328, 215] on input "Posición y Jerarquía" at bounding box center [407, 215] width 174 height 17
click at [335, 217] on input "posición y Jerarquía" at bounding box center [407, 215] width 174 height 17
drag, startPoint x: 330, startPoint y: 216, endPoint x: 309, endPoint y: 215, distance: 20.7
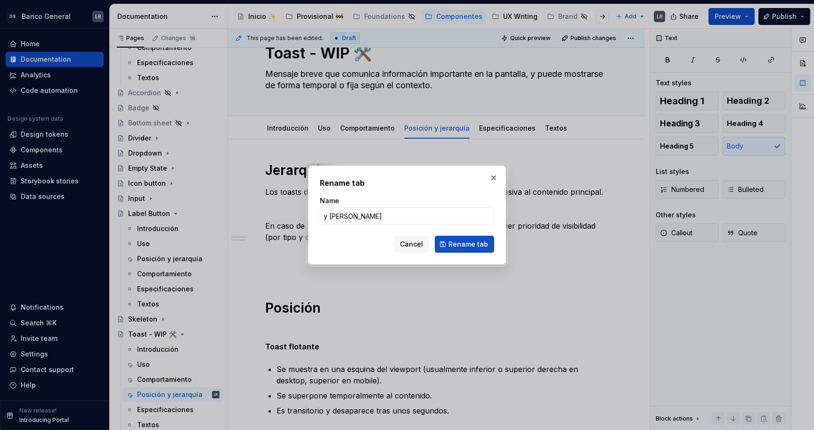
click at [310, 215] on div "Rename tab Name y Jerarquía Cancel Rename tab" at bounding box center [407, 214] width 198 height 99
click at [355, 220] on input "Jerarquía" at bounding box center [407, 215] width 174 height 17
type input "Jerarquía y posición"
click at [478, 246] on span "Rename tab" at bounding box center [468, 243] width 40 height 9
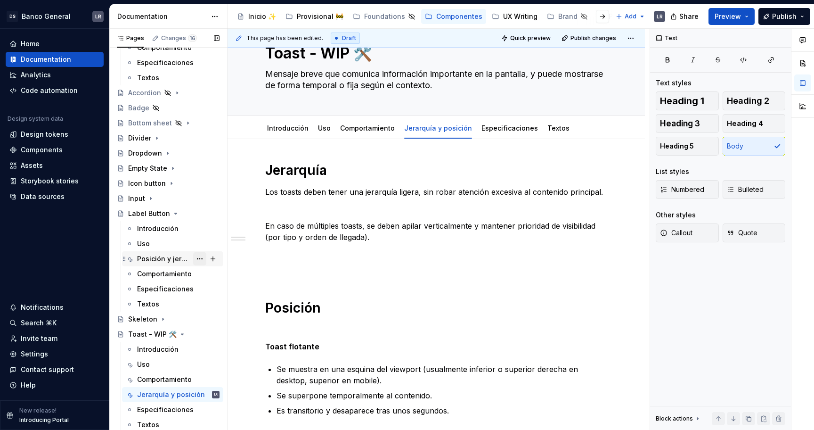
click at [202, 258] on button "Page tree" at bounding box center [199, 258] width 13 height 13
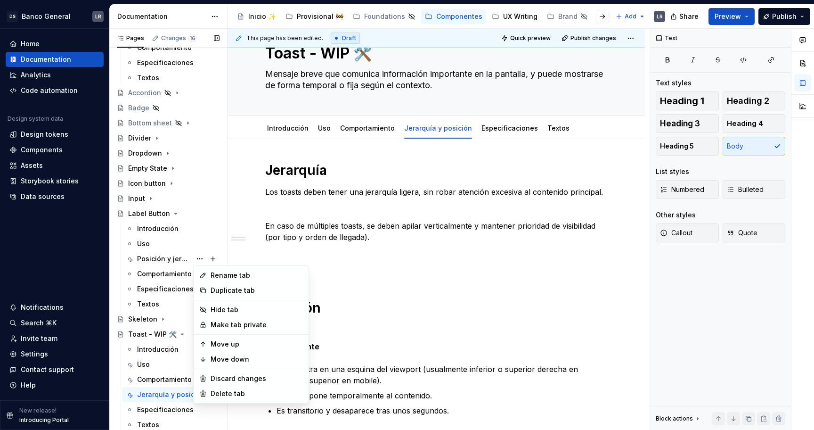
type textarea "*"
click at [236, 277] on div "Rename tab" at bounding box center [257, 274] width 92 height 9
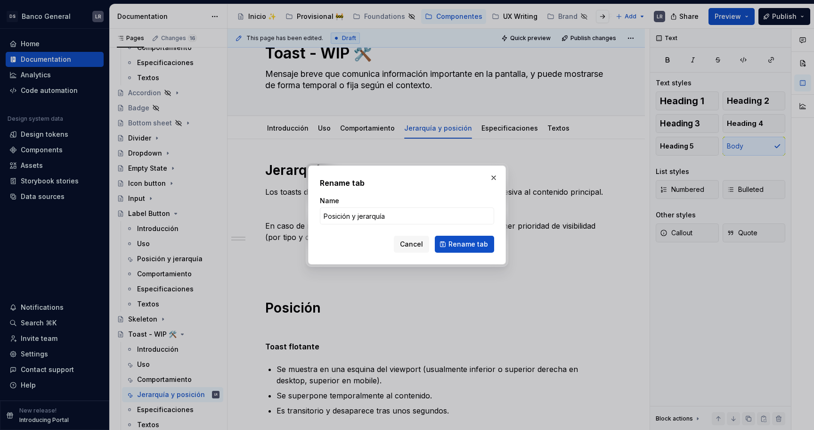
type input "Jerarquía y posición"
click at [456, 239] on span "Rename tab" at bounding box center [468, 243] width 40 height 9
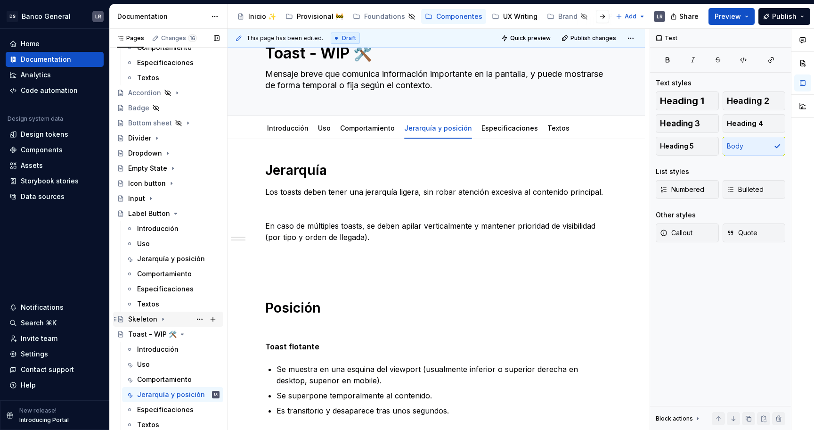
click at [163, 317] on icon "Page tree" at bounding box center [163, 319] width 8 height 8
click at [199, 381] on button "Page tree" at bounding box center [199, 379] width 13 height 13
type textarea "*"
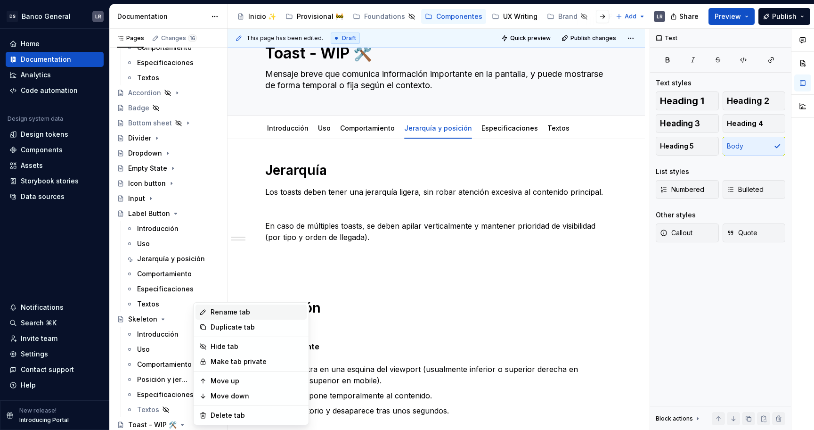
click at [256, 312] on div "Rename tab" at bounding box center [257, 311] width 92 height 9
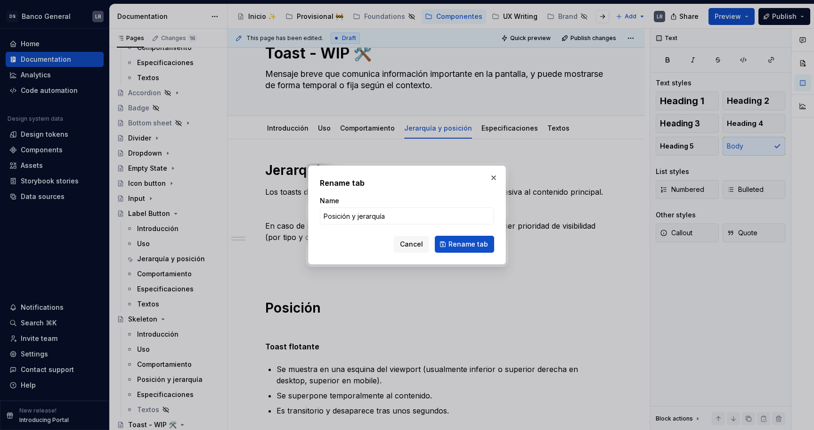
type input "Jerarquía y posición"
click at [484, 242] on span "Rename tab" at bounding box center [468, 243] width 40 height 9
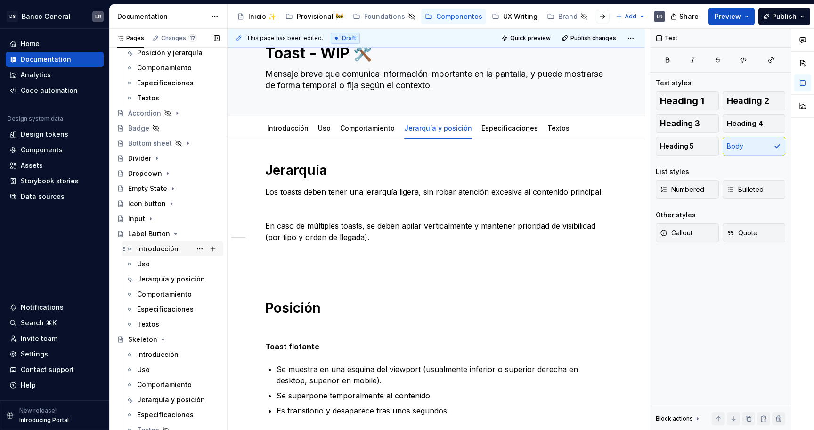
scroll to position [74, 0]
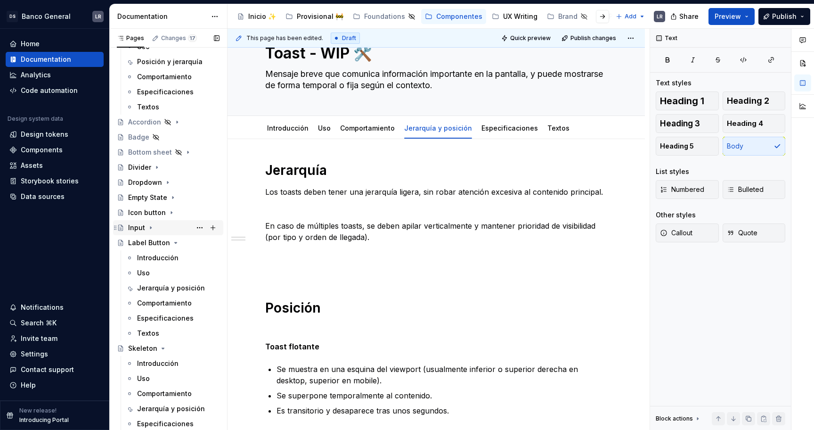
click at [154, 225] on div "Input" at bounding box center [173, 227] width 91 height 13
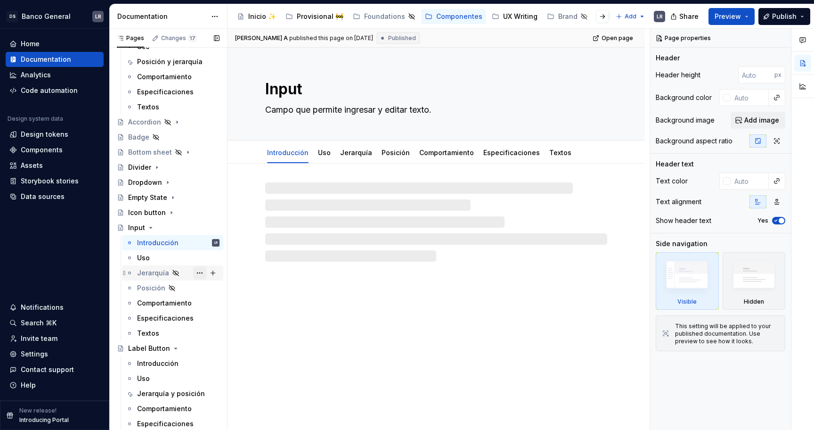
click at [198, 269] on button "Page tree" at bounding box center [199, 272] width 13 height 13
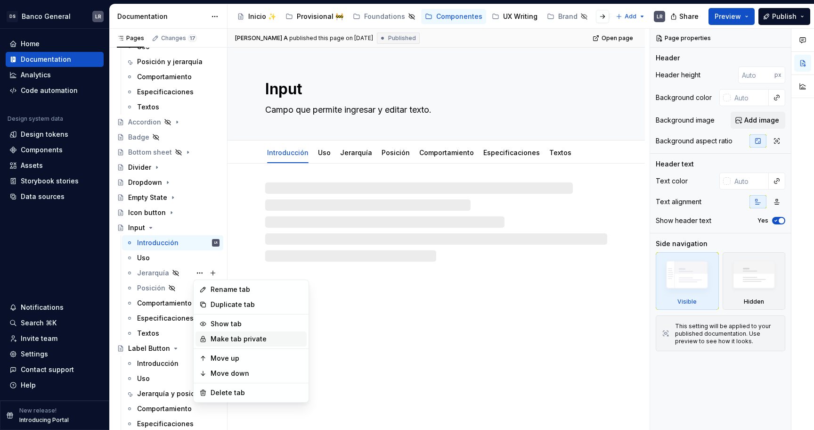
type textarea "*"
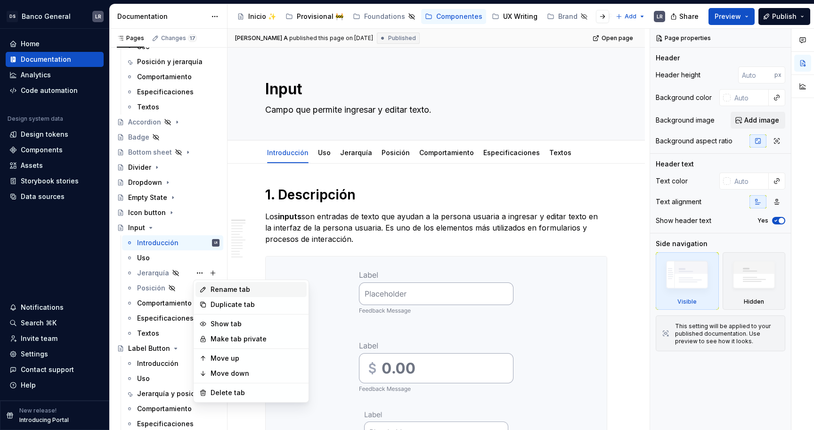
click at [238, 293] on div "Rename tab" at bounding box center [257, 289] width 92 height 9
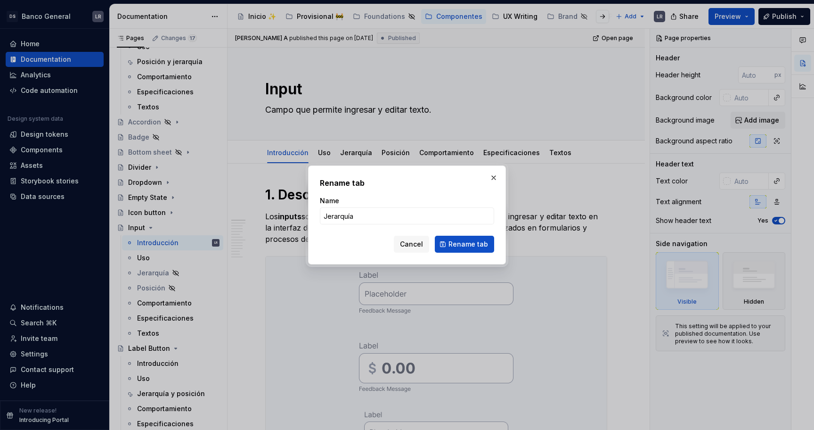
type input "Jerarquía y posición"
click at [450, 242] on button "Rename tab" at bounding box center [464, 244] width 59 height 17
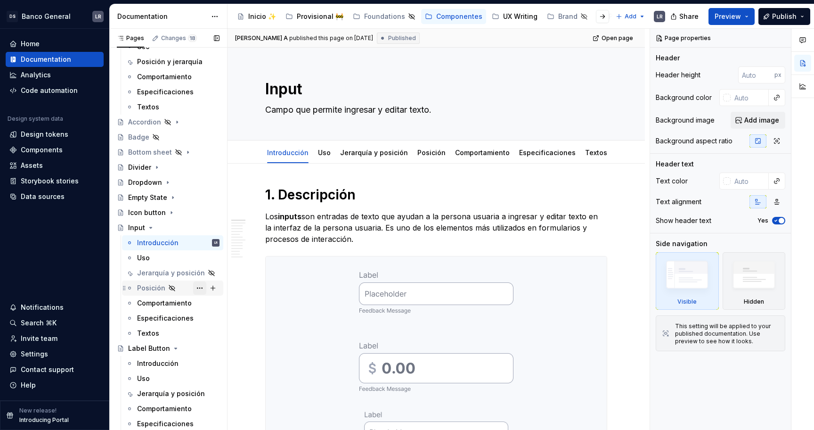
click at [197, 287] on button "Page tree" at bounding box center [199, 287] width 13 height 13
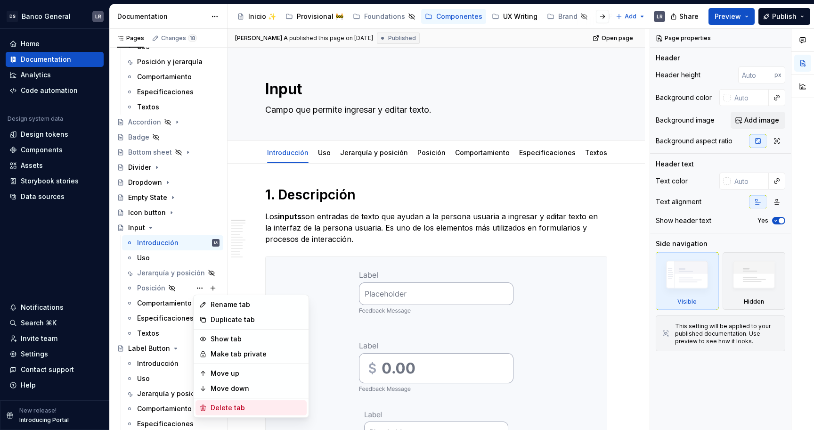
click at [228, 406] on div "Delete tab" at bounding box center [257, 407] width 92 height 9
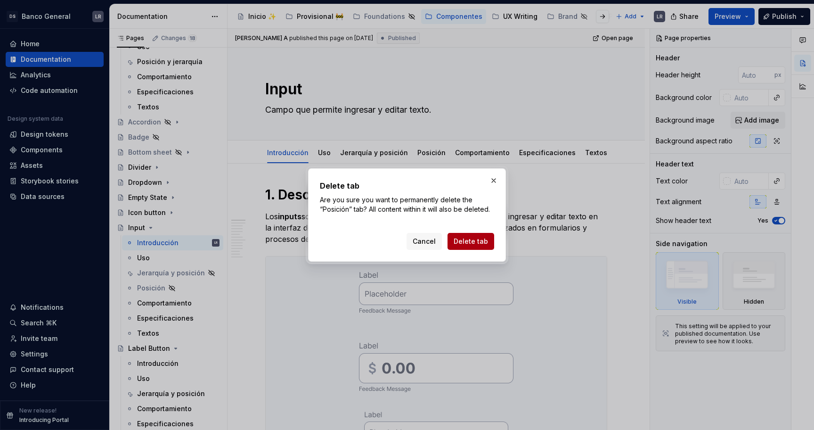
click at [466, 241] on span "Delete tab" at bounding box center [471, 240] width 34 height 9
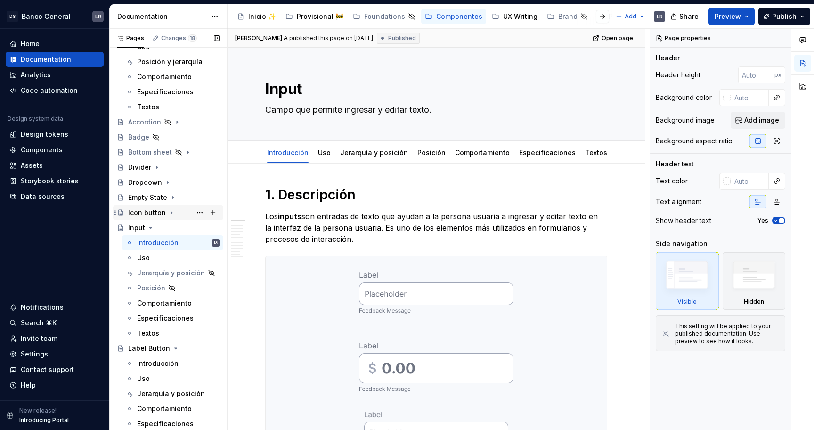
click at [168, 212] on icon "Page tree" at bounding box center [172, 213] width 8 height 8
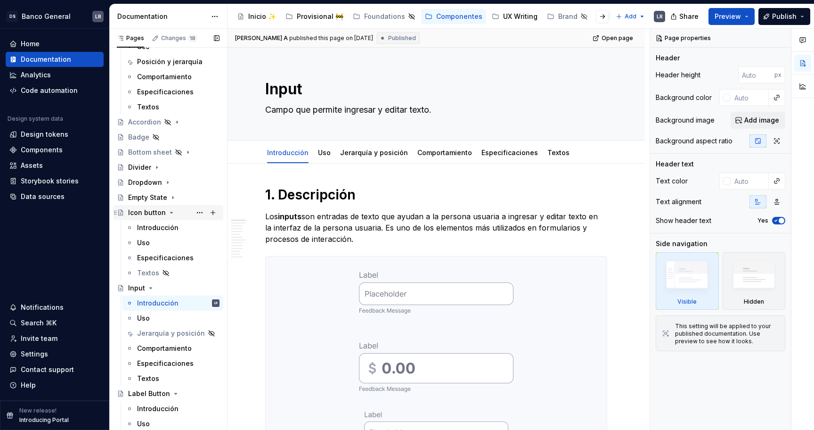
click at [171, 212] on icon "Page tree" at bounding box center [172, 212] width 2 height 1
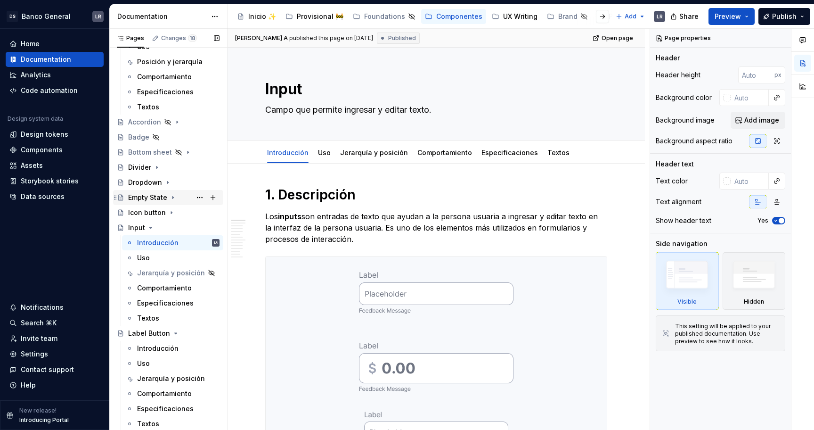
click at [171, 199] on icon "Page tree" at bounding box center [173, 198] width 8 height 8
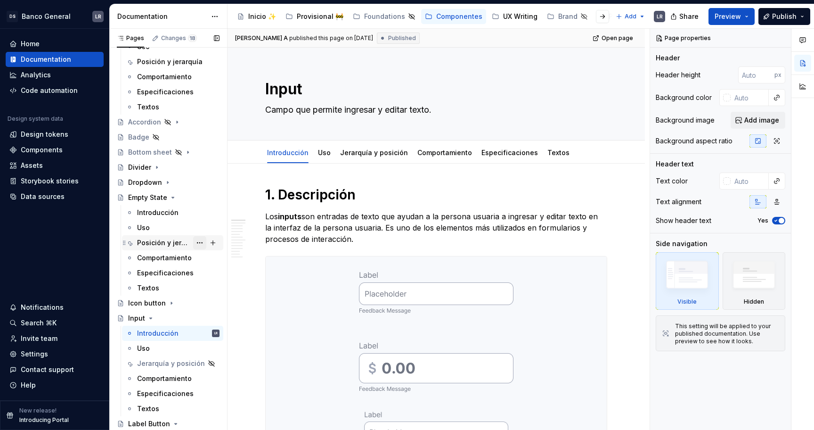
click at [201, 241] on button "Page tree" at bounding box center [199, 242] width 13 height 13
type textarea "*"
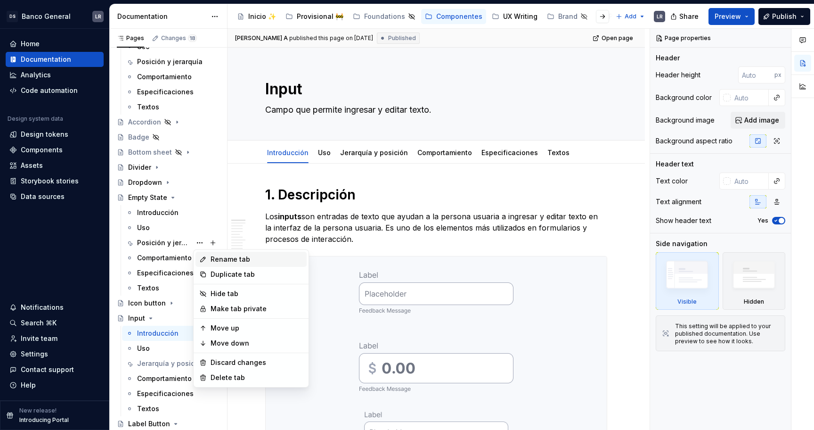
click at [247, 264] on div "Rename tab" at bounding box center [250, 259] width 111 height 15
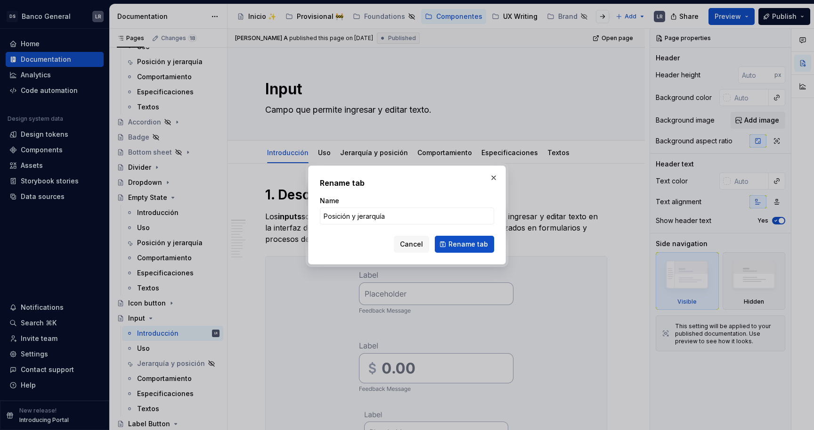
type input "Jerarquía y posición"
click at [464, 243] on span "Rename tab" at bounding box center [468, 243] width 40 height 9
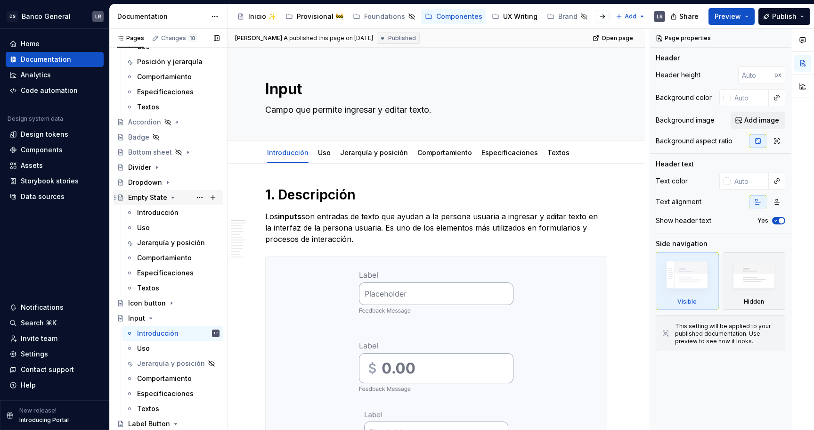
click at [171, 194] on icon "Page tree" at bounding box center [173, 198] width 8 height 8
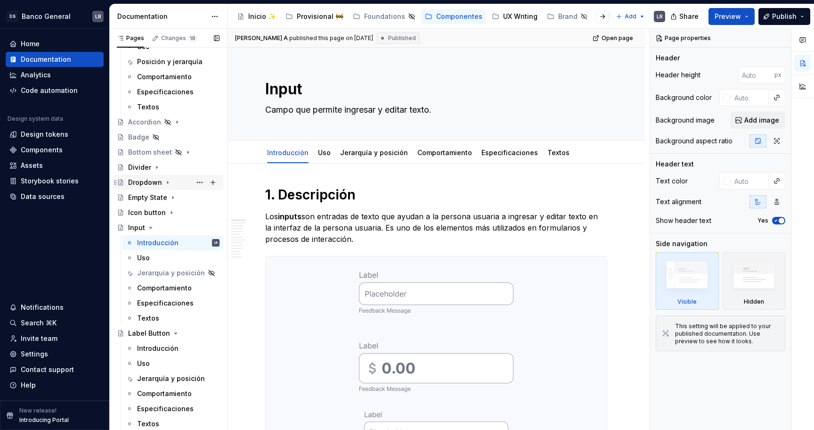
click at [168, 183] on icon "Page tree" at bounding box center [168, 183] width 8 height 8
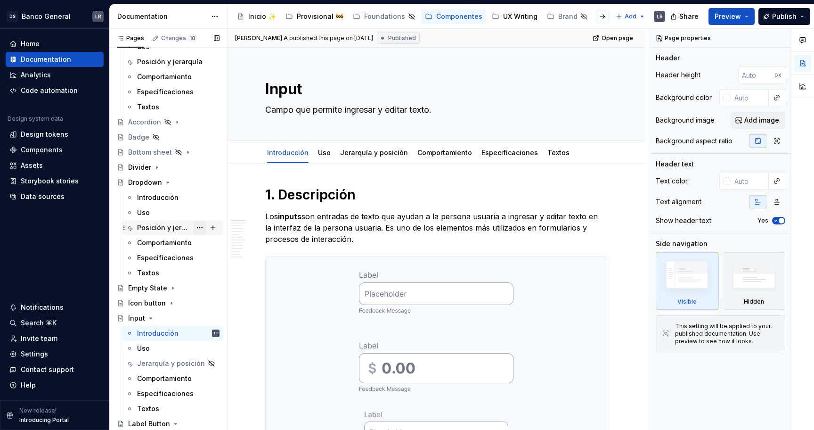
click at [201, 225] on button "Page tree" at bounding box center [199, 227] width 13 height 13
type textarea "*"
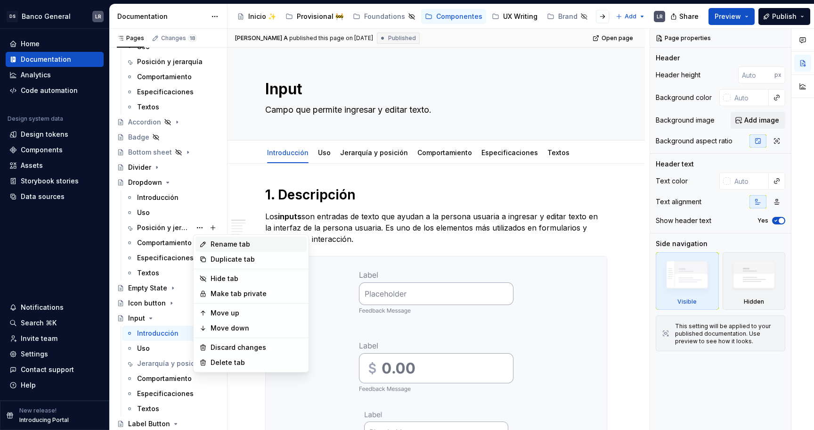
click at [237, 247] on div "Rename tab" at bounding box center [257, 243] width 92 height 9
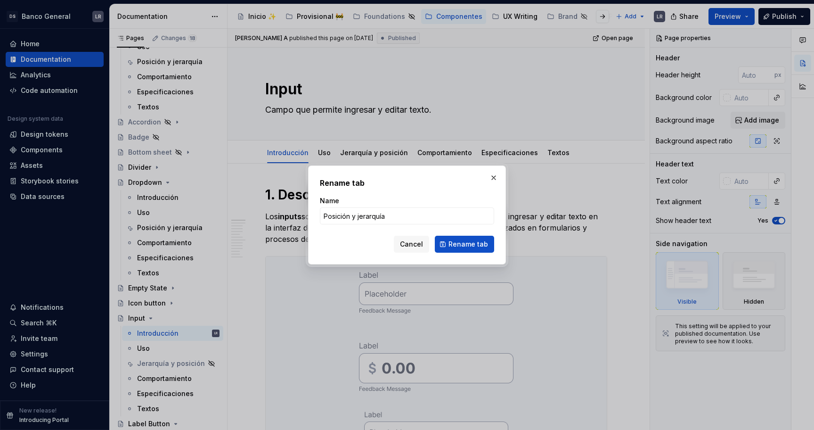
type input "Jerarquía y posición"
click at [461, 244] on span "Rename tab" at bounding box center [468, 243] width 40 height 9
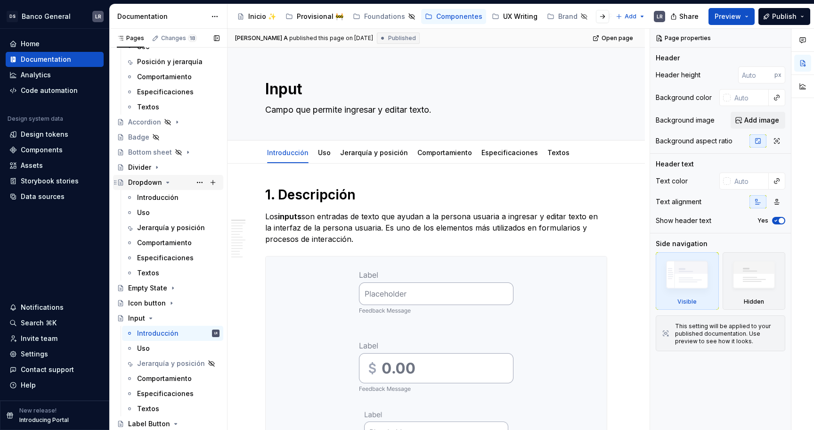
click at [164, 182] on icon "Page tree" at bounding box center [168, 183] width 8 height 8
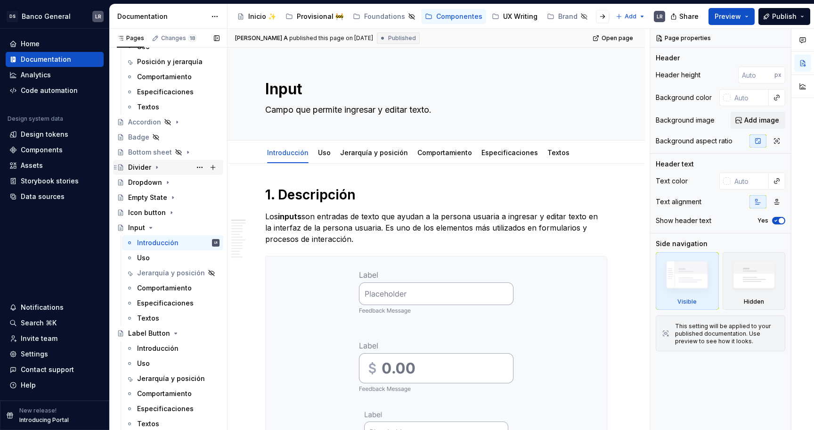
click at [158, 168] on icon "Page tree" at bounding box center [157, 167] width 8 height 8
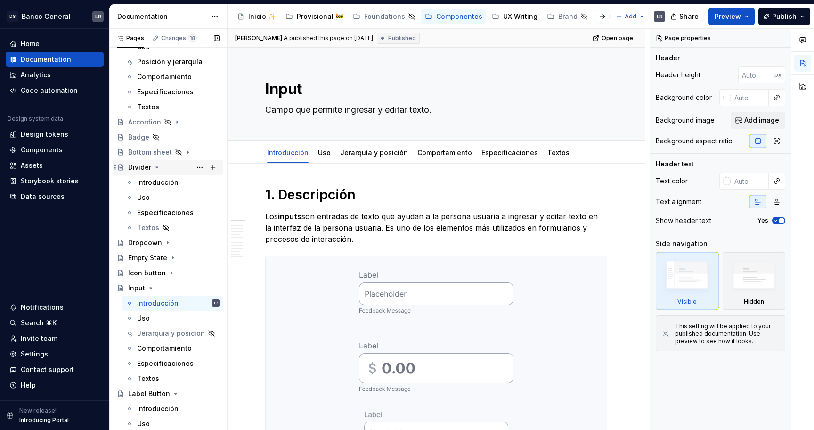
click at [158, 168] on icon "Page tree" at bounding box center [157, 167] width 8 height 8
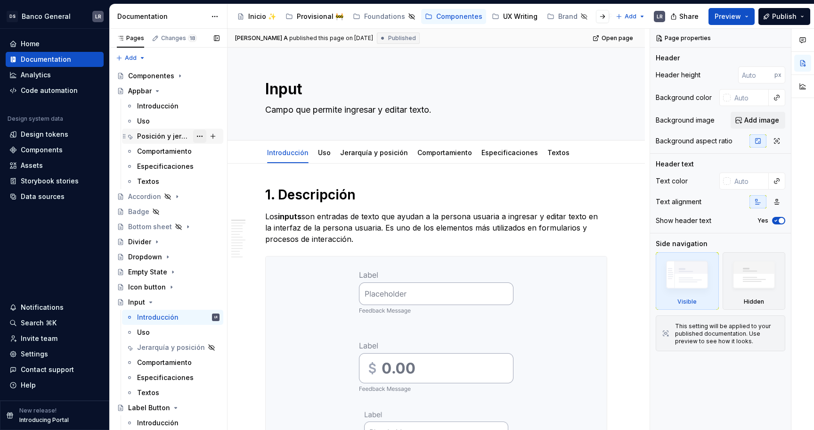
click at [200, 135] on button "Page tree" at bounding box center [199, 136] width 13 height 13
type textarea "*"
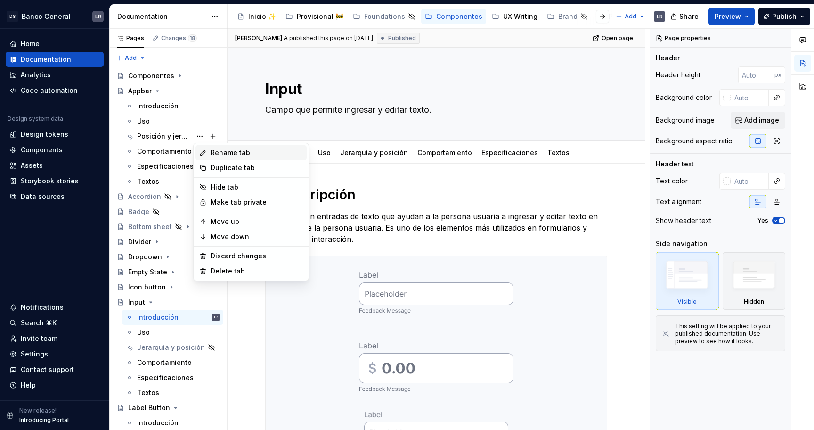
click at [252, 152] on div "Rename tab" at bounding box center [257, 152] width 92 height 9
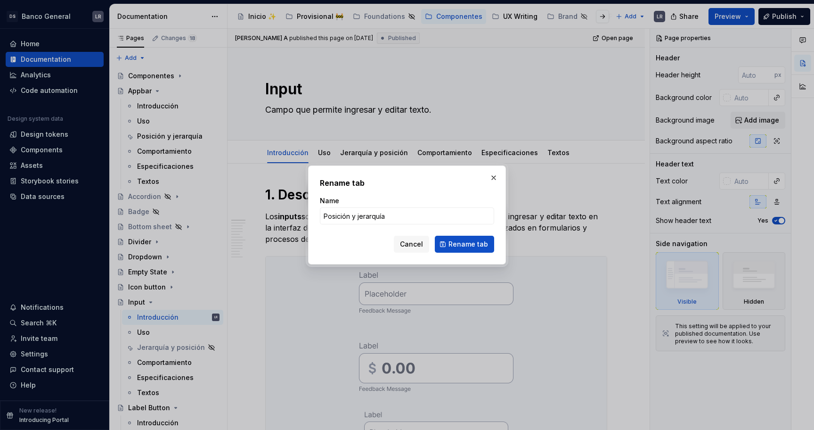
type input "Jerarquía y posición"
click at [456, 247] on span "Rename tab" at bounding box center [468, 243] width 40 height 9
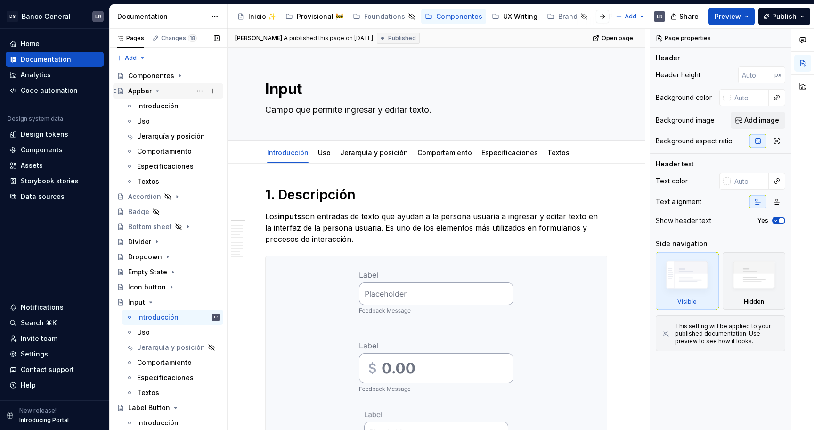
click at [157, 92] on icon "Page tree" at bounding box center [158, 91] width 8 height 8
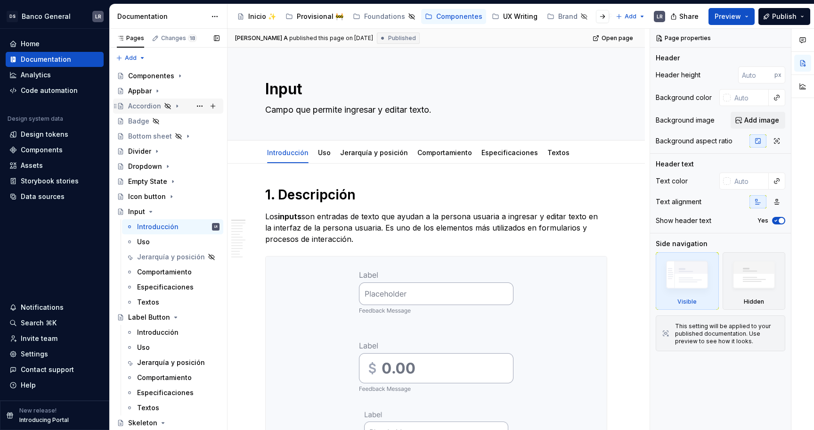
click at [175, 106] on icon "Page tree" at bounding box center [177, 106] width 8 height 8
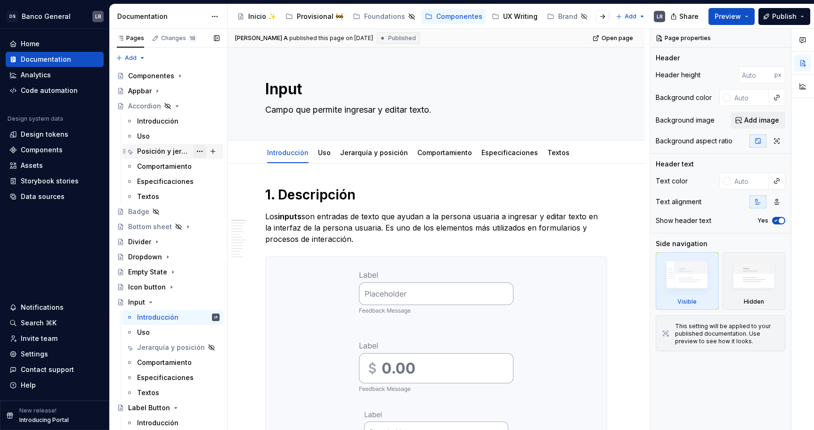
click at [205, 146] on button "Page tree" at bounding box center [199, 151] width 13 height 13
type textarea "*"
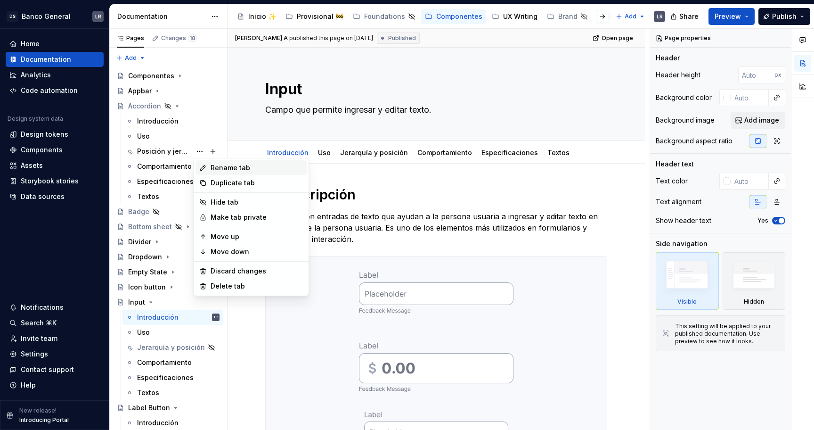
click at [233, 170] on div "Rename tab" at bounding box center [257, 167] width 92 height 9
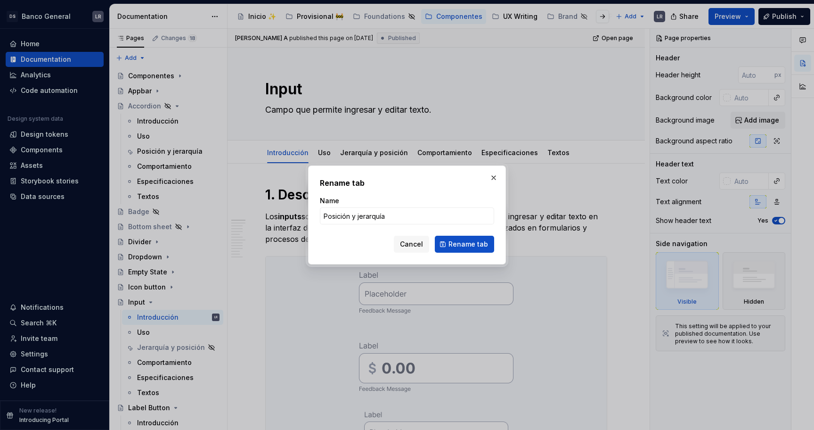
type input "Jerarquía y posición"
click at [469, 243] on span "Rename tab" at bounding box center [468, 243] width 40 height 9
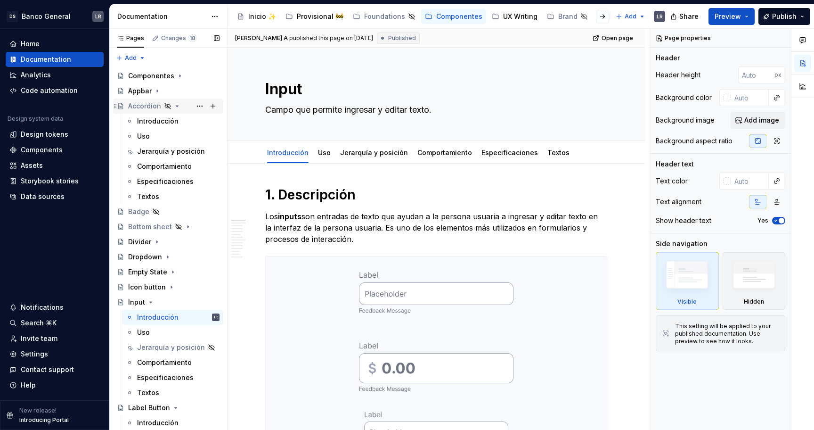
click at [176, 106] on icon "Page tree" at bounding box center [177, 106] width 2 height 1
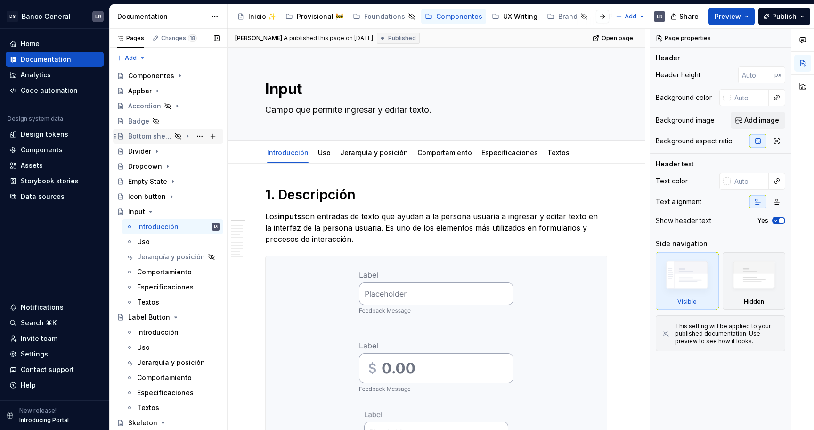
click at [188, 136] on icon "Page tree" at bounding box center [188, 136] width 8 height 8
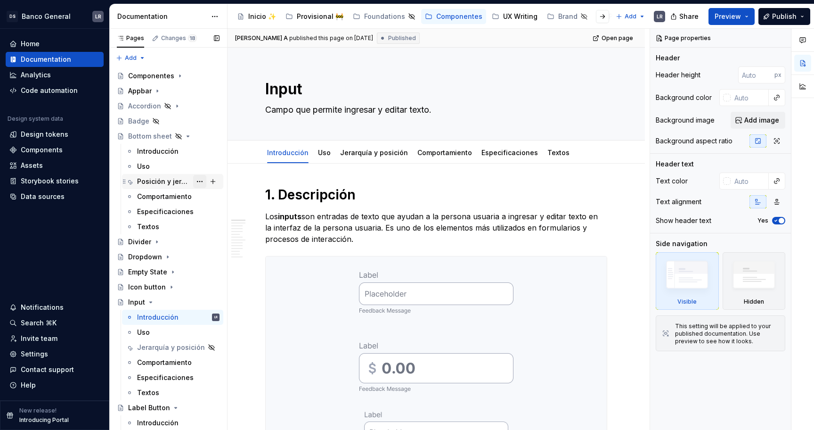
click at [201, 180] on button "Page tree" at bounding box center [199, 181] width 13 height 13
type textarea "*"
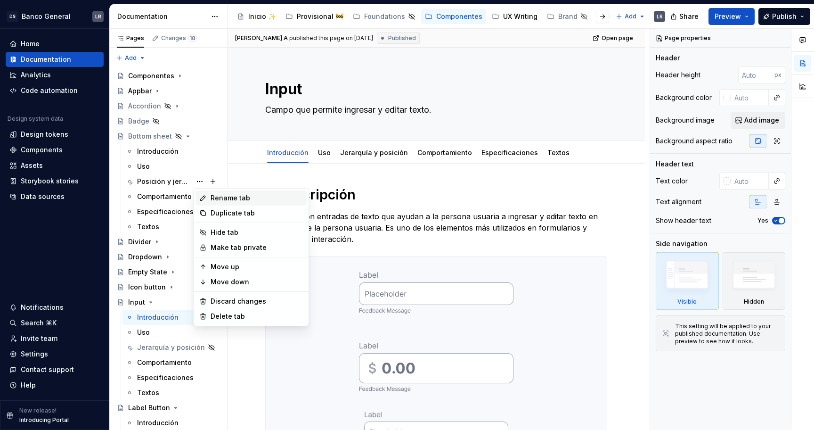
click at [236, 194] on div "Rename tab" at bounding box center [257, 197] width 92 height 9
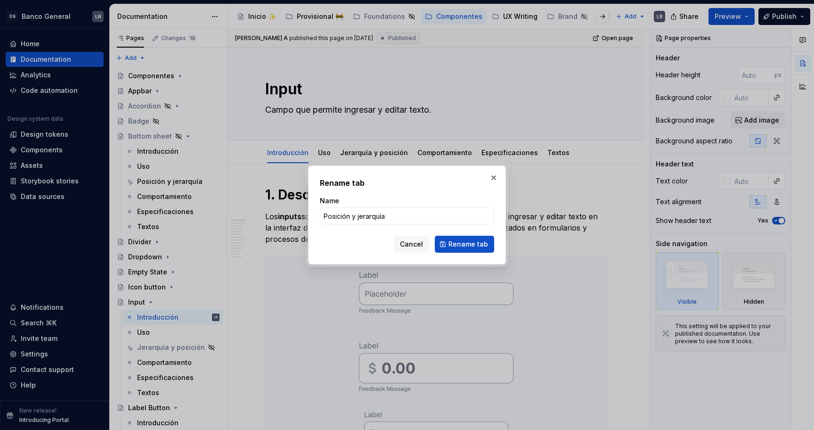
type input "Jerarquía y posición"
click at [458, 243] on span "Rename tab" at bounding box center [468, 243] width 40 height 9
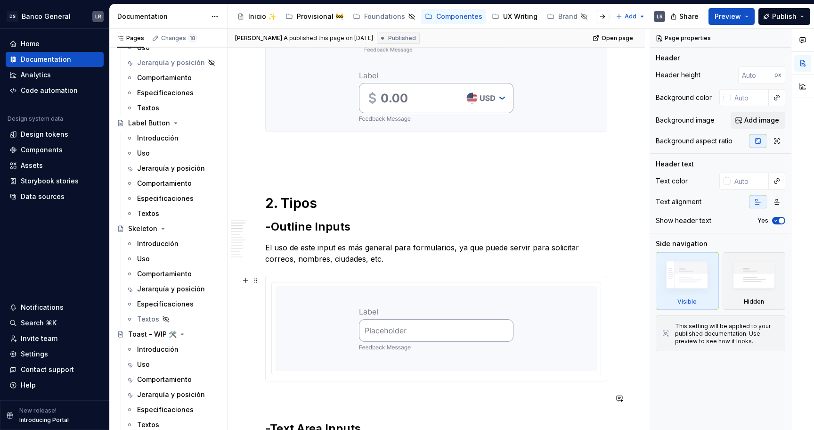
scroll to position [356, 0]
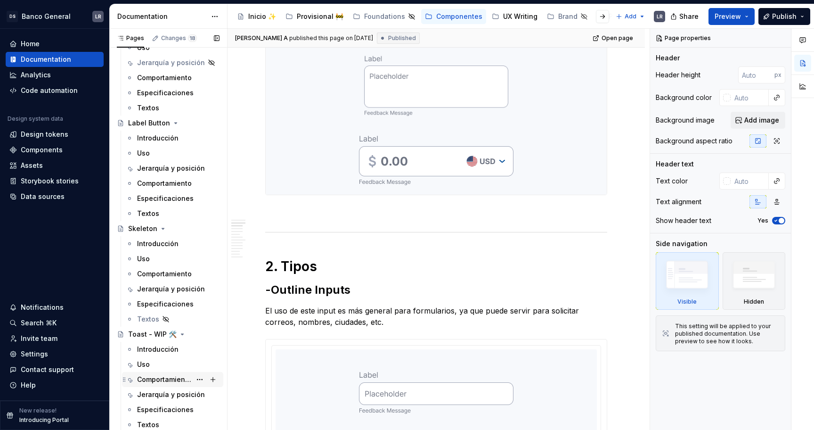
click at [172, 373] on div "Comportamiento" at bounding box center [178, 379] width 82 height 13
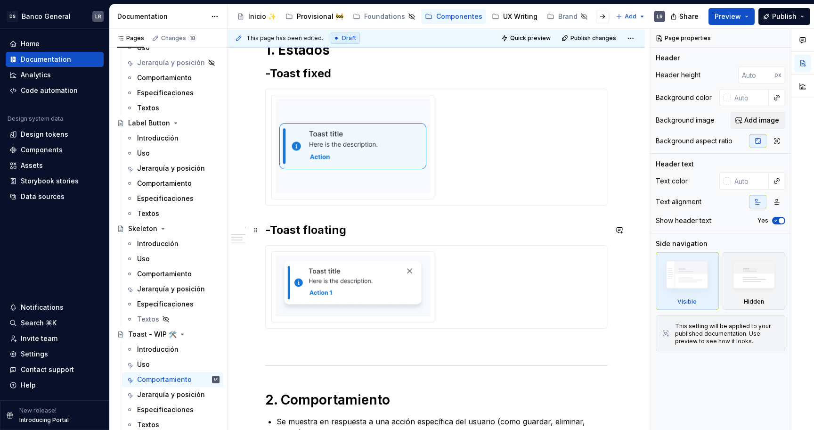
scroll to position [298, 0]
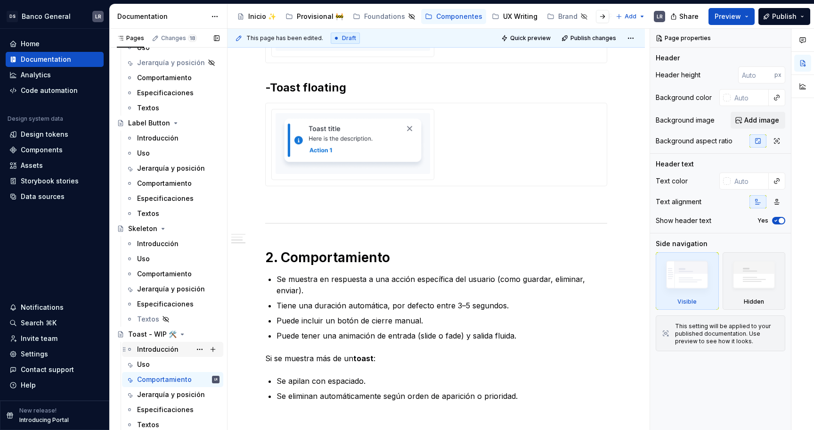
click at [162, 352] on div "Introducción" at bounding box center [157, 348] width 41 height 9
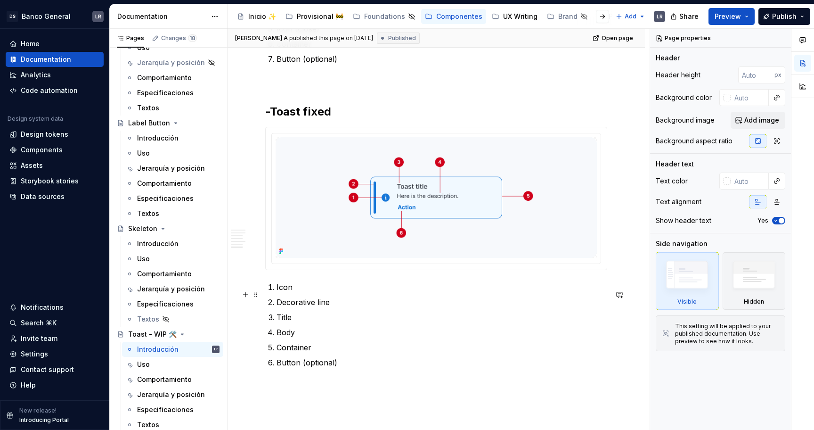
scroll to position [1212, 0]
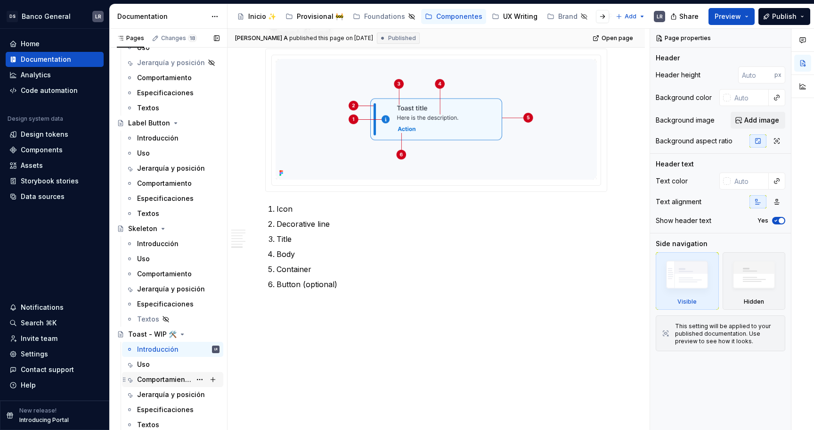
click at [143, 378] on div "Comportamiento" at bounding box center [164, 378] width 54 height 9
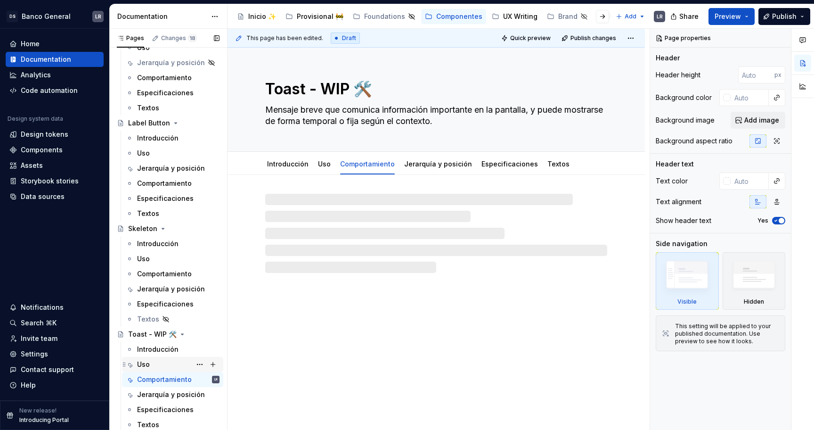
click at [144, 368] on div "Uso" at bounding box center [143, 363] width 13 height 9
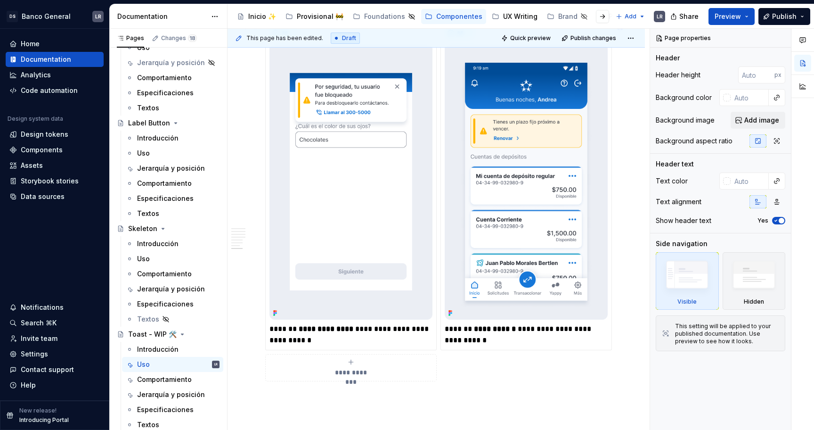
scroll to position [1798, 0]
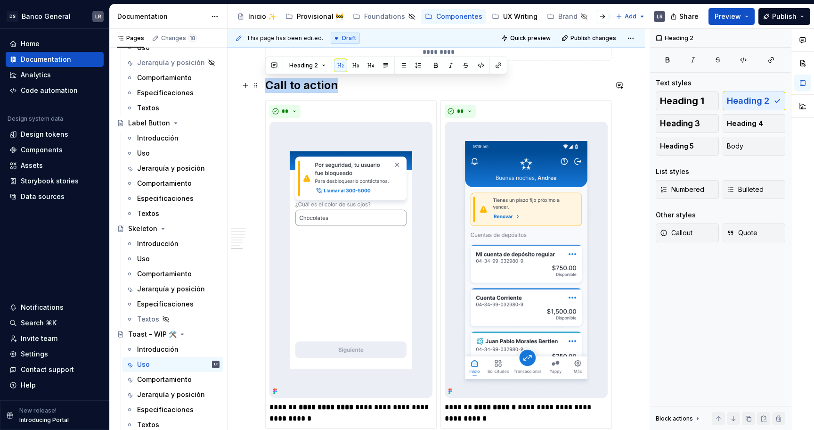
drag, startPoint x: 338, startPoint y: 81, endPoint x: 266, endPoint y: 89, distance: 72.9
click at [266, 89] on h2 "Call to action" at bounding box center [436, 85] width 342 height 15
click at [542, 87] on h2 "Call to action" at bounding box center [436, 85] width 342 height 15
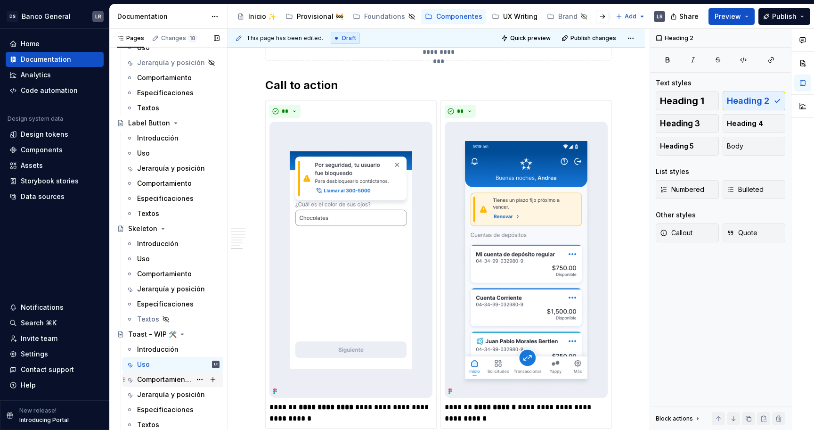
click at [171, 381] on div "Comportamiento" at bounding box center [164, 378] width 54 height 9
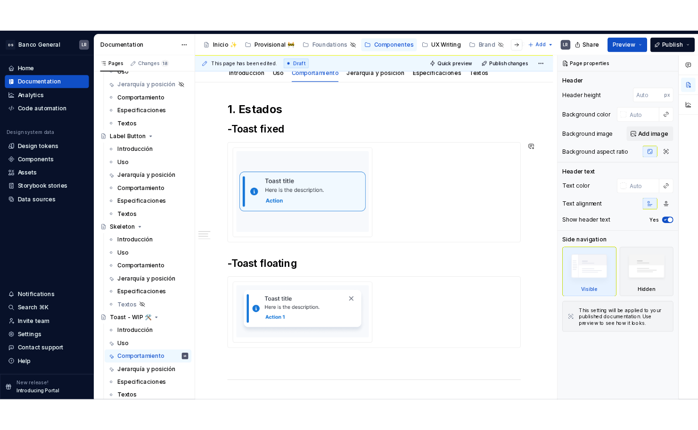
scroll to position [117, 0]
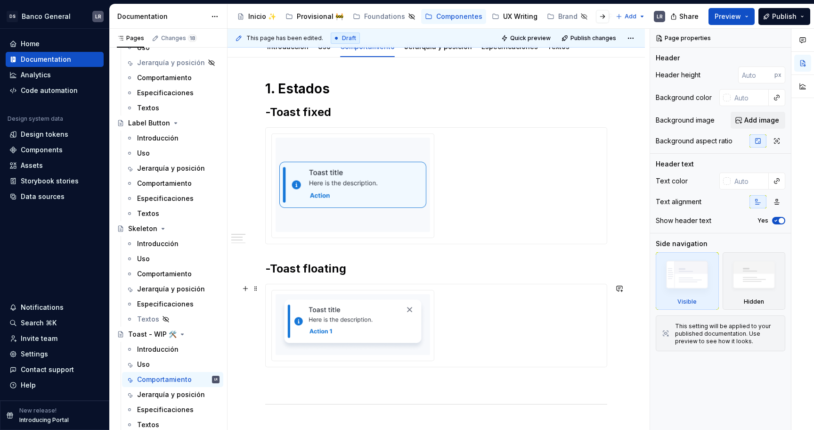
click at [401, 295] on div at bounding box center [353, 324] width 155 height 61
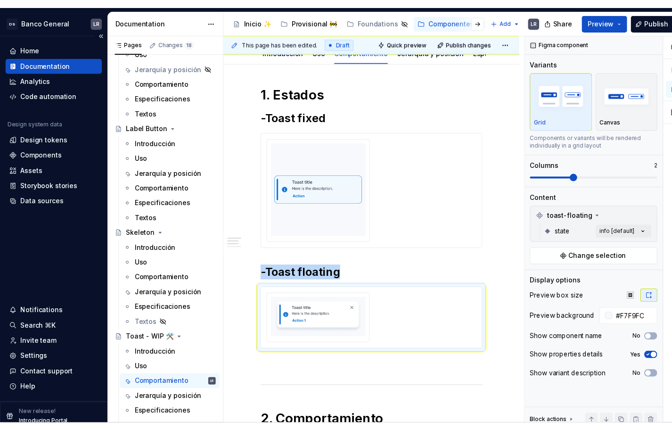
scroll to position [129, 0]
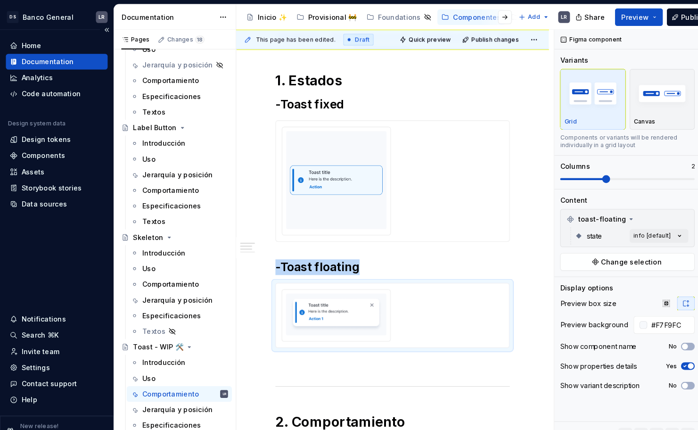
type textarea "*"
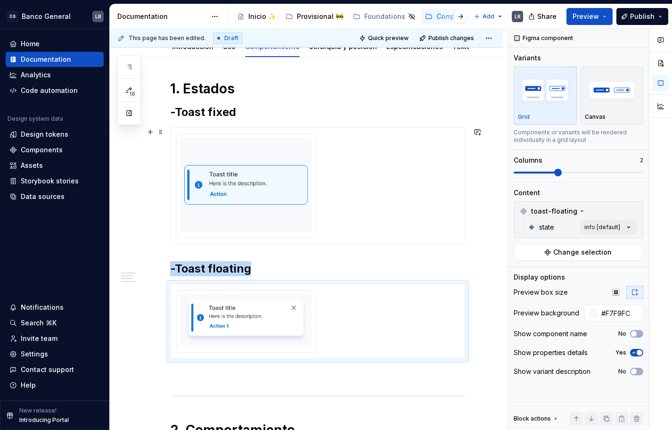
click at [234, 175] on img at bounding box center [245, 184] width 123 height 87
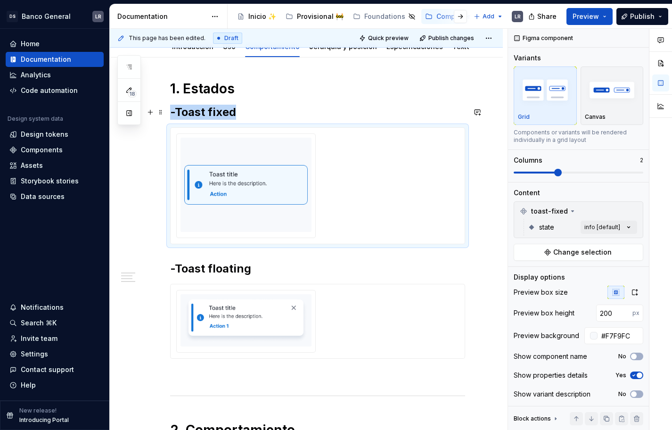
click at [241, 111] on h2 "-Toast fixed" at bounding box center [317, 112] width 295 height 15
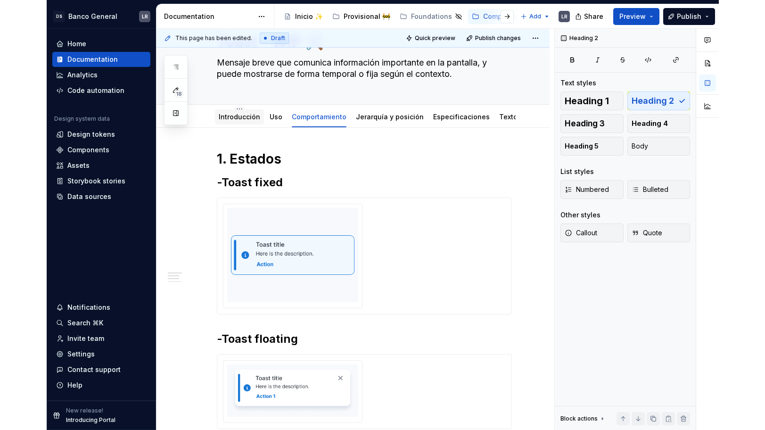
scroll to position [47, 0]
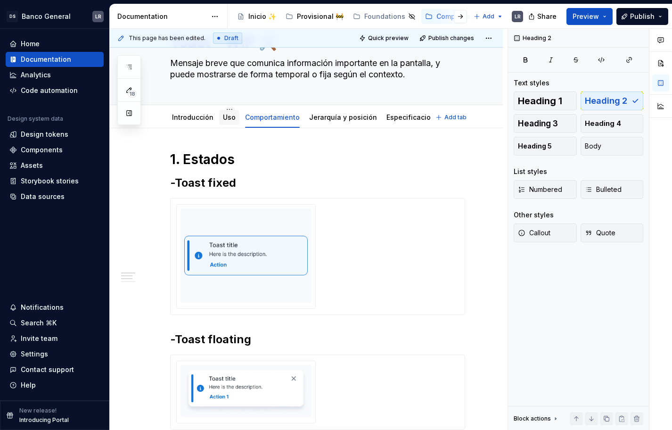
click at [227, 120] on link "Uso" at bounding box center [229, 117] width 13 height 8
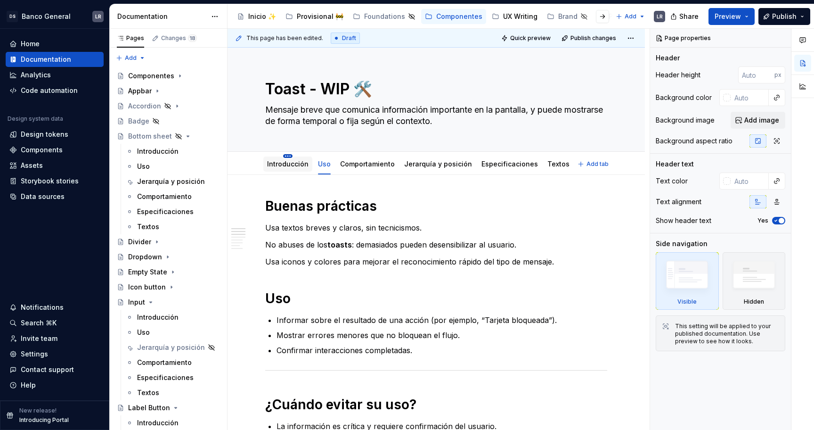
click at [290, 157] on html "DS Banco General LR Home Documentation Analytics Code automation Design system …" at bounding box center [407, 215] width 814 height 430
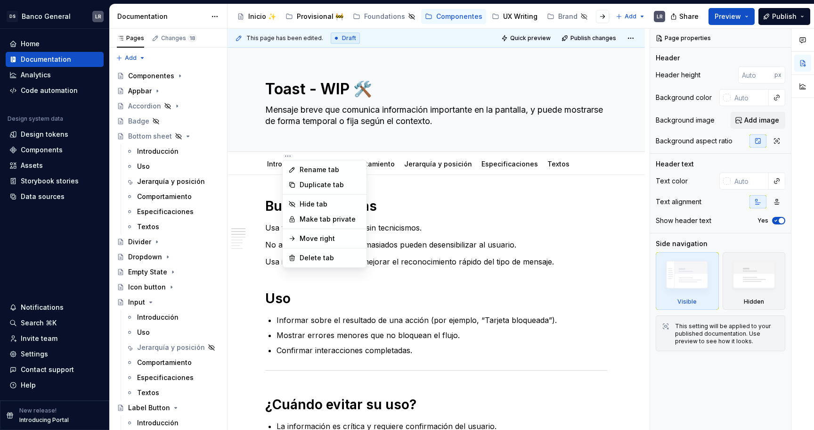
click at [271, 166] on html "DS Banco General LR Home Documentation Analytics Code automation Design system …" at bounding box center [407, 215] width 814 height 430
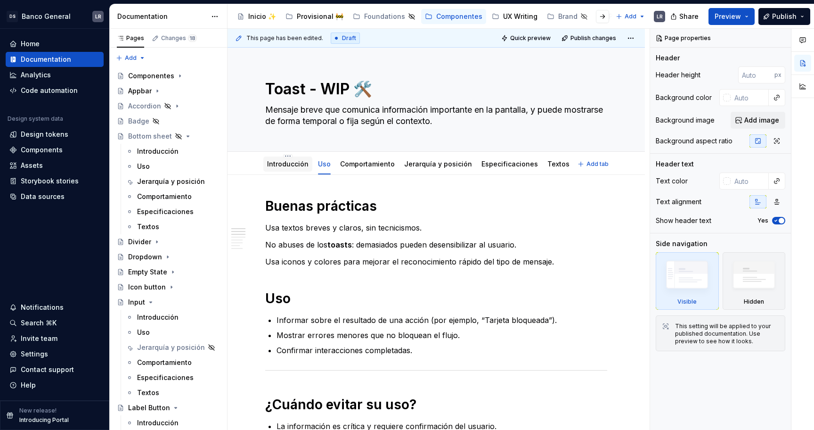
click at [269, 165] on link "Introducción" at bounding box center [287, 164] width 41 height 8
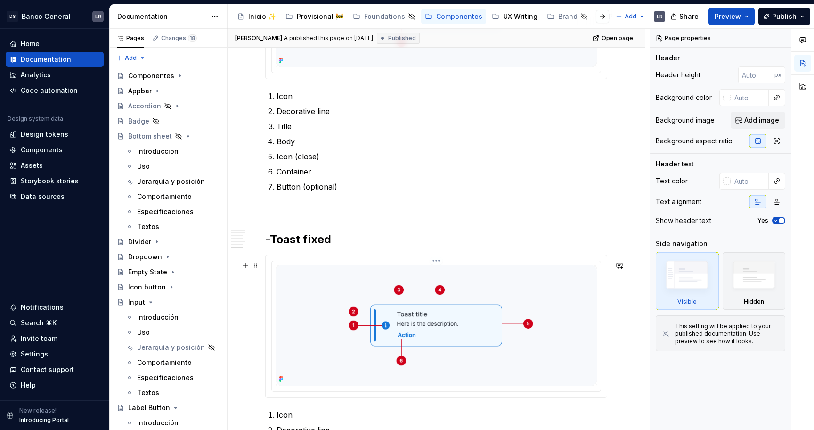
scroll to position [1212, 0]
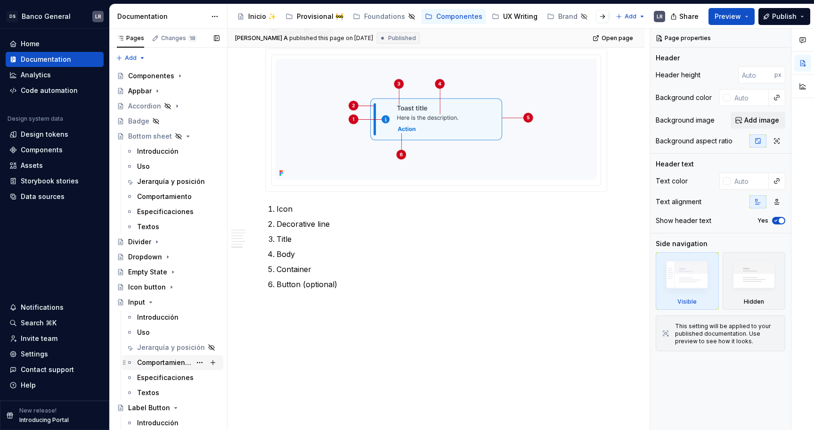
click at [161, 362] on div "Comportamiento" at bounding box center [164, 362] width 54 height 9
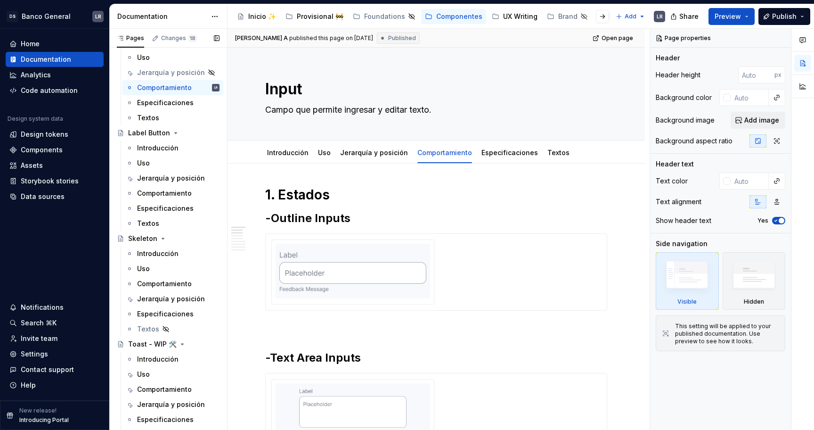
scroll to position [285, 0]
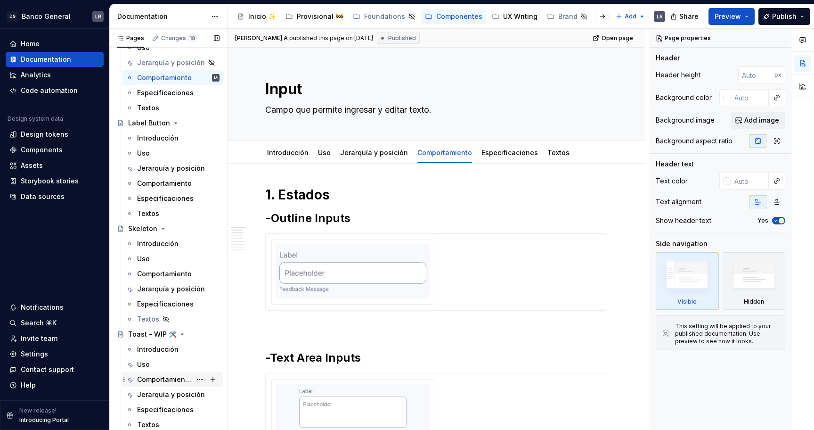
click at [167, 374] on div "Comportamiento" at bounding box center [164, 378] width 54 height 9
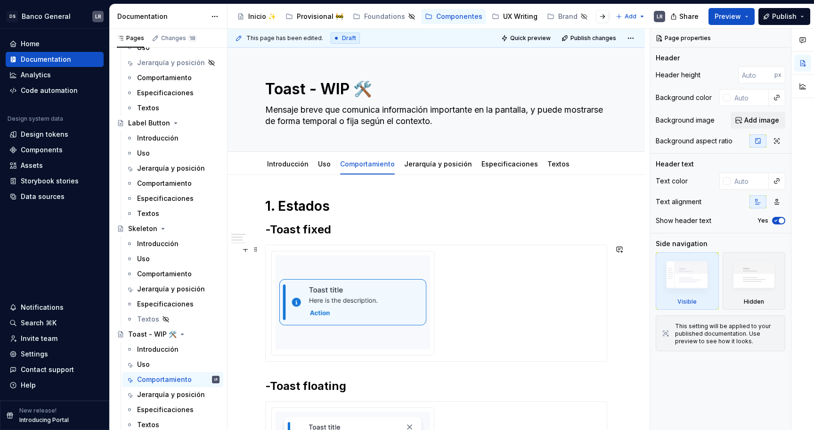
click at [401, 283] on img at bounding box center [352, 302] width 147 height 87
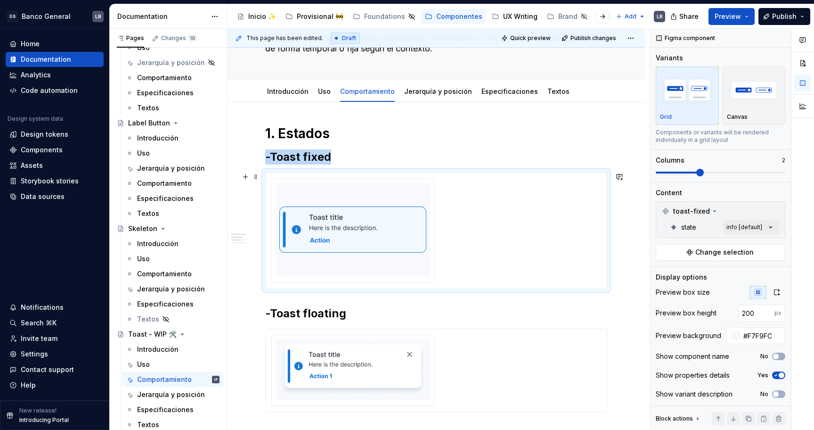
scroll to position [73, 0]
click at [366, 269] on img at bounding box center [352, 228] width 147 height 87
click at [770, 223] on div "Comments Open comments No comments yet Select ‘Comment’ from the block context …" at bounding box center [732, 229] width 164 height 401
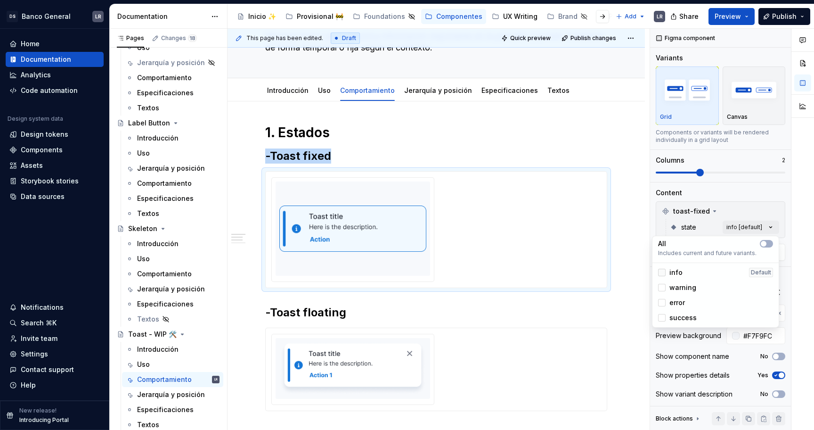
click at [664, 275] on div at bounding box center [662, 272] width 8 height 8
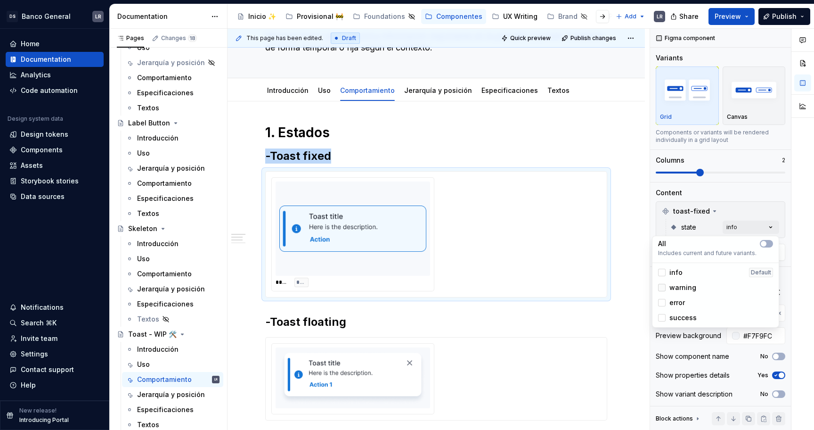
click at [661, 289] on div at bounding box center [662, 288] width 8 height 8
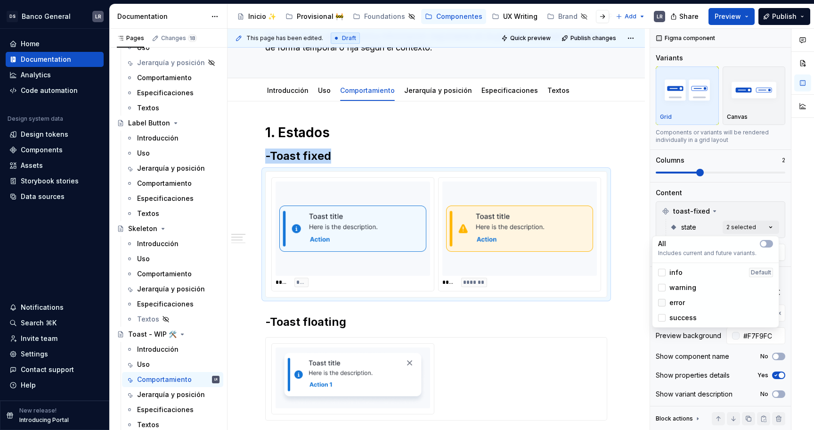
click at [663, 303] on div at bounding box center [662, 303] width 8 height 8
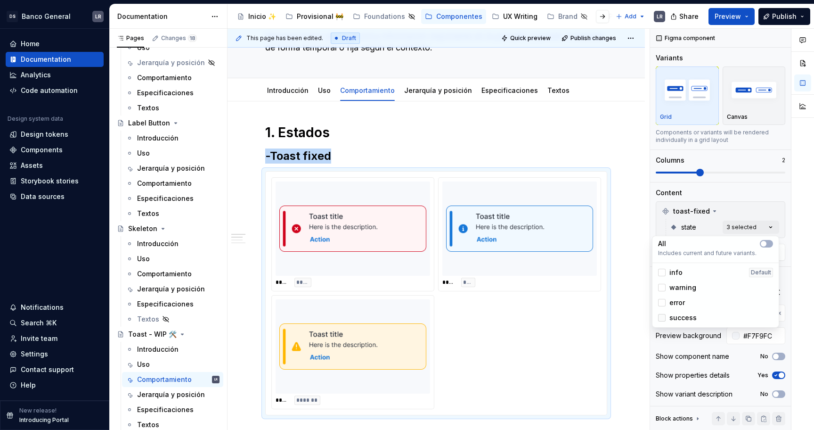
click at [662, 316] on div at bounding box center [662, 318] width 8 height 8
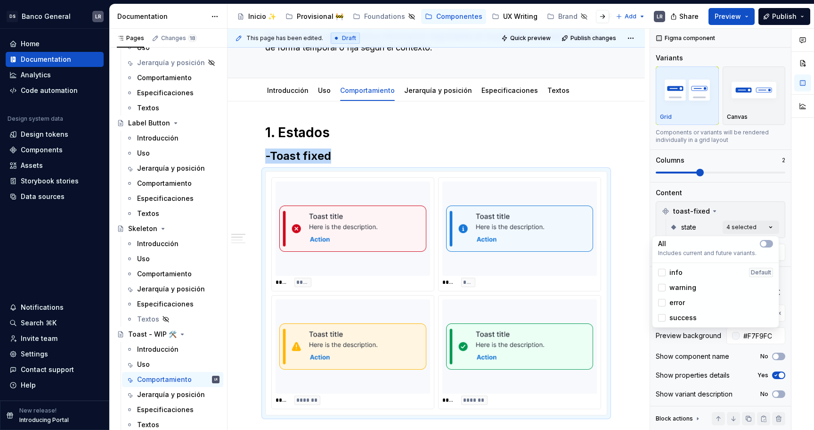
click at [630, 138] on html "DS Banco General LR Home Documentation Analytics Code automation Design system …" at bounding box center [407, 215] width 814 height 430
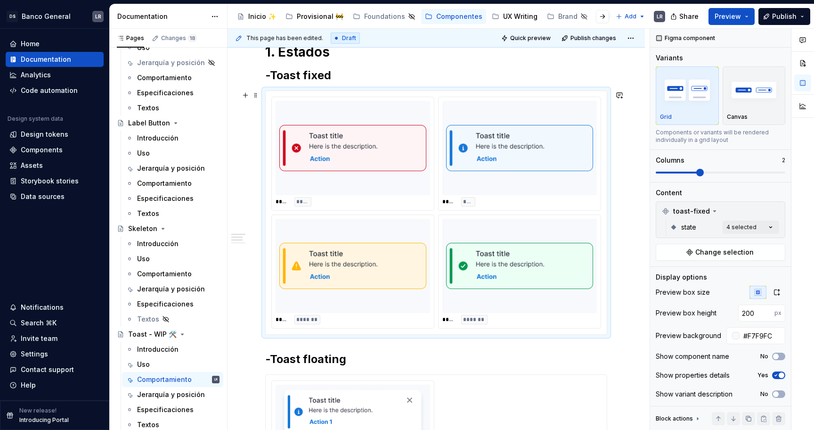
scroll to position [168, 0]
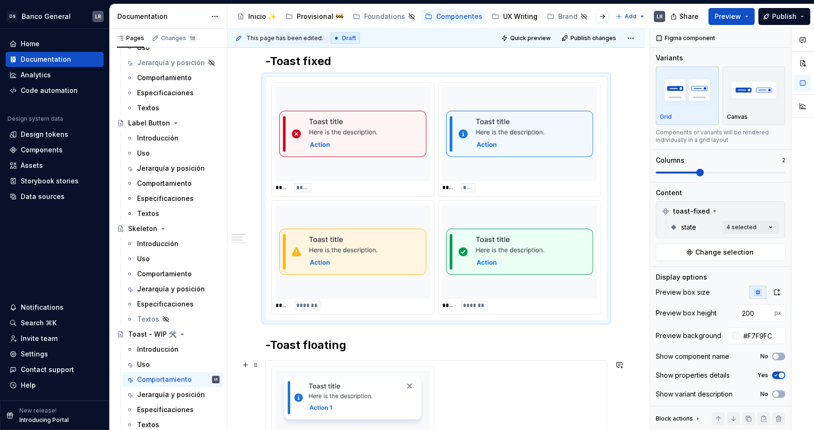
click at [337, 392] on img at bounding box center [352, 400] width 147 height 53
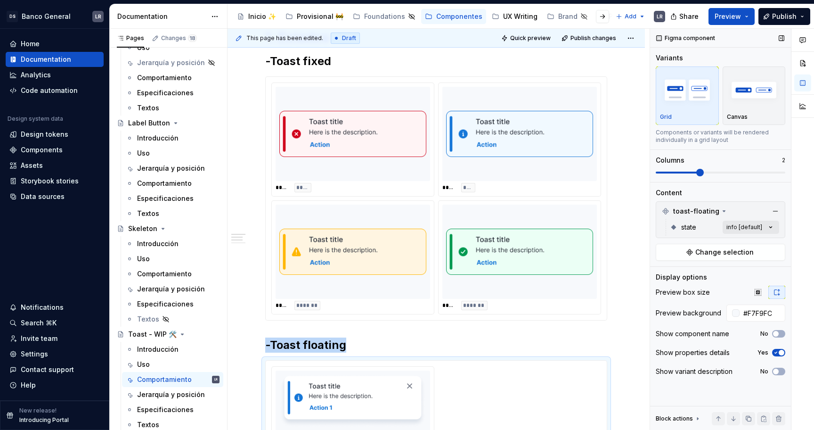
click at [746, 227] on div "Comments Open comments No comments yet Select ‘Comment’ from the block context …" at bounding box center [732, 229] width 164 height 401
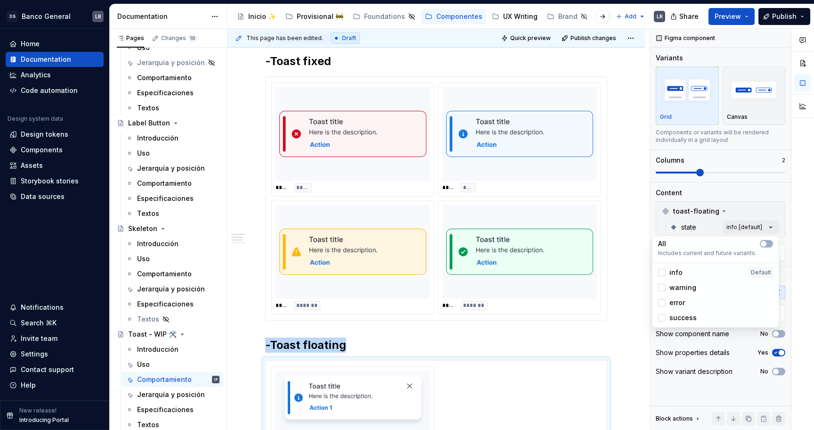
click at [666, 271] on div "info" at bounding box center [670, 272] width 24 height 9
click at [662, 272] on polyline at bounding box center [662, 272] width 0 height 0
click at [769, 248] on div "All Includes current and future variants." at bounding box center [715, 248] width 115 height 18
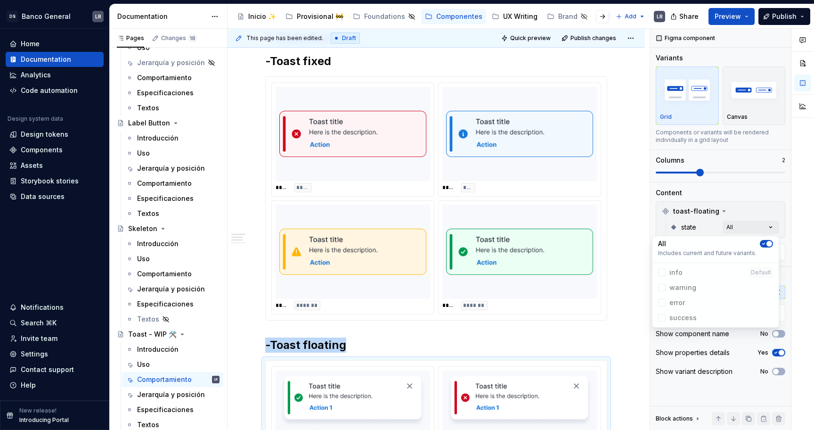
click at [625, 241] on html "DS Banco General LR Home Documentation Analytics Code automation Design system …" at bounding box center [407, 215] width 814 height 430
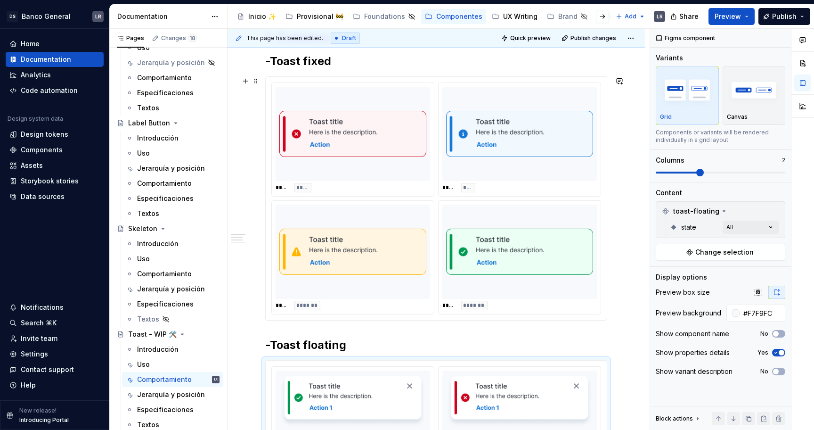
click at [607, 131] on div "***** ***** ***** **** ***** ******* ***** *******" at bounding box center [436, 198] width 342 height 244
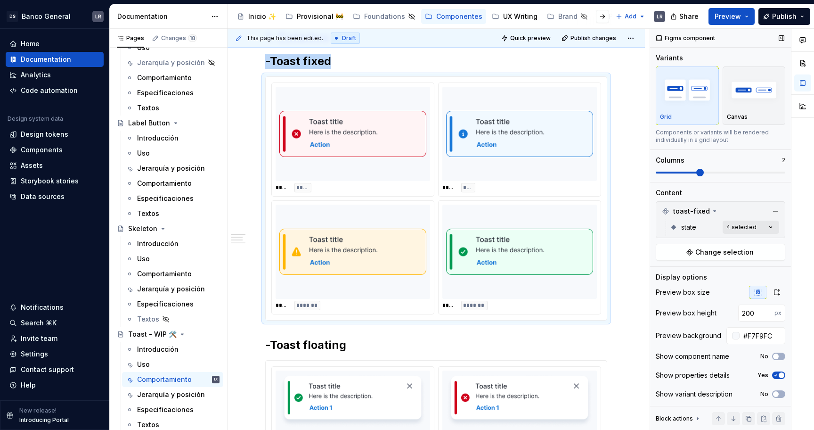
click at [750, 229] on div "Comments Open comments No comments yet Select ‘Comment’ from the block context …" at bounding box center [732, 229] width 164 height 401
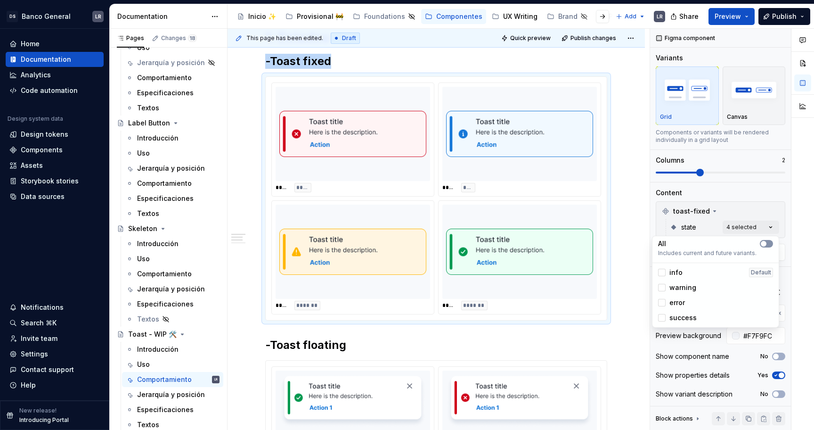
click at [763, 243] on span "button" at bounding box center [764, 244] width 6 height 6
click at [634, 221] on html "DS Banco General LR Home Documentation Analytics Code automation Design system …" at bounding box center [407, 215] width 814 height 430
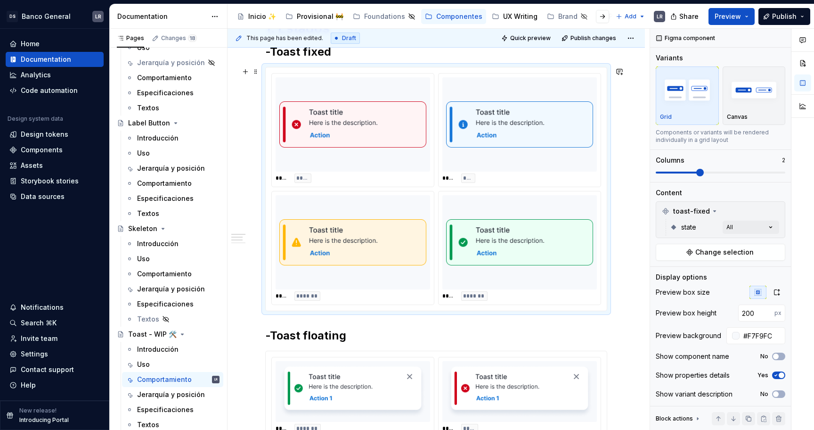
scroll to position [208, 0]
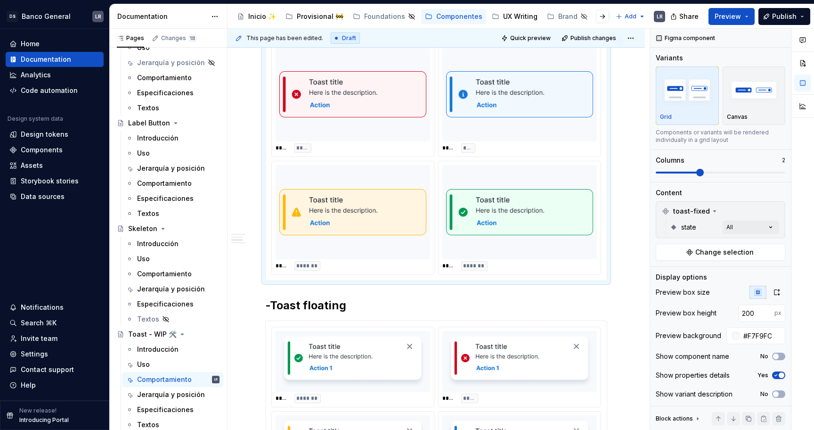
click at [628, 280] on div "1. Estados -Toast fixed ***** ***** ***** **** ***** ******* ***** ******* -Toa…" at bounding box center [436, 410] width 417 height 887
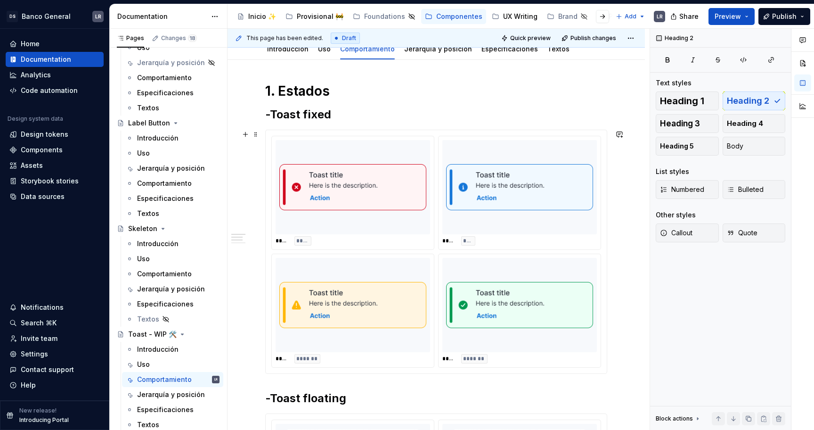
scroll to position [126, 0]
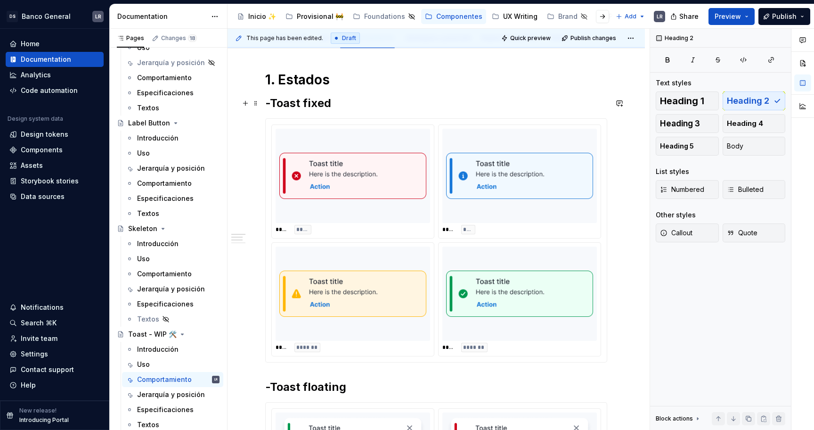
click at [266, 105] on h2 "-Toast fixed" at bounding box center [436, 103] width 342 height 15
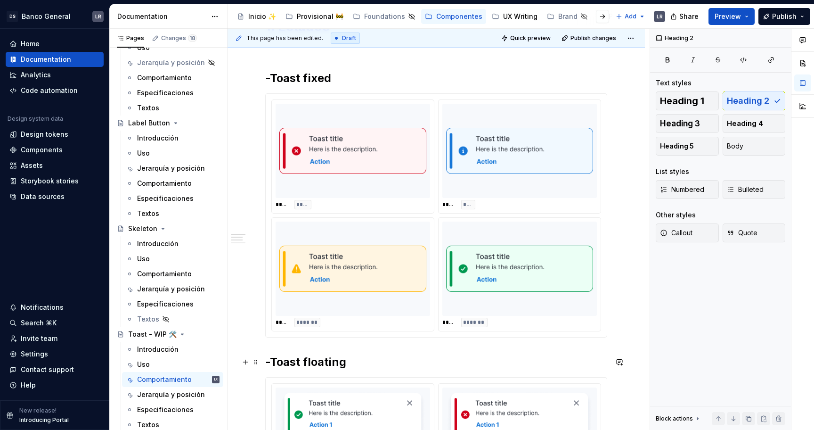
scroll to position [201, 0]
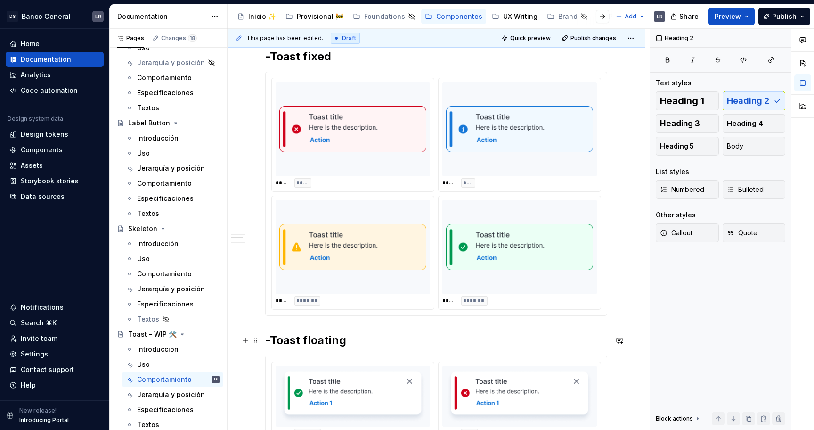
click at [269, 339] on h2 "-Toast floating" at bounding box center [436, 340] width 342 height 15
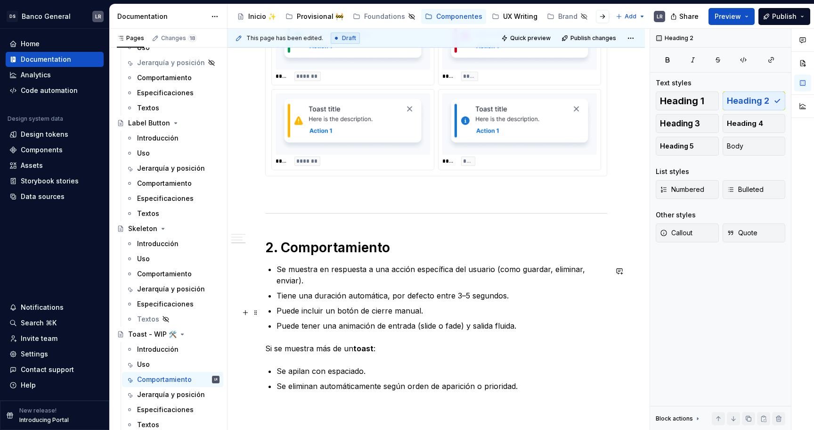
scroll to position [559, 0]
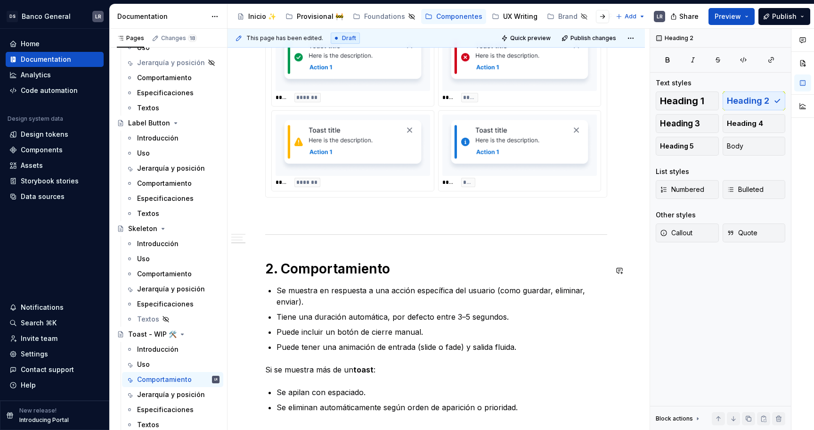
click at [325, 250] on div "1. Estados -Toast fixed ***** ***** ***** **** ***** ******* ***** ******* -Toa…" at bounding box center [436, 25] width 342 height 774
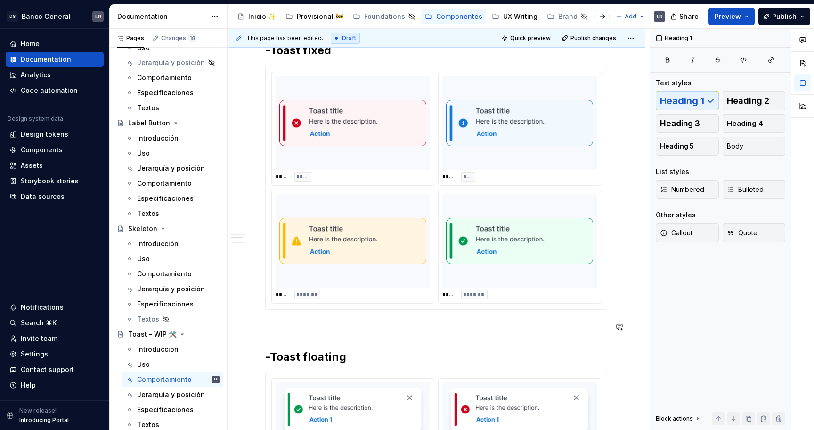
scroll to position [207, 0]
click at [394, 184] on div "***** *****" at bounding box center [353, 129] width 162 height 113
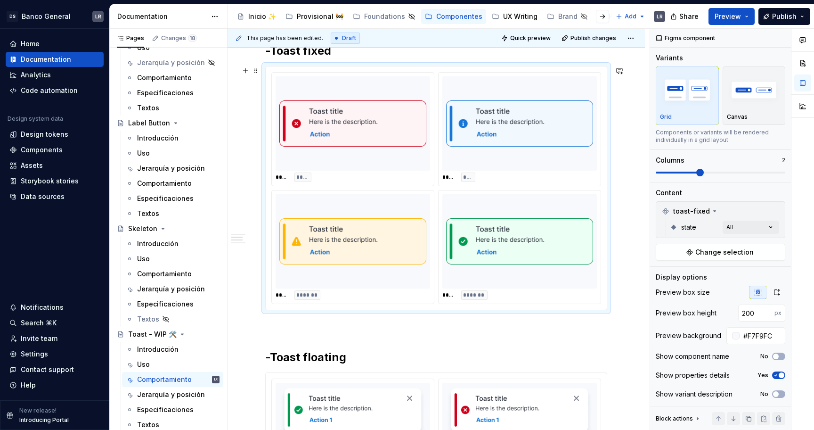
type textarea "*"
click at [780, 356] on button "No" at bounding box center [778, 356] width 13 height 8
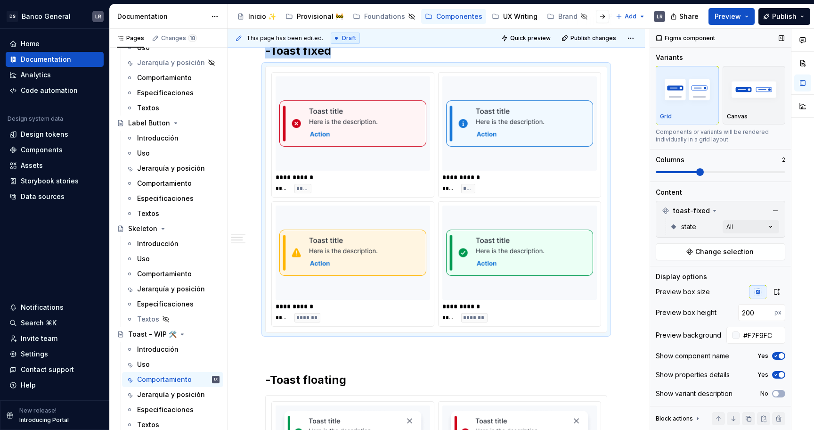
click at [780, 356] on span "button" at bounding box center [782, 356] width 6 height 6
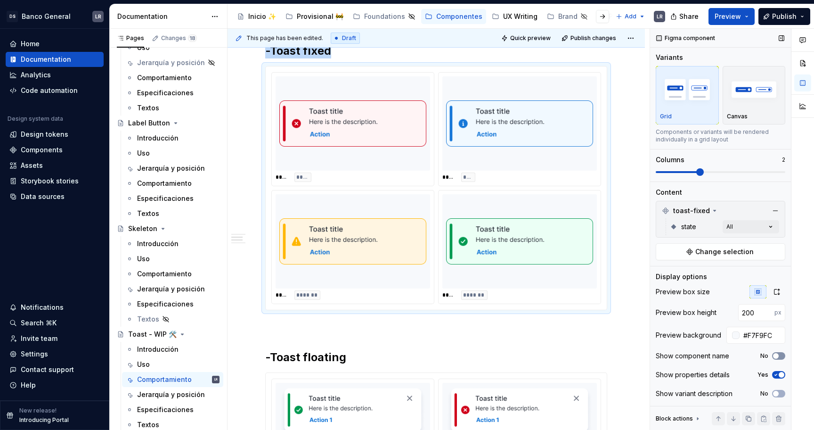
click at [780, 356] on button "No" at bounding box center [778, 356] width 13 height 8
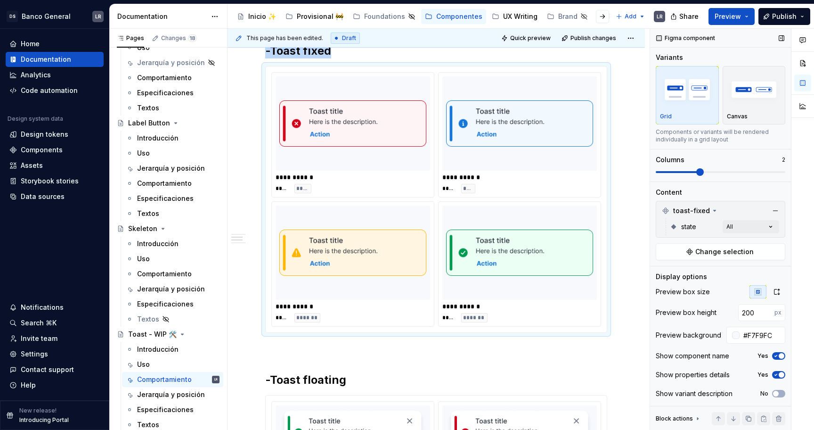
click at [780, 356] on span "button" at bounding box center [782, 356] width 6 height 6
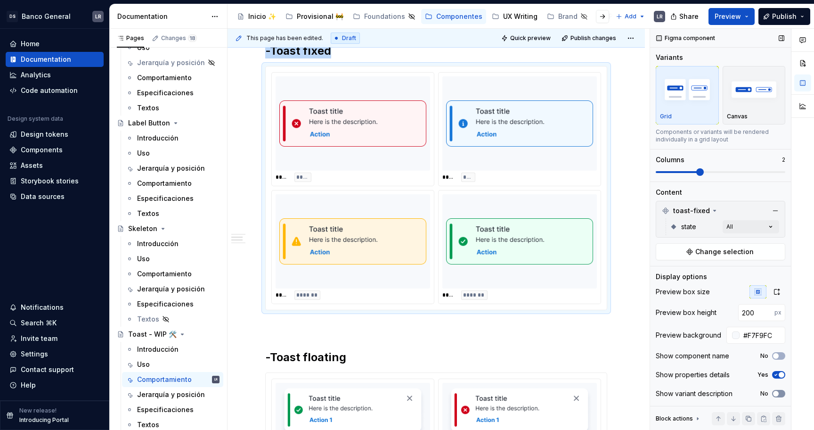
click at [777, 393] on span "button" at bounding box center [776, 394] width 6 height 6
click at [777, 393] on icon "button" at bounding box center [776, 394] width 8 height 6
click at [779, 376] on span "button" at bounding box center [782, 375] width 6 height 6
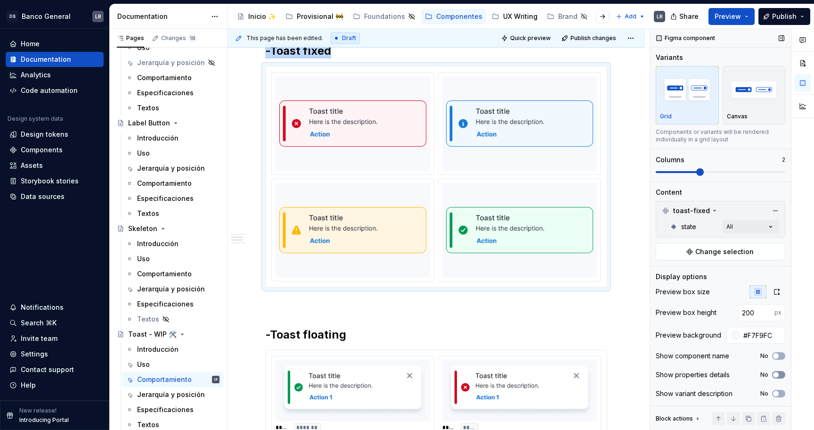
click at [779, 376] on icon "button" at bounding box center [776, 375] width 8 height 6
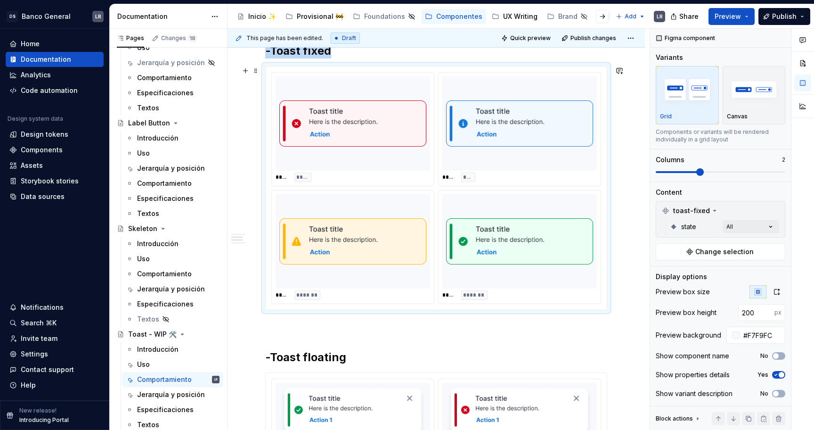
click at [372, 193] on div "***** *******" at bounding box center [353, 246] width 162 height 113
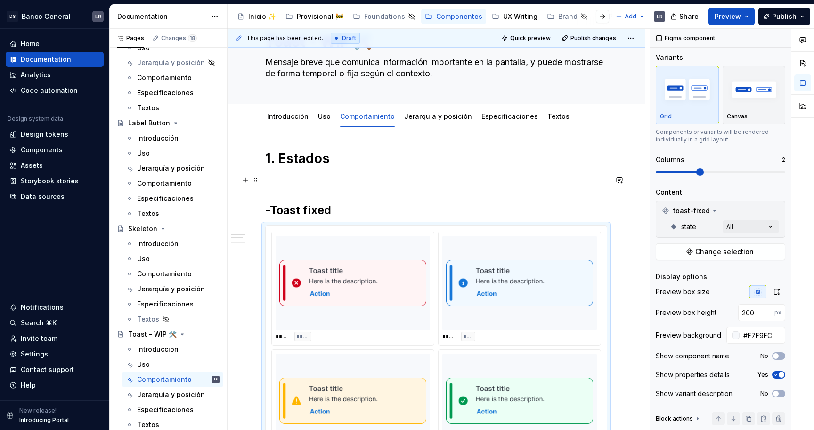
scroll to position [42, 0]
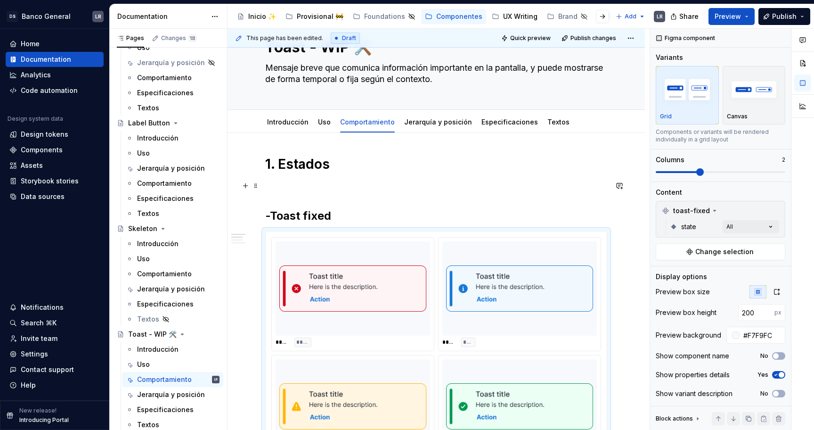
click at [348, 181] on p at bounding box center [436, 185] width 342 height 11
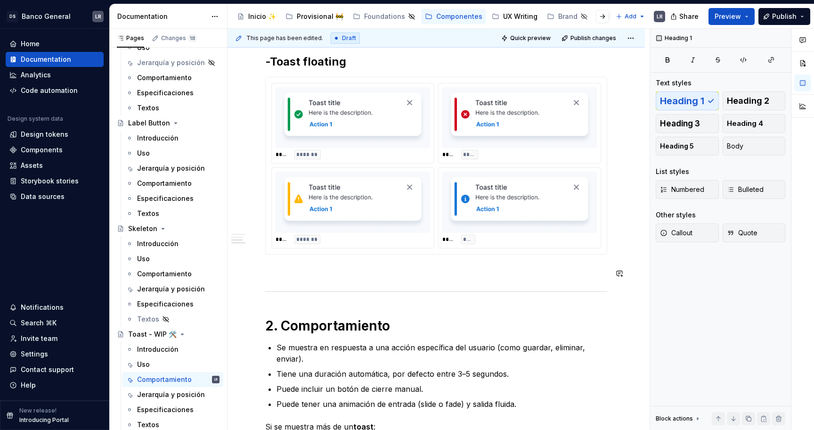
scroll to position [485, 0]
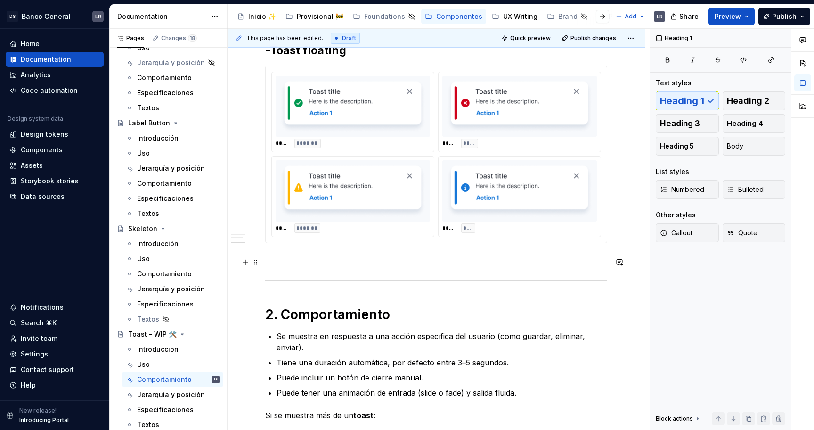
click at [339, 266] on p at bounding box center [436, 259] width 342 height 11
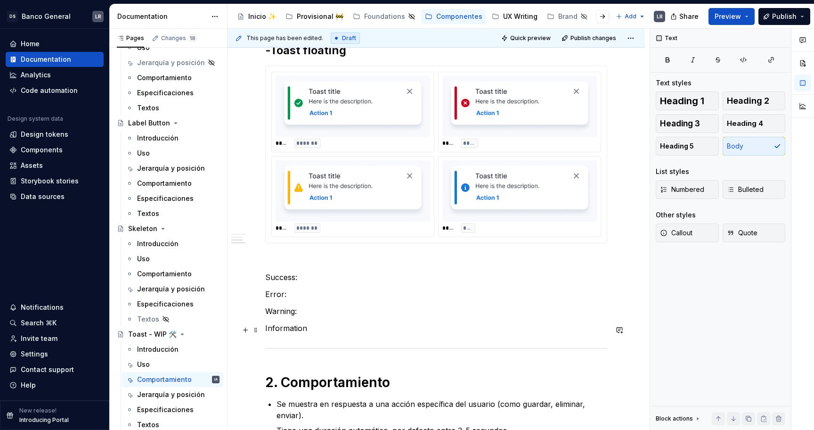
click at [285, 330] on p "Information" at bounding box center [436, 327] width 342 height 11
copy p "Information"
click at [286, 327] on p "Info (Information)" at bounding box center [436, 327] width 342 height 11
click at [346, 329] on p "Info (information)" at bounding box center [436, 327] width 342 height 11
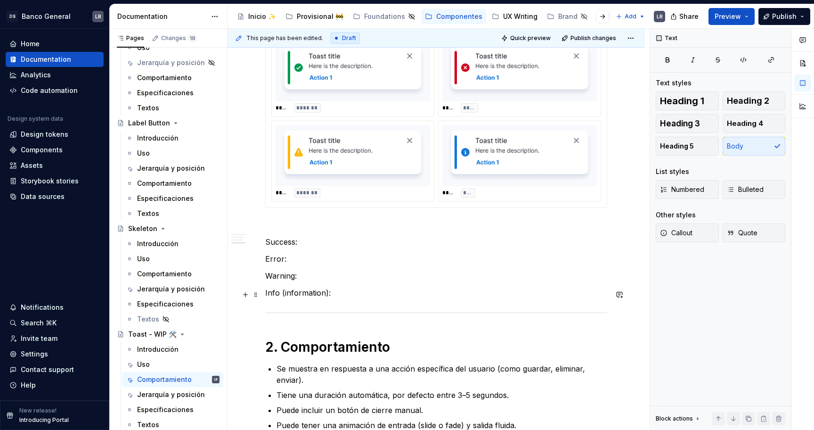
scroll to position [531, 0]
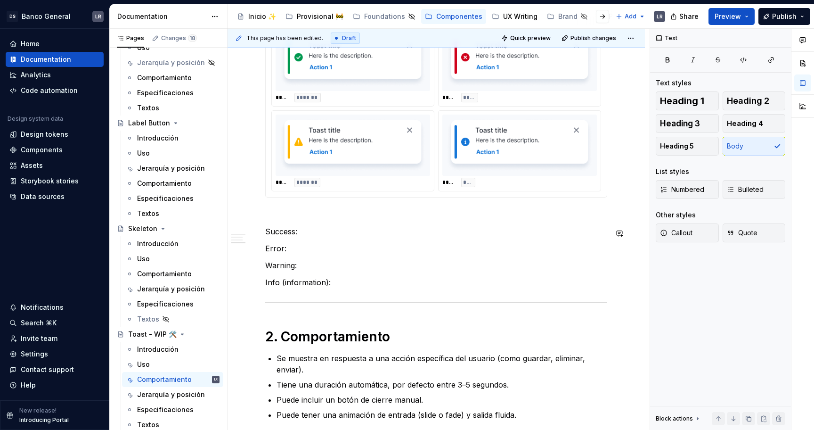
click at [267, 223] on div "1. Estados -Toast fixed ***** ***** ***** **** ***** ******* ***** ******* -Toa…" at bounding box center [436, 73] width 342 height 814
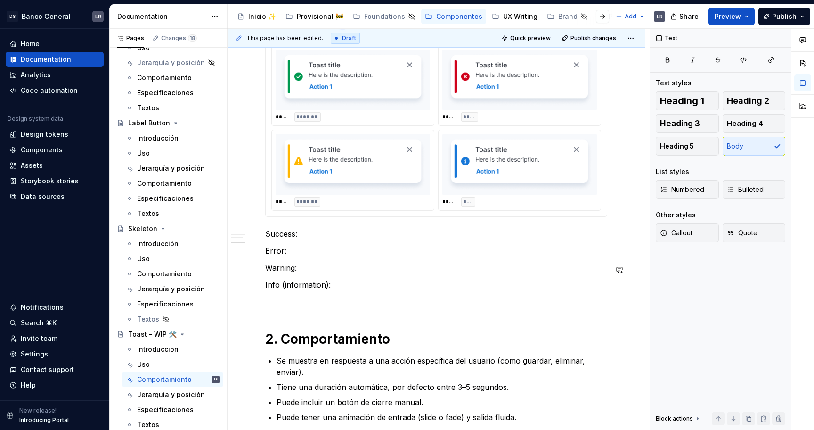
scroll to position [534, 0]
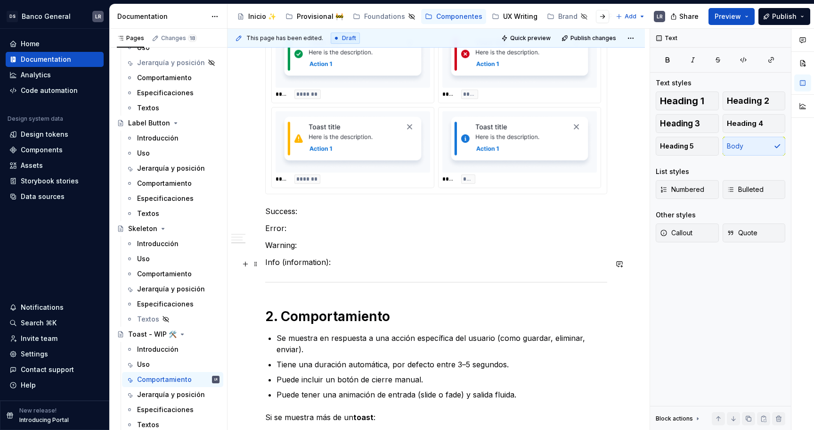
click at [346, 266] on p "Info (information):" at bounding box center [436, 261] width 342 height 11
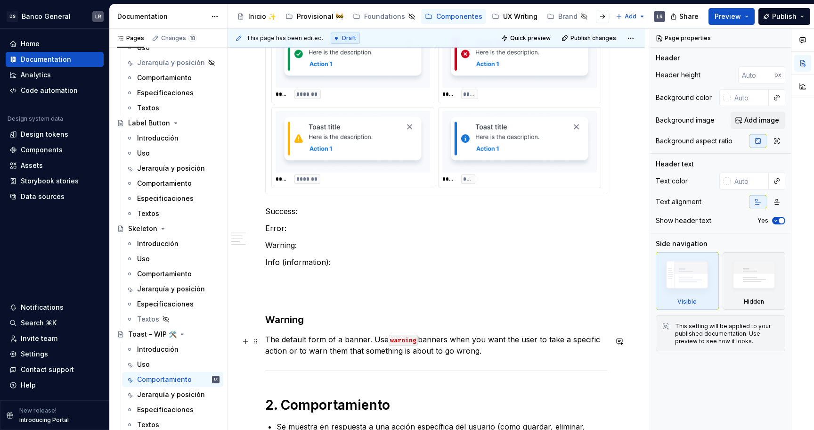
click at [488, 352] on p "The default form of a banner. Use warning banners when you want the user to tak…" at bounding box center [436, 345] width 342 height 23
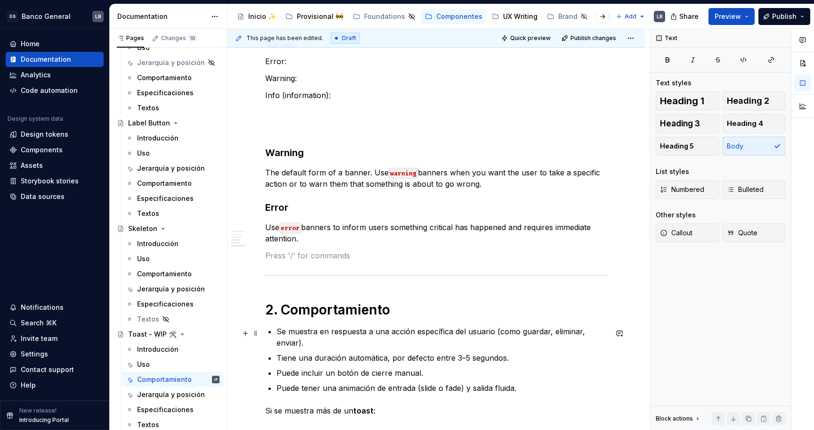
scroll to position [709, 0]
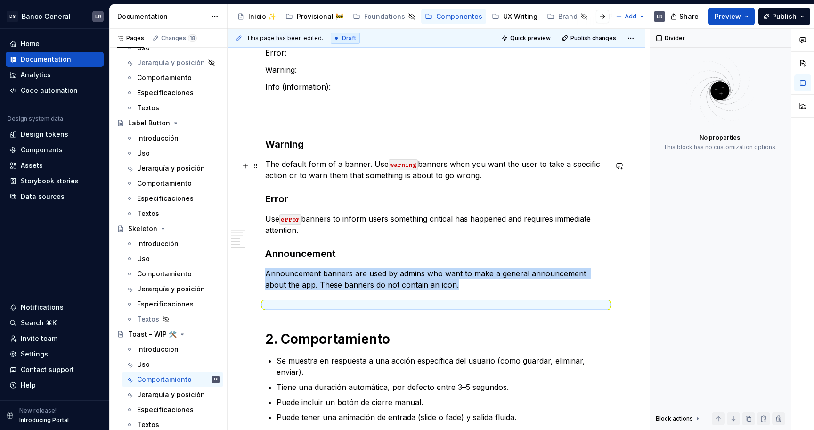
click at [506, 172] on p "The default form of a banner. Use warning banners when you want the user to tak…" at bounding box center [436, 169] width 342 height 23
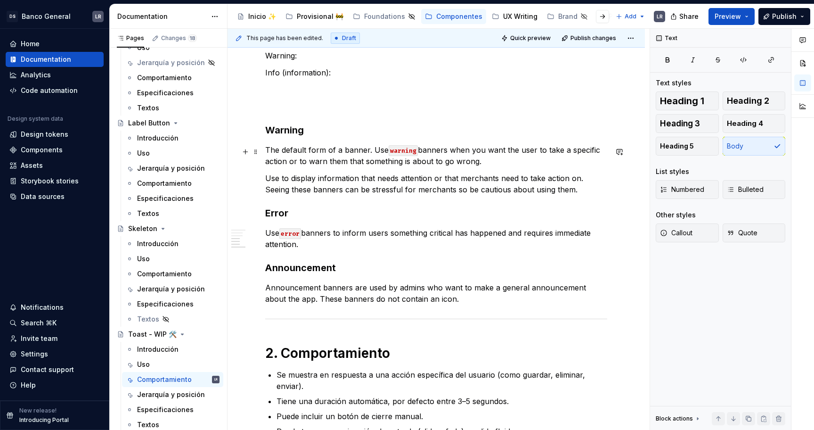
scroll to position [730, 0]
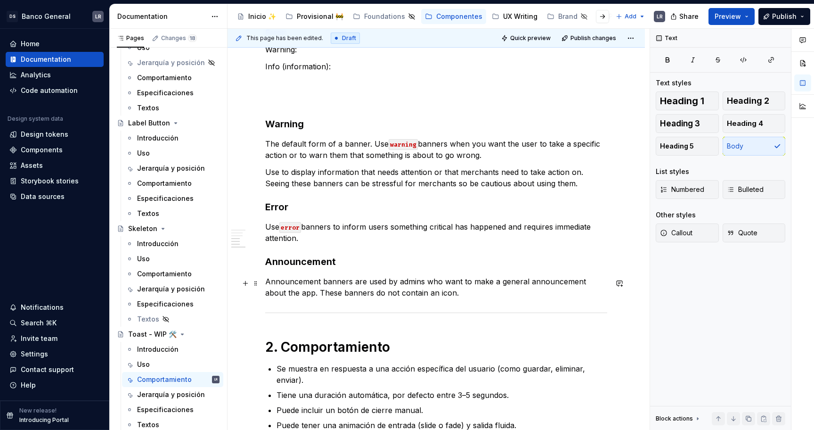
click at [446, 292] on p "Announcement banners are used by admins who want to make a general announcement…" at bounding box center [436, 287] width 342 height 23
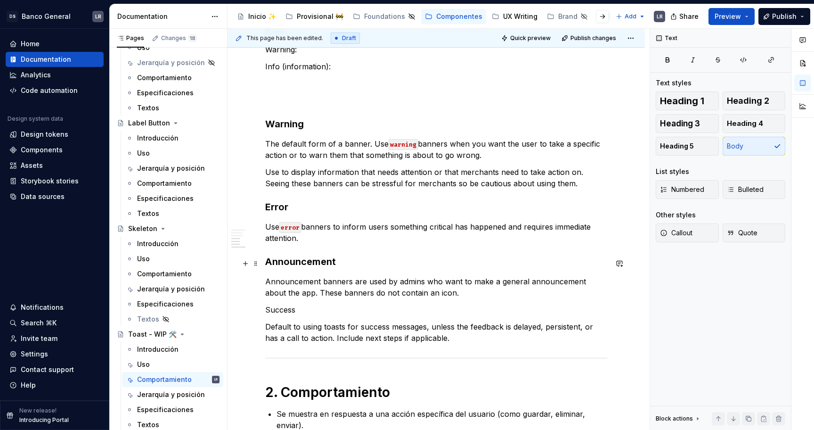
click at [292, 263] on strong "Announcement" at bounding box center [300, 261] width 71 height 11
click at [285, 310] on p "Success" at bounding box center [436, 309] width 342 height 11
click at [694, 119] on span "Heading 3" at bounding box center [680, 123] width 40 height 9
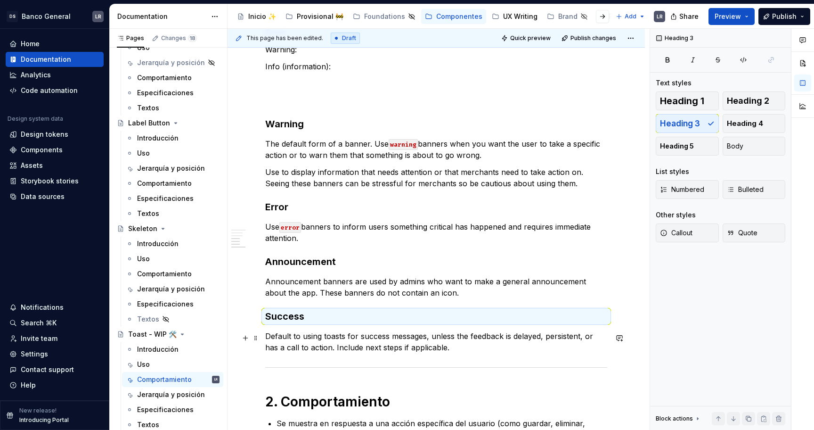
click at [383, 343] on p "Default to using toasts for success messages, unless the feedback is delayed, p…" at bounding box center [436, 341] width 342 height 23
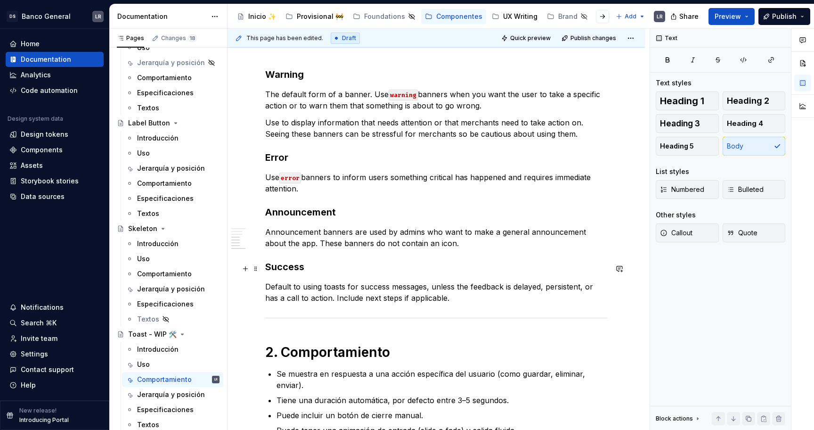
scroll to position [785, 0]
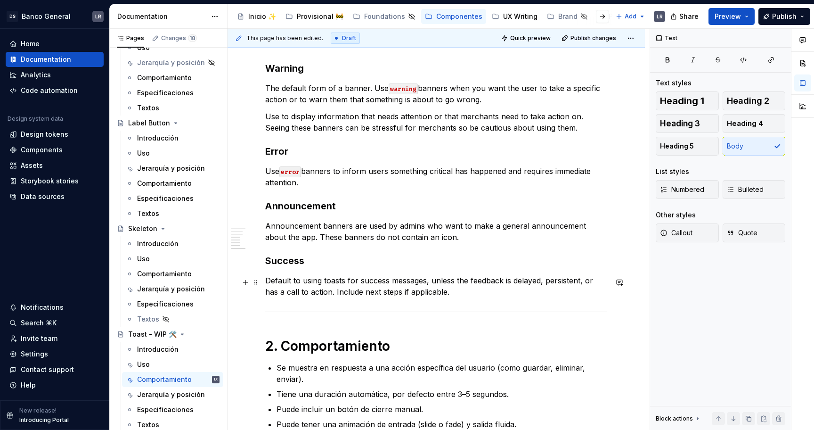
click at [453, 296] on p "Default to using toasts for success messages, unless the feedback is delayed, p…" at bounding box center [436, 286] width 342 height 23
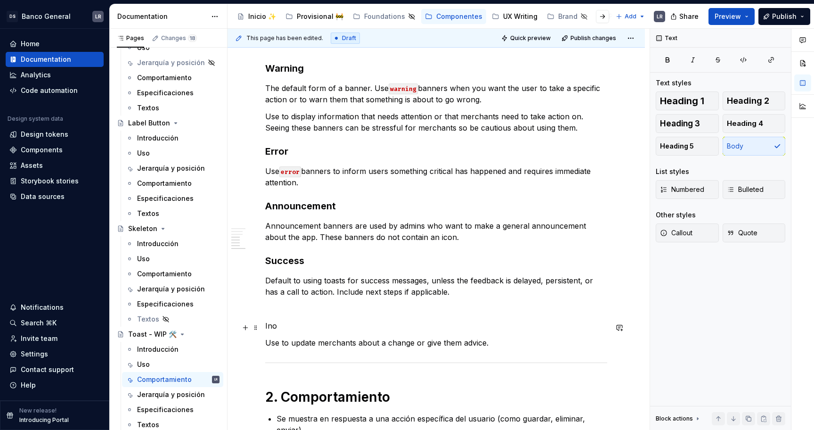
click at [268, 326] on p "Ino" at bounding box center [436, 325] width 342 height 11
click at [273, 331] on p "info" at bounding box center [436, 325] width 342 height 11
click at [738, 100] on span "Heading 2" at bounding box center [748, 100] width 42 height 9
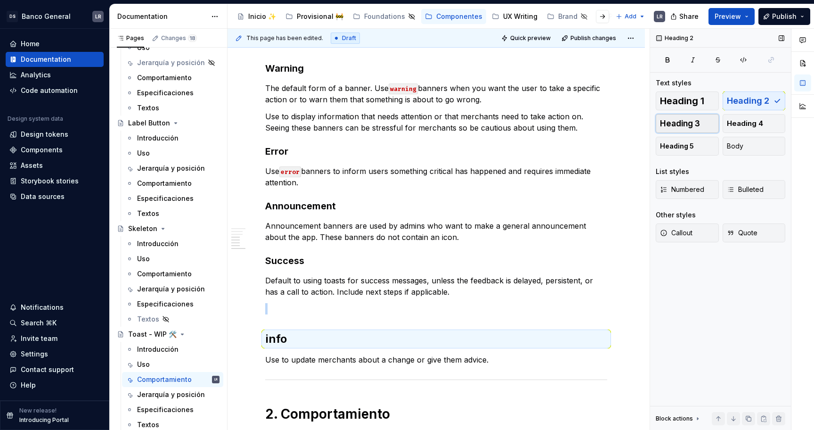
click at [698, 117] on button "Heading 3" at bounding box center [687, 123] width 63 height 19
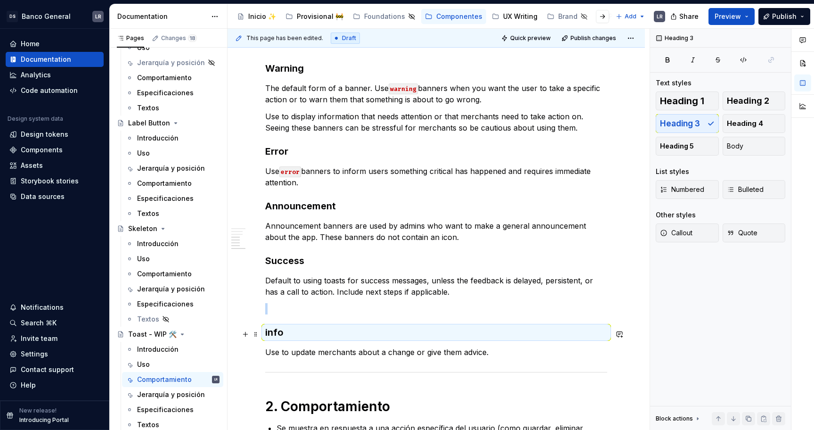
click at [333, 334] on h3 "info" at bounding box center [436, 331] width 342 height 13
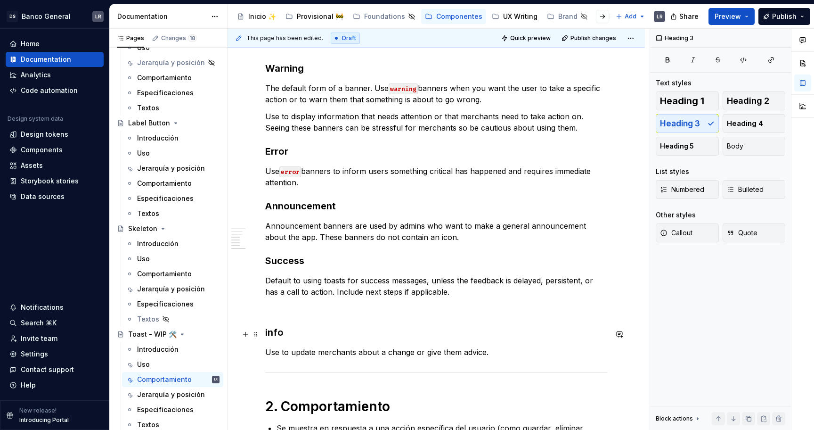
click at [331, 328] on h3 "info" at bounding box center [436, 331] width 342 height 13
click at [330, 310] on p at bounding box center [436, 308] width 342 height 11
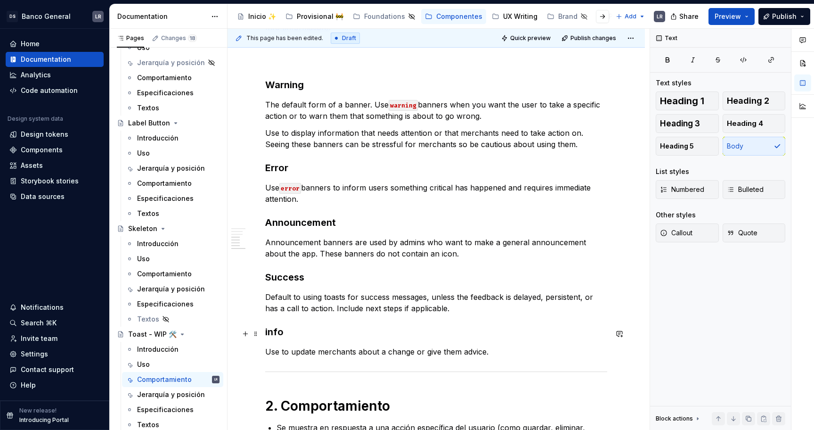
scroll to position [761, 0]
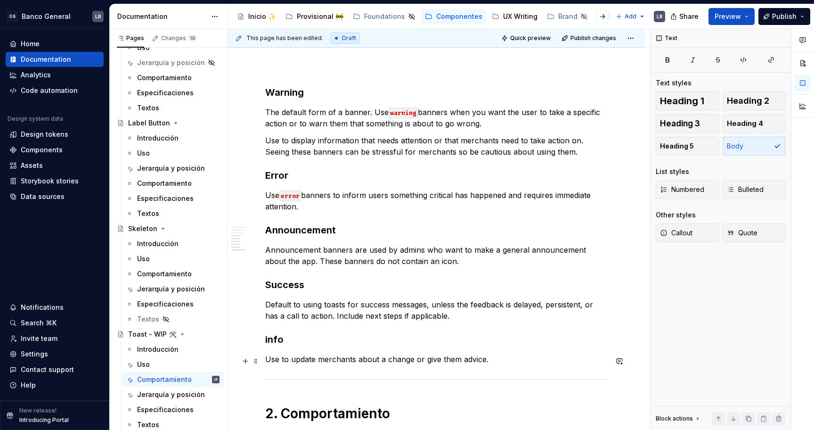
click at [496, 357] on p "Use to update merchants about a change or give them advice." at bounding box center [436, 358] width 342 height 11
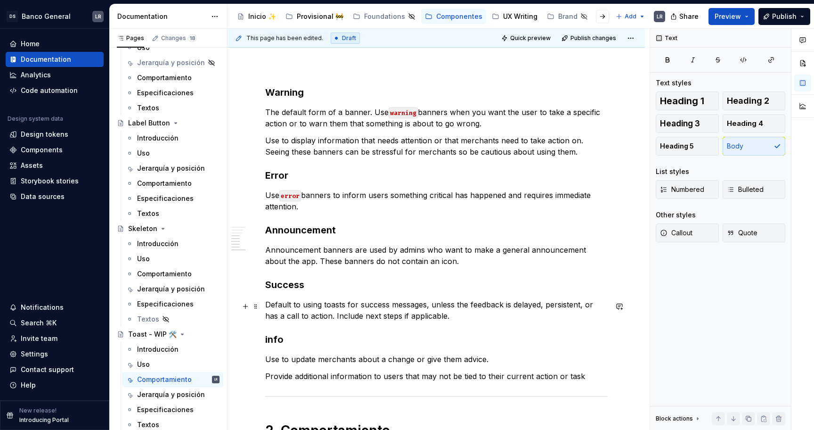
click at [454, 313] on p "Default to using toasts for success messages, unless the feedback is delayed, p…" at bounding box center [436, 310] width 342 height 23
click at [441, 317] on p "Default to using toasts for success messages, unless the feedback is delayed, p…" at bounding box center [436, 310] width 342 height 23
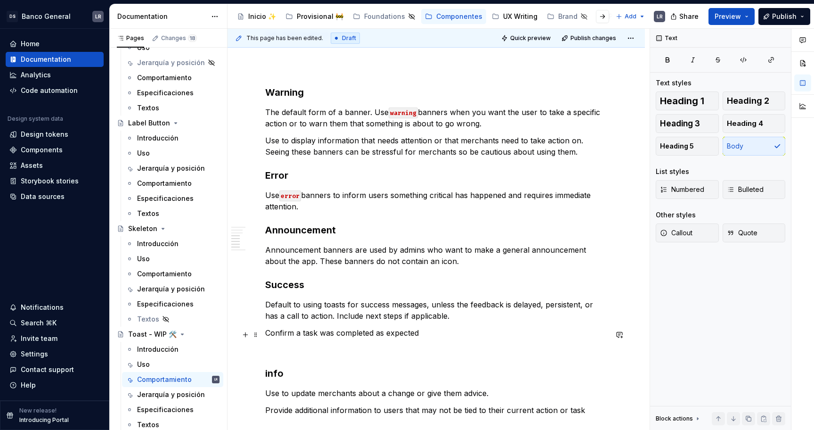
click at [403, 332] on p "Confirm a task was completed as expected" at bounding box center [436, 332] width 342 height 11
click at [553, 155] on p "Use to display information that needs attention or that merchants need to take …" at bounding box center [436, 146] width 342 height 23
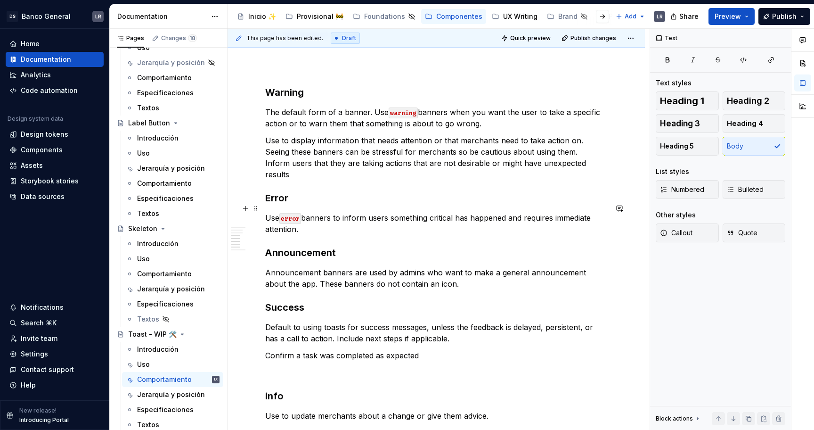
click at [361, 214] on p "Use error banners to inform users something critical has happened and requires …" at bounding box center [436, 223] width 342 height 23
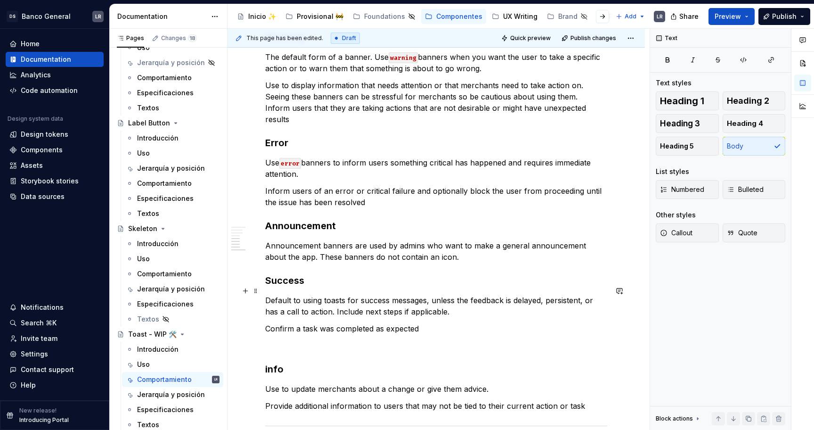
scroll to position [854, 0]
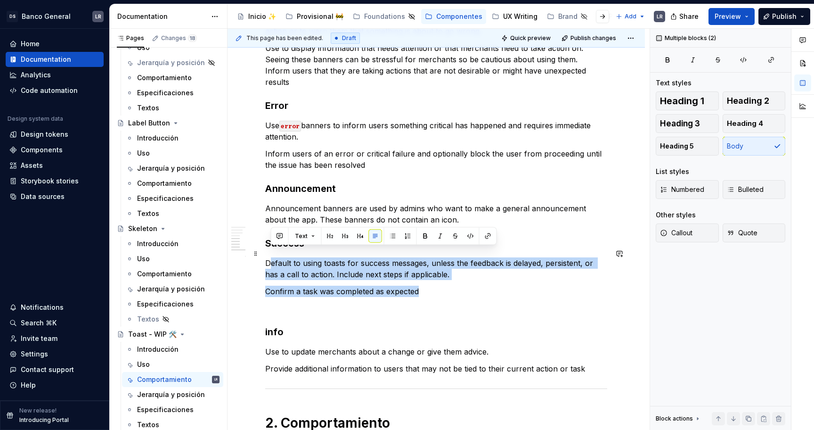
drag, startPoint x: 426, startPoint y: 285, endPoint x: 268, endPoint y: 250, distance: 161.1
click at [273, 264] on p "Default to using toasts for success messages, unless the feedback is delayed, p…" at bounding box center [436, 268] width 342 height 23
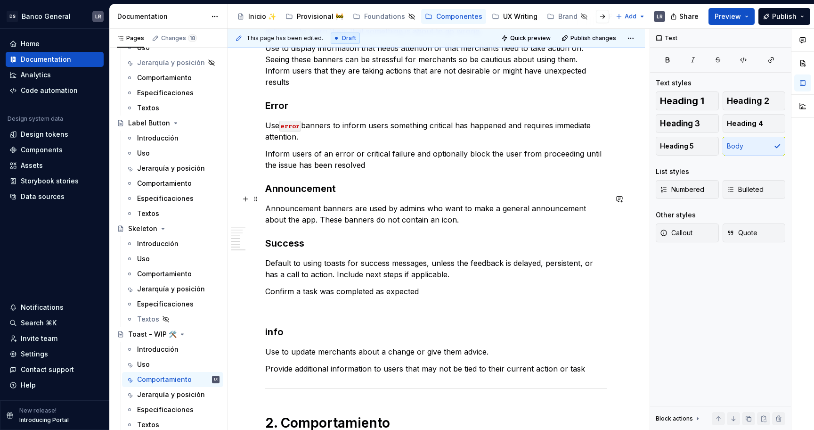
click at [374, 203] on p "Announcement banners are used by admins who want to make a general announcement…" at bounding box center [436, 214] width 342 height 23
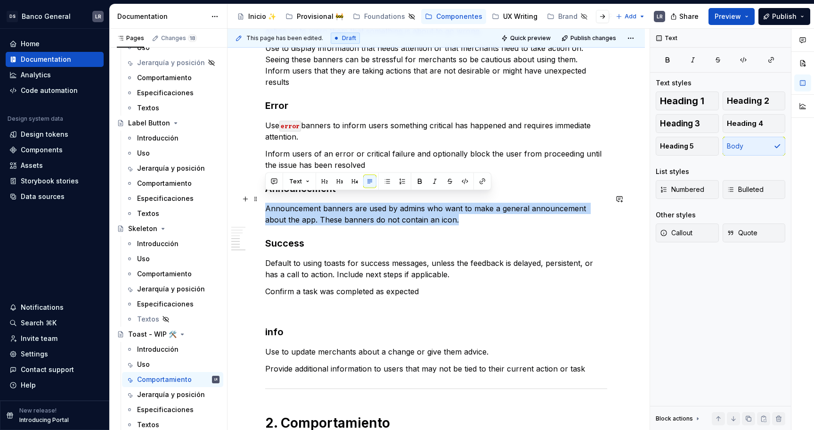
click at [374, 203] on p "Announcement banners are used by admins who want to make a general announcement…" at bounding box center [436, 214] width 342 height 23
click at [396, 148] on p "Inform users of an error or critical failure and optionally block the user from…" at bounding box center [436, 159] width 342 height 23
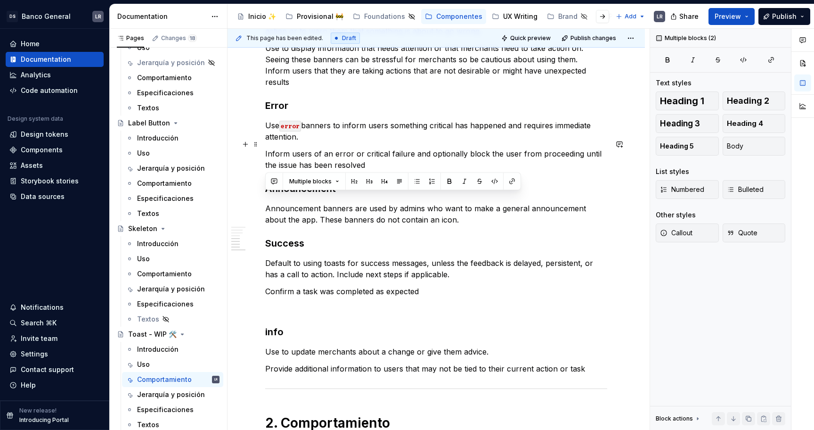
click at [396, 148] on p "Inform users of an error or critical failure and optionally block the user from…" at bounding box center [436, 159] width 342 height 23
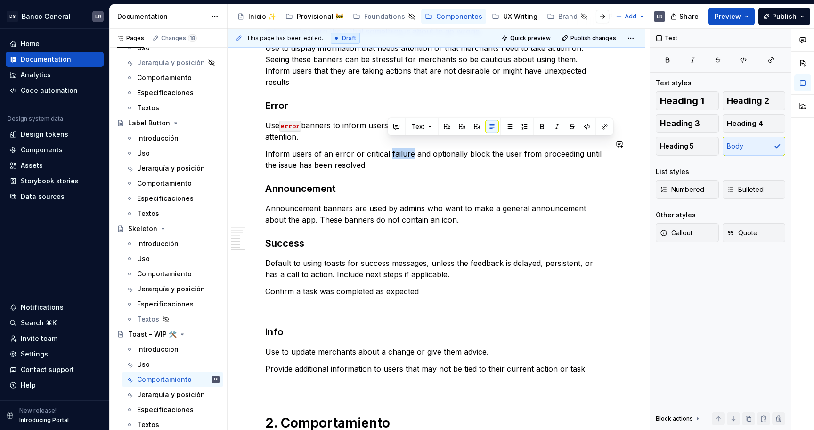
click at [400, 120] on p "Use error banners to inform users something critical has happened and requires …" at bounding box center [436, 131] width 342 height 23
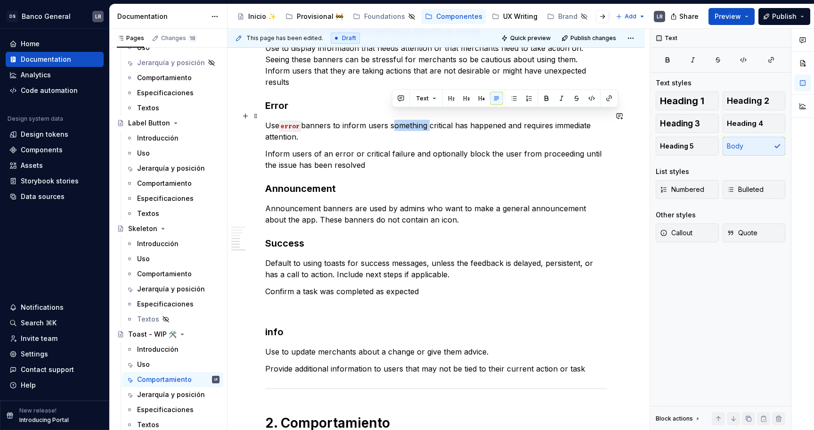
click at [400, 120] on p "Use error banners to inform users something critical has happened and requires …" at bounding box center [436, 131] width 342 height 23
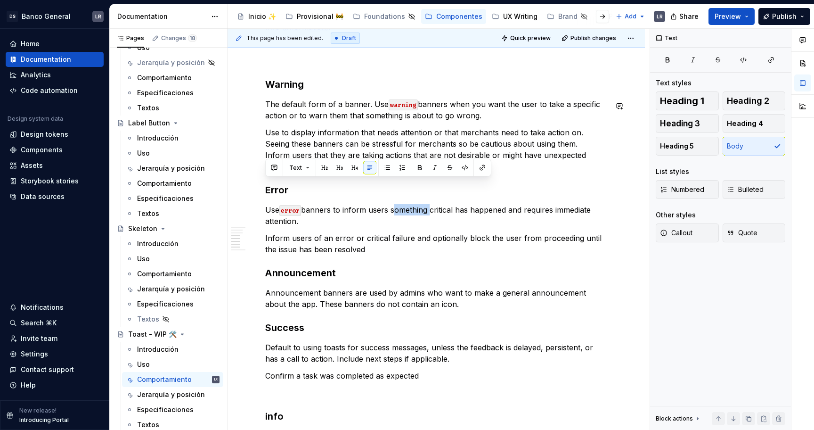
scroll to position [743, 0]
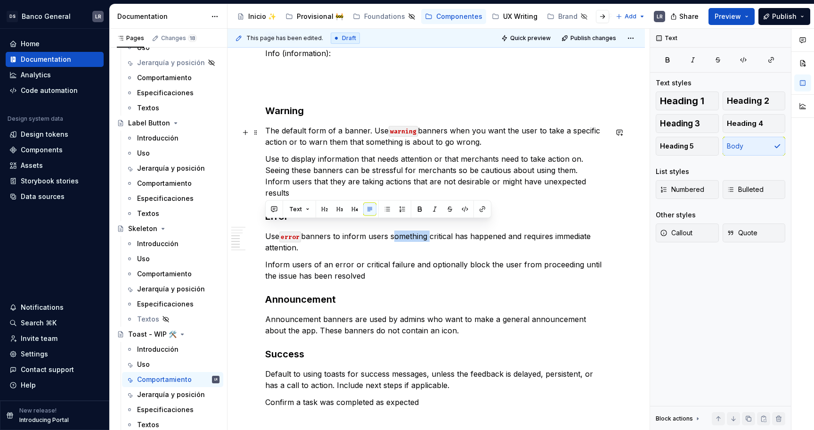
click at [388, 146] on p "The default form of a banner. Use warning banners when you want the user to tak…" at bounding box center [436, 136] width 342 height 23
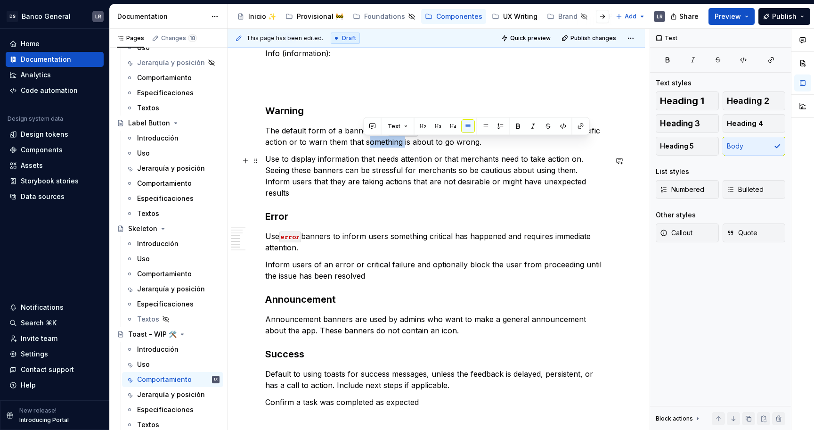
click at [515, 165] on p "Use to display information that needs attention or that merchants need to take …" at bounding box center [436, 175] width 342 height 45
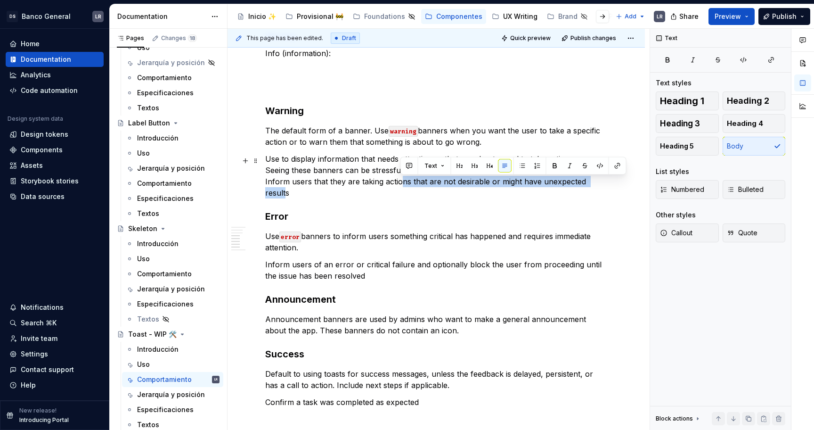
drag, startPoint x: 604, startPoint y: 185, endPoint x: 402, endPoint y: 185, distance: 202.6
click at [402, 185] on p "Use to display information that needs attention or that merchants need to take …" at bounding box center [436, 175] width 342 height 45
click at [326, 136] on p "The default form of a banner. Use warning banners when you want the user to tak…" at bounding box center [436, 136] width 342 height 23
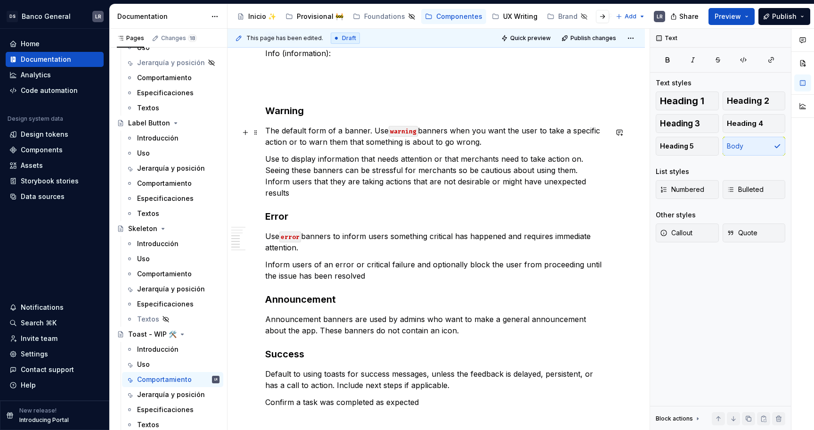
click at [326, 136] on p "The default form of a banner. Use warning banners when you want the user to tak…" at bounding box center [436, 136] width 342 height 23
click at [747, 145] on div "Heading 1 Heading 2 Heading 3 Heading 4 Heading 5 Body" at bounding box center [721, 123] width 130 height 64
click at [507, 147] on p "The default form of a banner. Use warning banners when you want the user to tak…" at bounding box center [436, 136] width 342 height 23
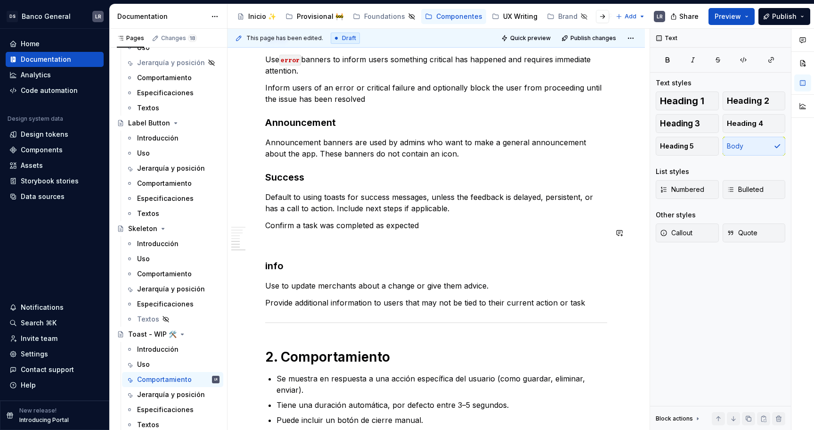
scroll to position [930, 0]
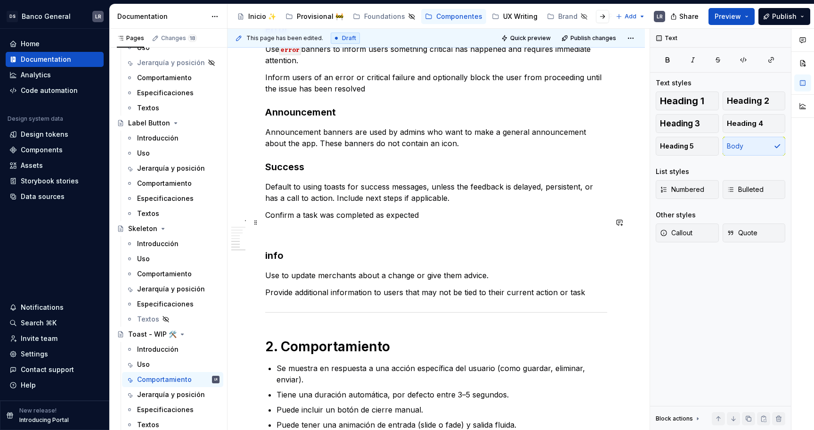
click at [285, 226] on p at bounding box center [436, 231] width 342 height 11
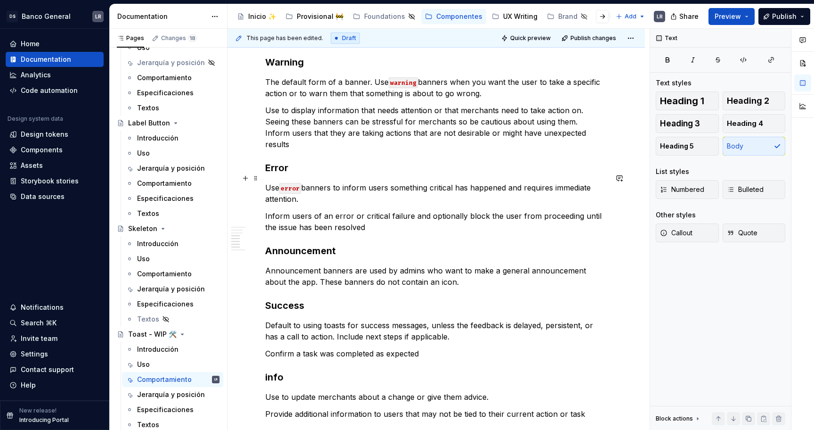
scroll to position [792, 0]
click at [409, 181] on p "Use error banners to inform users something critical has happened and requires …" at bounding box center [436, 192] width 342 height 23
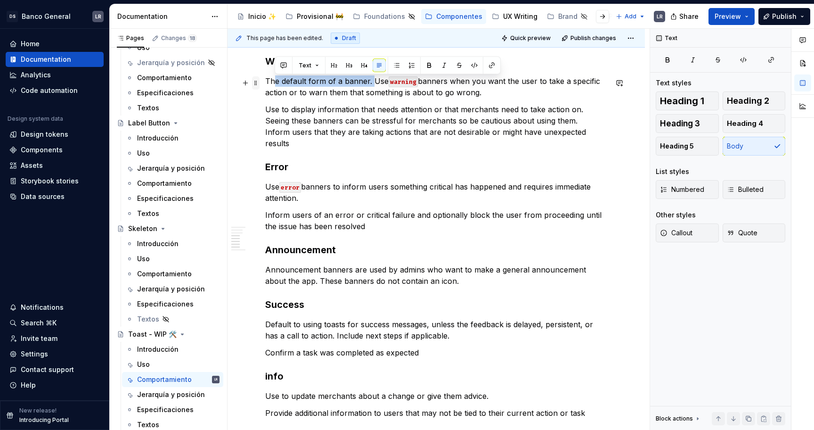
drag, startPoint x: 372, startPoint y: 82, endPoint x: 255, endPoint y: 82, distance: 116.4
click at [265, 83] on div "1. Estados -Toast fixed ***** ***** ***** **** ***** ******* ***** ******* -Toa…" at bounding box center [436, 13] width 342 height 1217
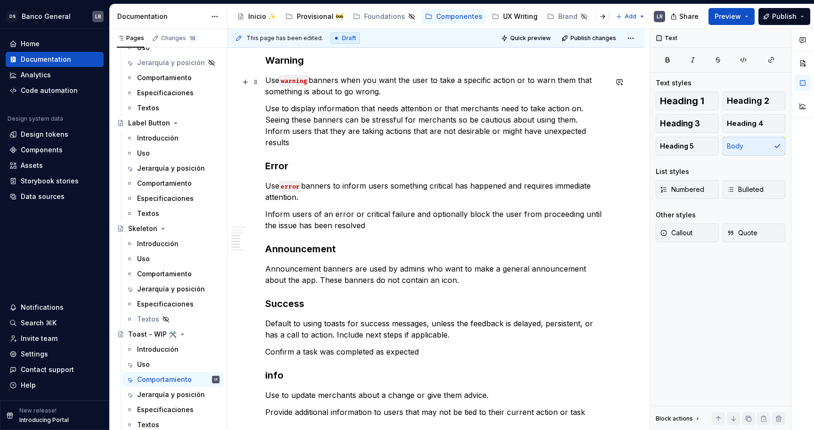
scroll to position [805, 0]
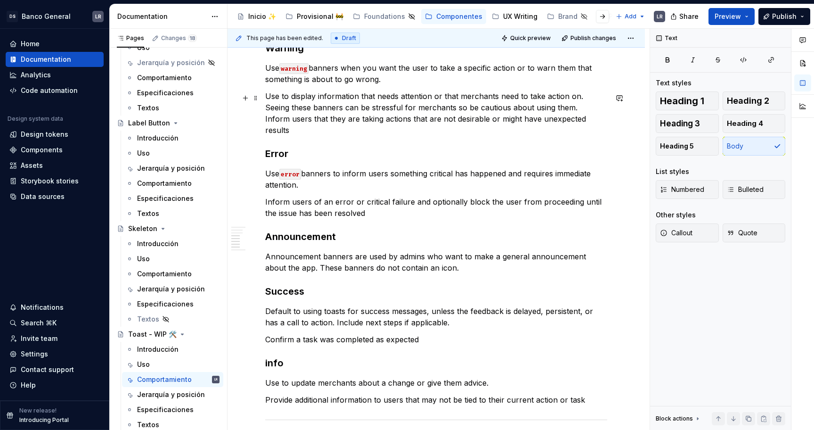
click at [397, 114] on p "Use to display information that needs attention or that merchants need to take …" at bounding box center [436, 112] width 342 height 45
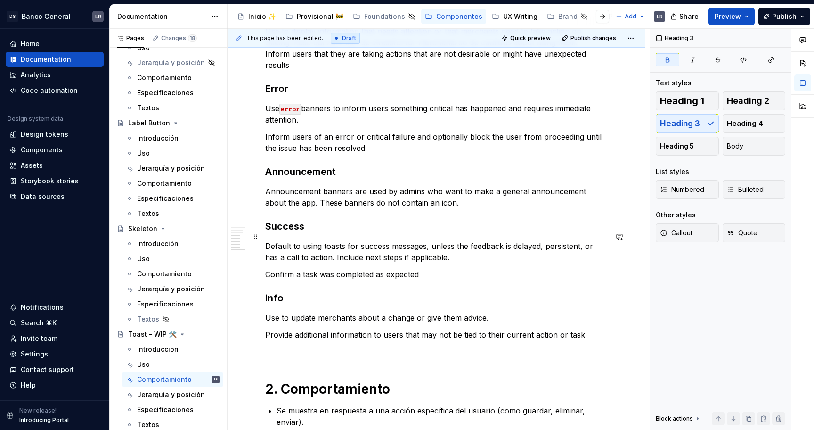
scroll to position [873, 0]
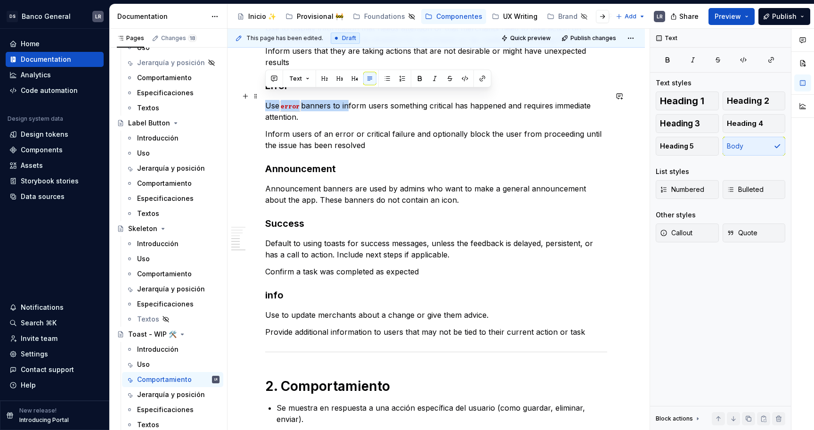
drag, startPoint x: 346, startPoint y: 96, endPoint x: 237, endPoint y: 100, distance: 109.4
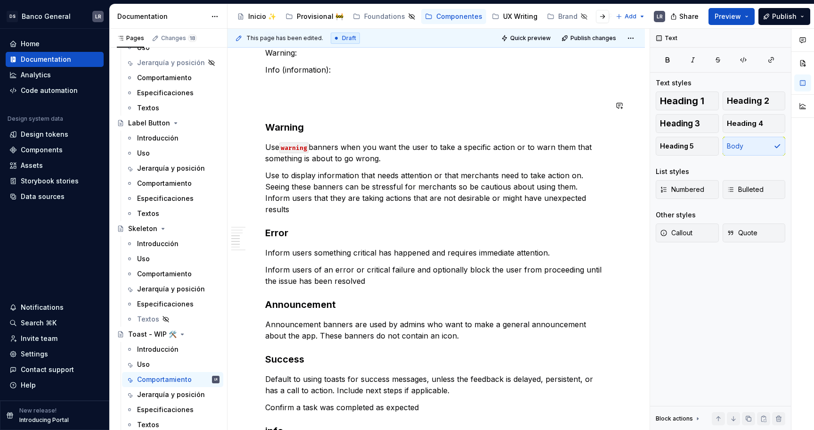
scroll to position [734, 0]
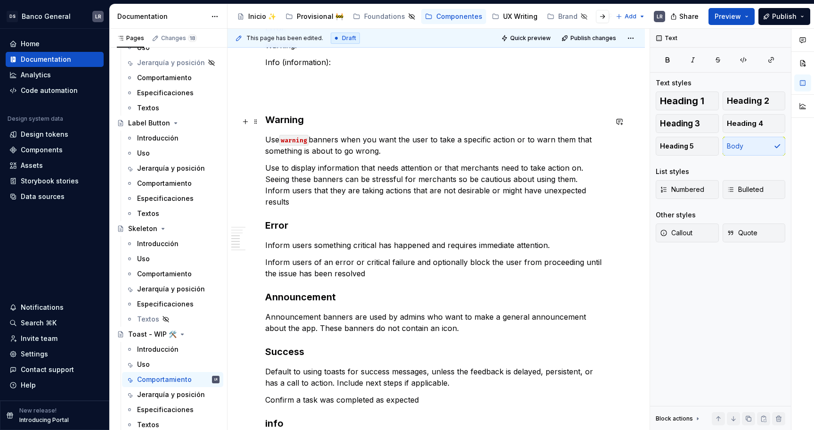
click at [260, 123] on div "1. Estados -Toast fixed ***** ***** ***** **** ***** ******* ***** ******* -Toa…" at bounding box center [436, 120] width 417 height 1358
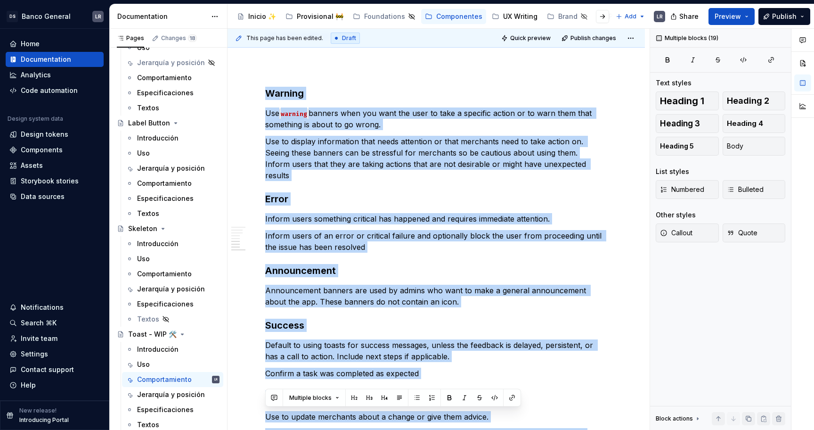
scroll to position [1092, 0]
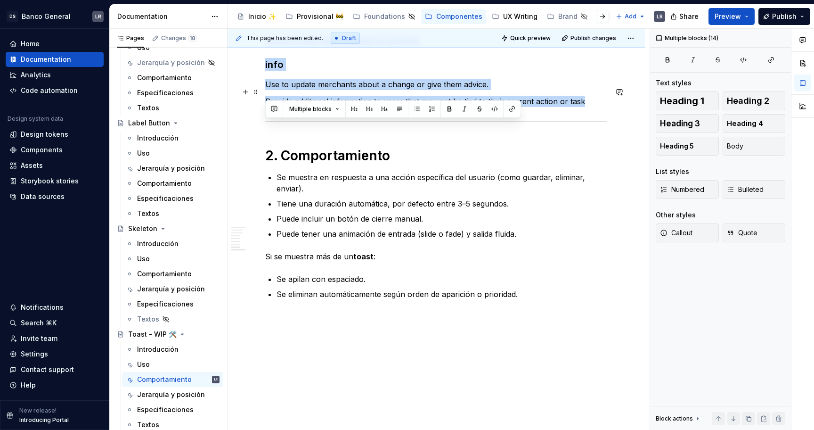
drag, startPoint x: 265, startPoint y: 122, endPoint x: 585, endPoint y: 94, distance: 321.0
copy div "Warning Use warning banners when you want the user to take a specific action or…"
type textarea "*"
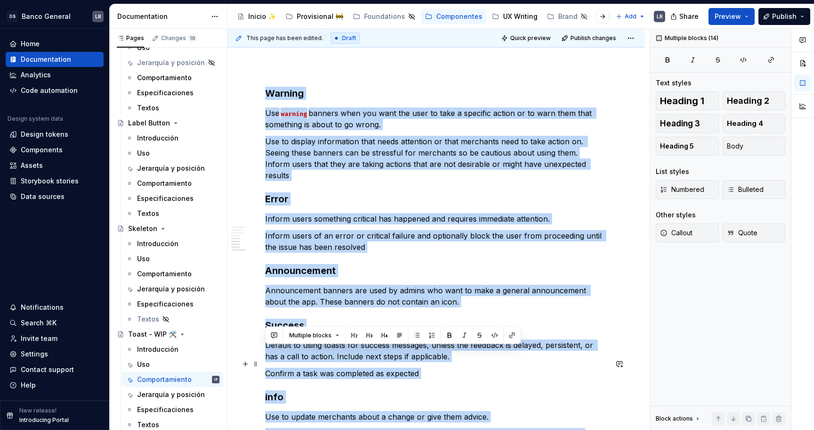
scroll to position [698, 0]
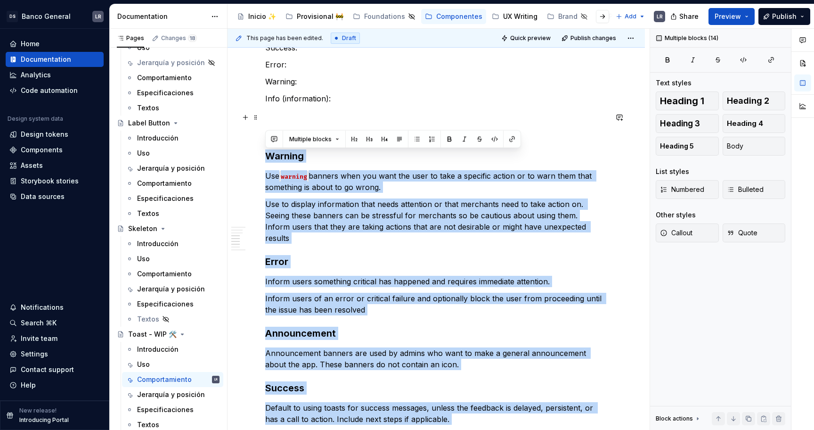
click at [374, 118] on p at bounding box center [436, 115] width 342 height 11
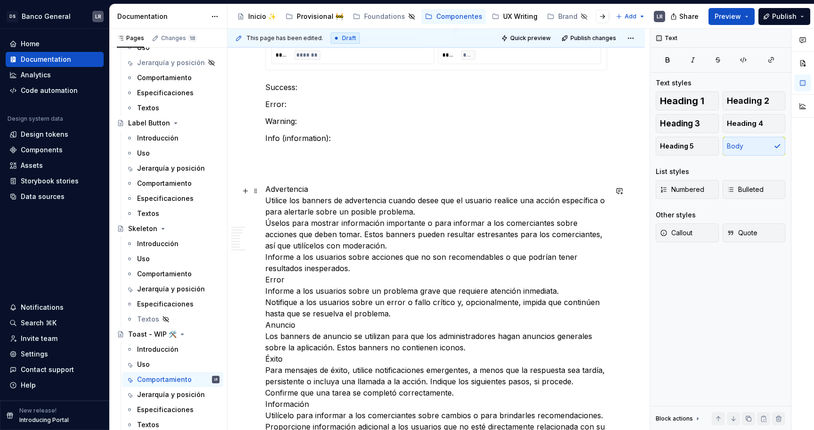
scroll to position [672, 0]
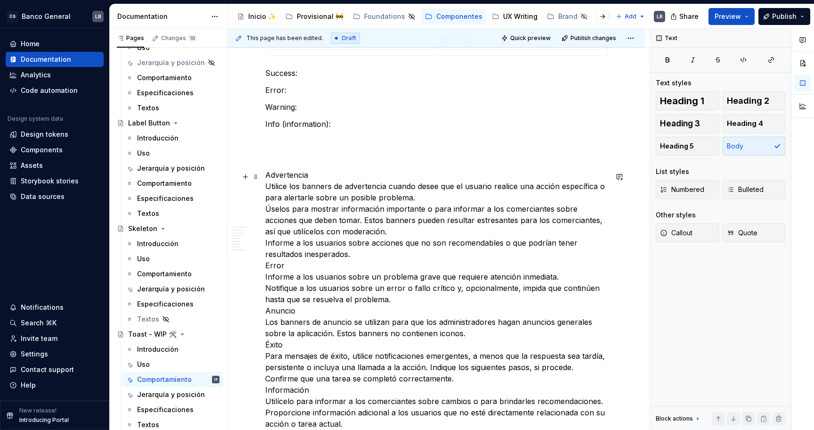
click at [360, 253] on p "Advertencia Utilice los banners de advertencia cuando desee que el usuario real…" at bounding box center [436, 299] width 342 height 260
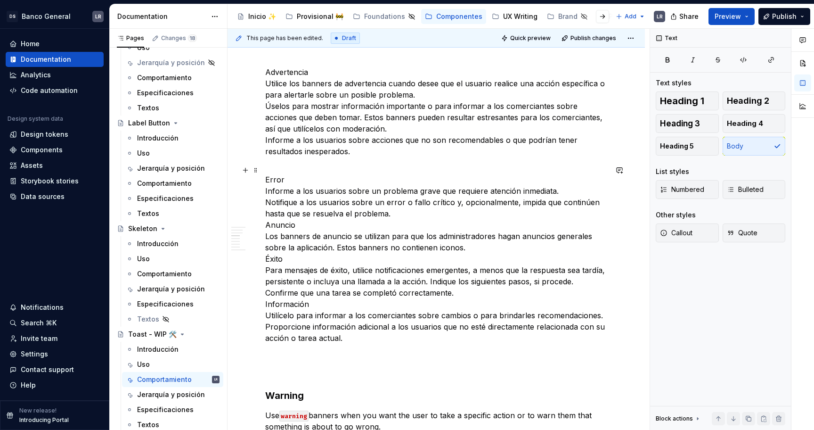
scroll to position [776, 0]
click at [342, 255] on p "Error Informe a los usuarios sobre un problema grave que requiere atención inme…" at bounding box center [436, 252] width 342 height 181
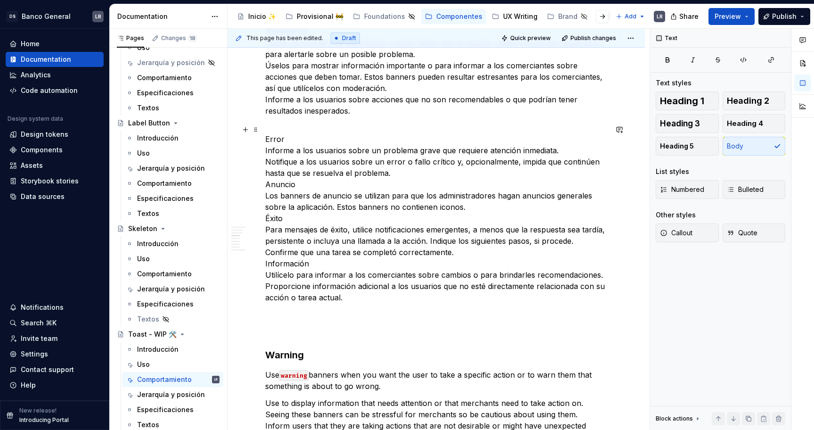
scroll to position [798, 0]
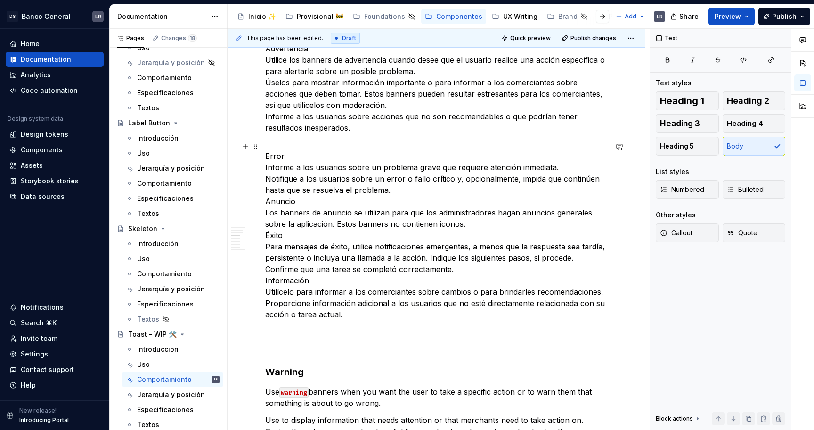
click at [264, 205] on div "1. Estados -Toast fixed ***** ***** ***** **** ***** ******* ***** ******* -Toa…" at bounding box center [436, 213] width 417 height 1674
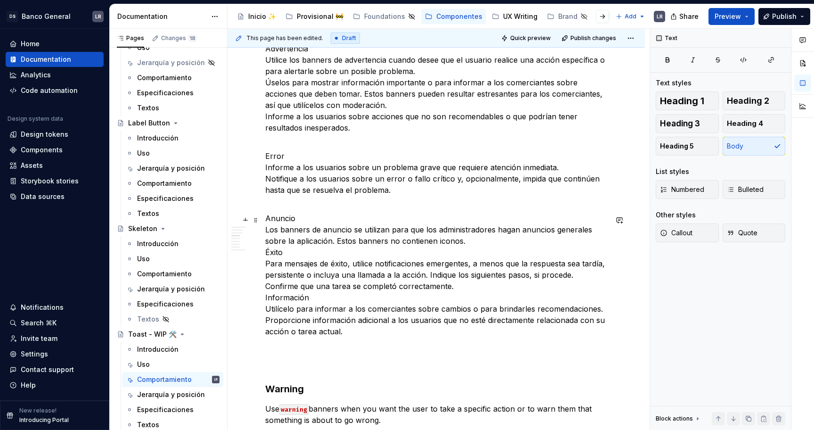
click at [469, 246] on p "Anuncio Los banners de anuncio se utilizan para que los administradores hagan a…" at bounding box center [436, 274] width 342 height 124
